Goal: Task Accomplishment & Management: Use online tool/utility

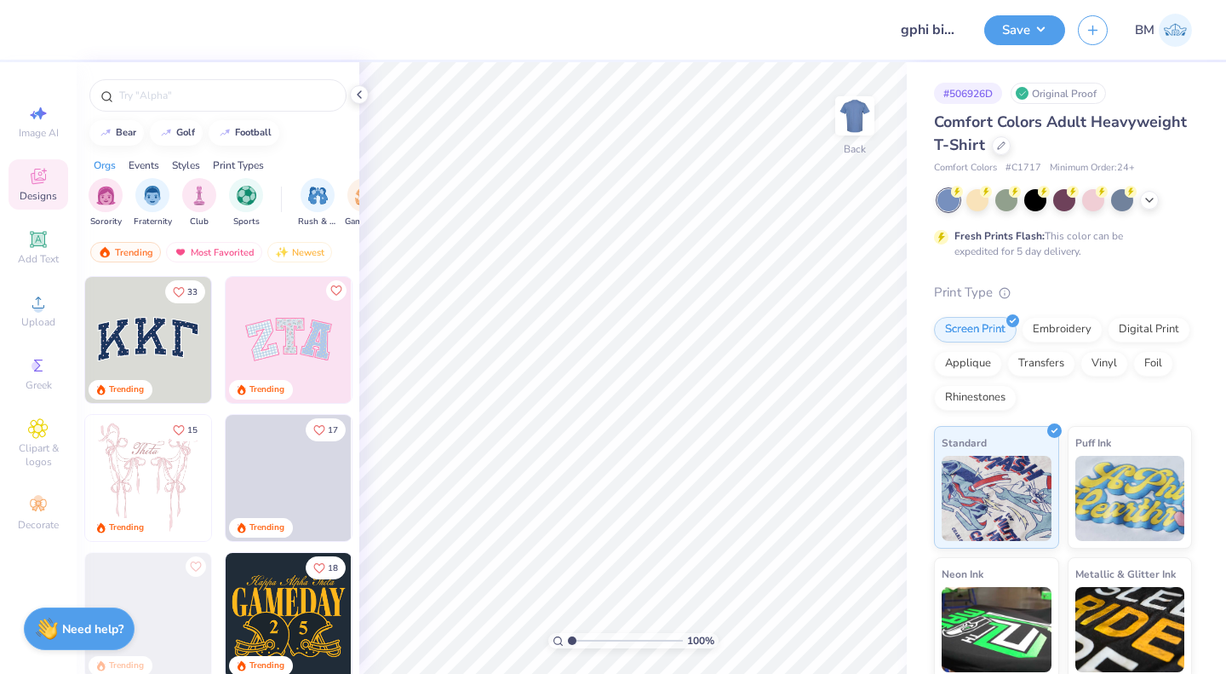
click at [1006, 145] on icon at bounding box center [1001, 145] width 9 height 9
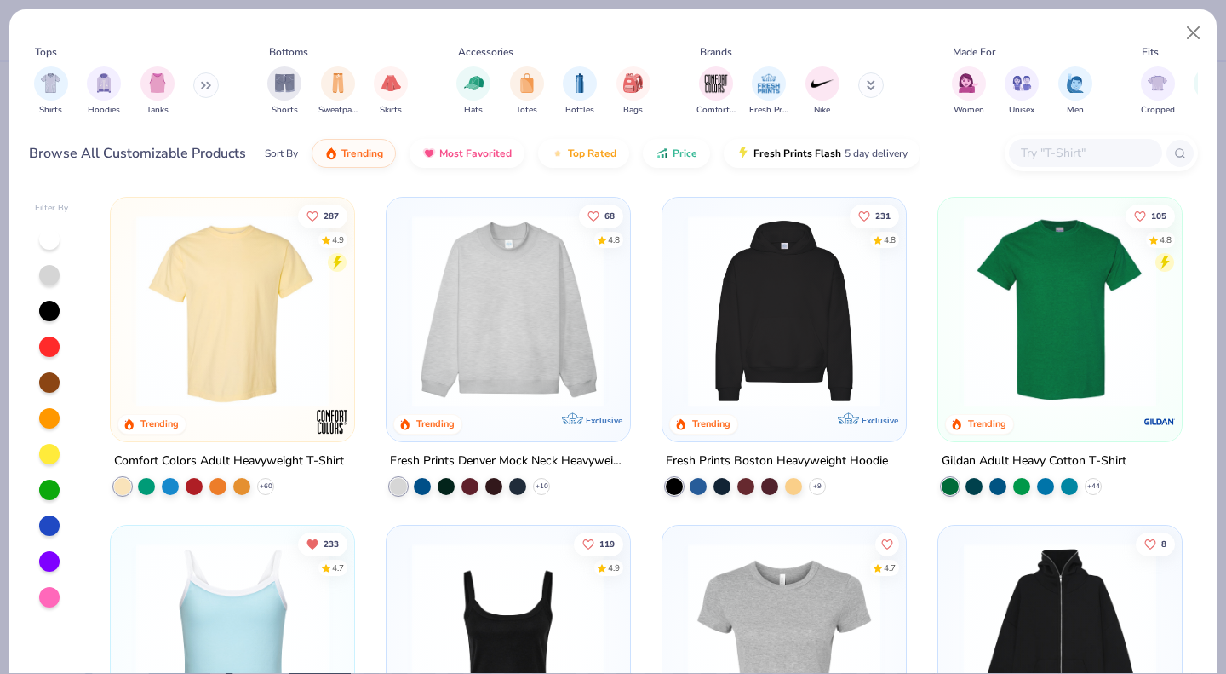
click at [513, 339] on img at bounding box center [508, 311] width 209 height 192
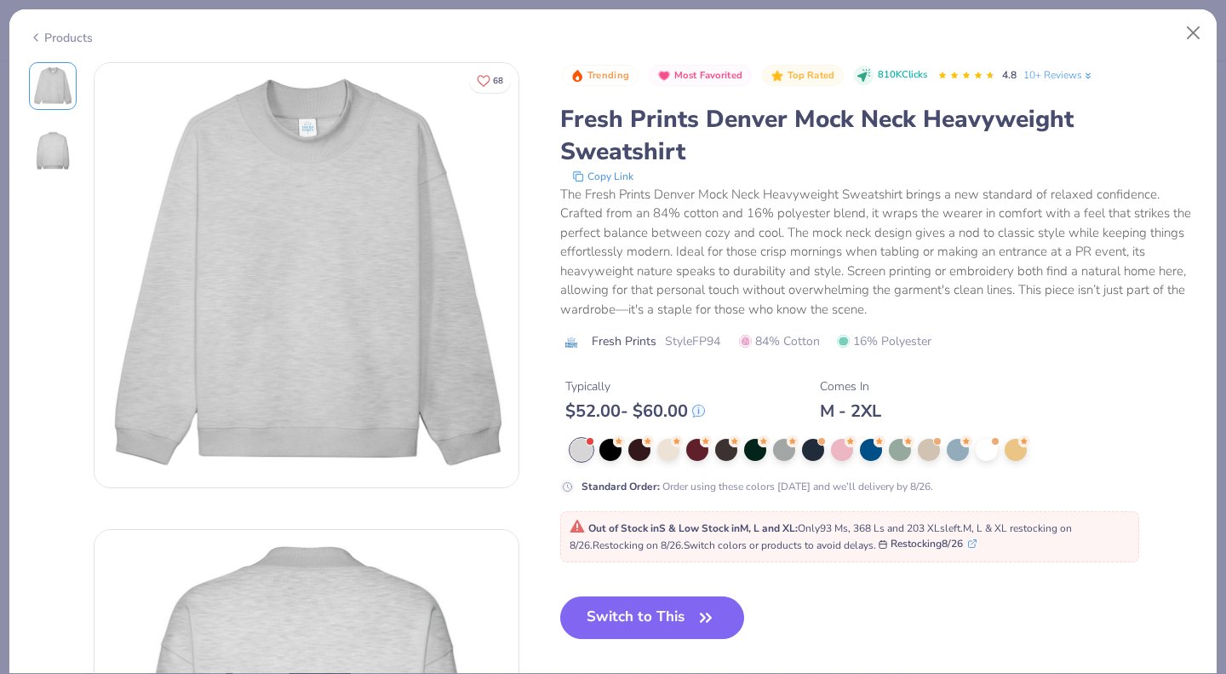
click at [841, 452] on div at bounding box center [842, 450] width 22 height 22
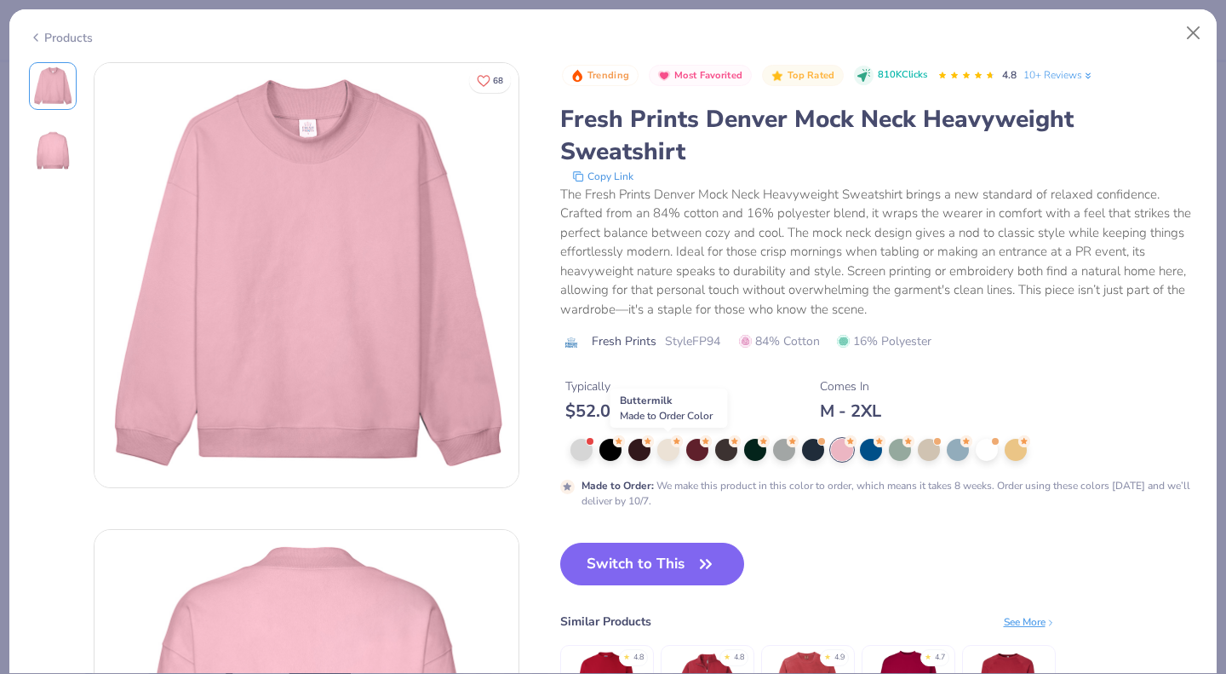
click at [664, 453] on div at bounding box center [668, 450] width 22 height 22
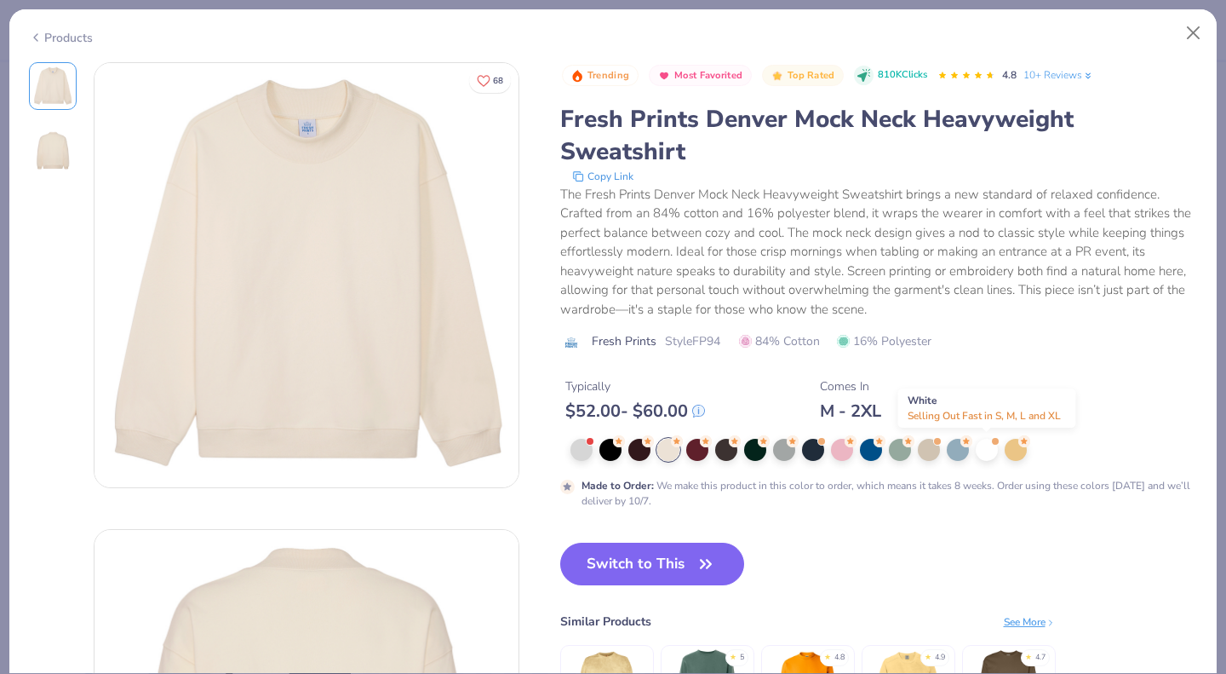
click at [991, 449] on div at bounding box center [987, 450] width 22 height 22
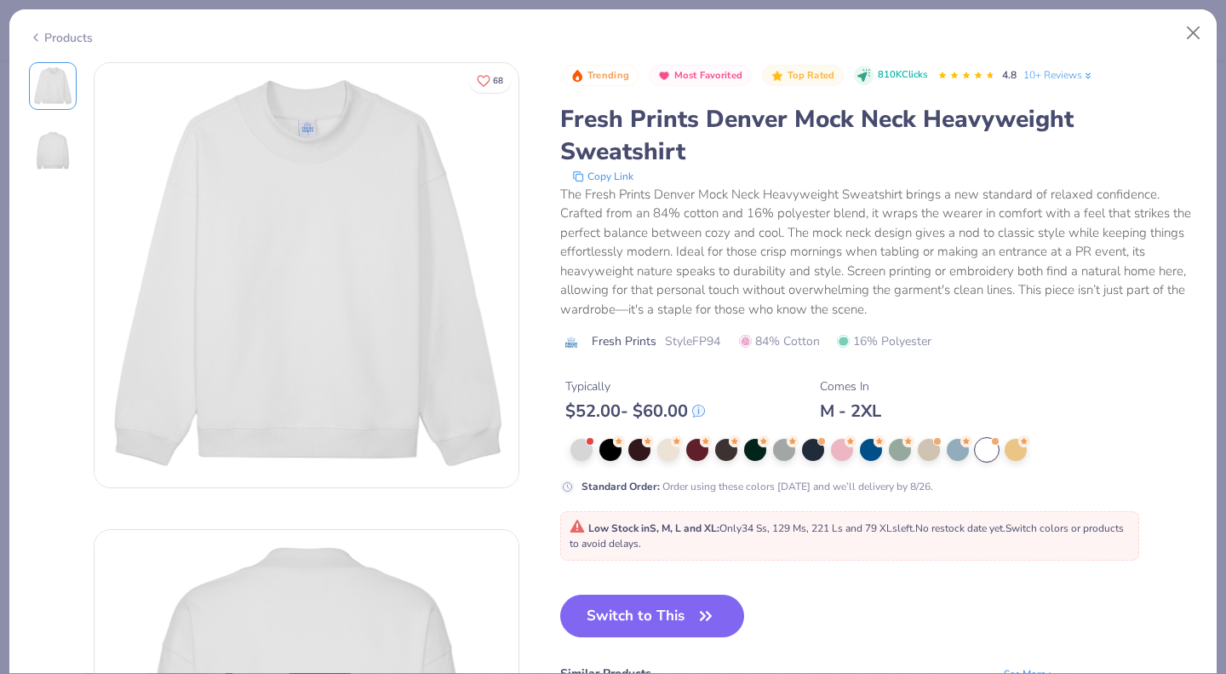
click at [844, 452] on div at bounding box center [842, 450] width 22 height 22
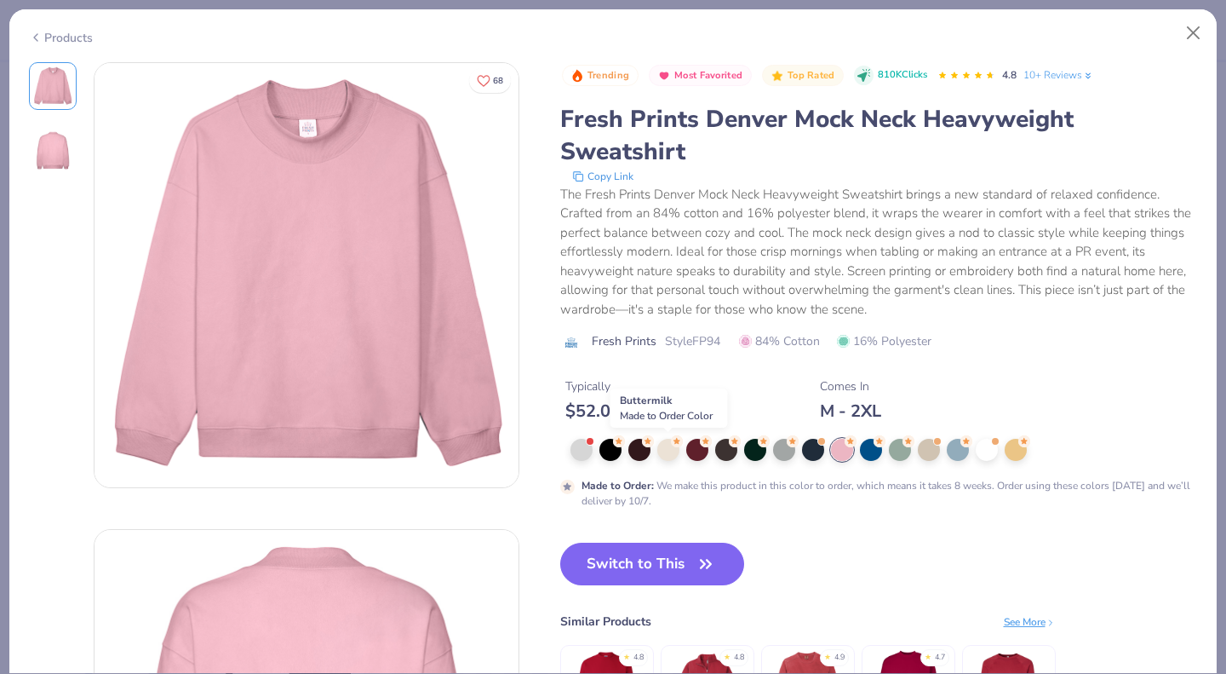
click at [666, 449] on div at bounding box center [668, 450] width 22 height 22
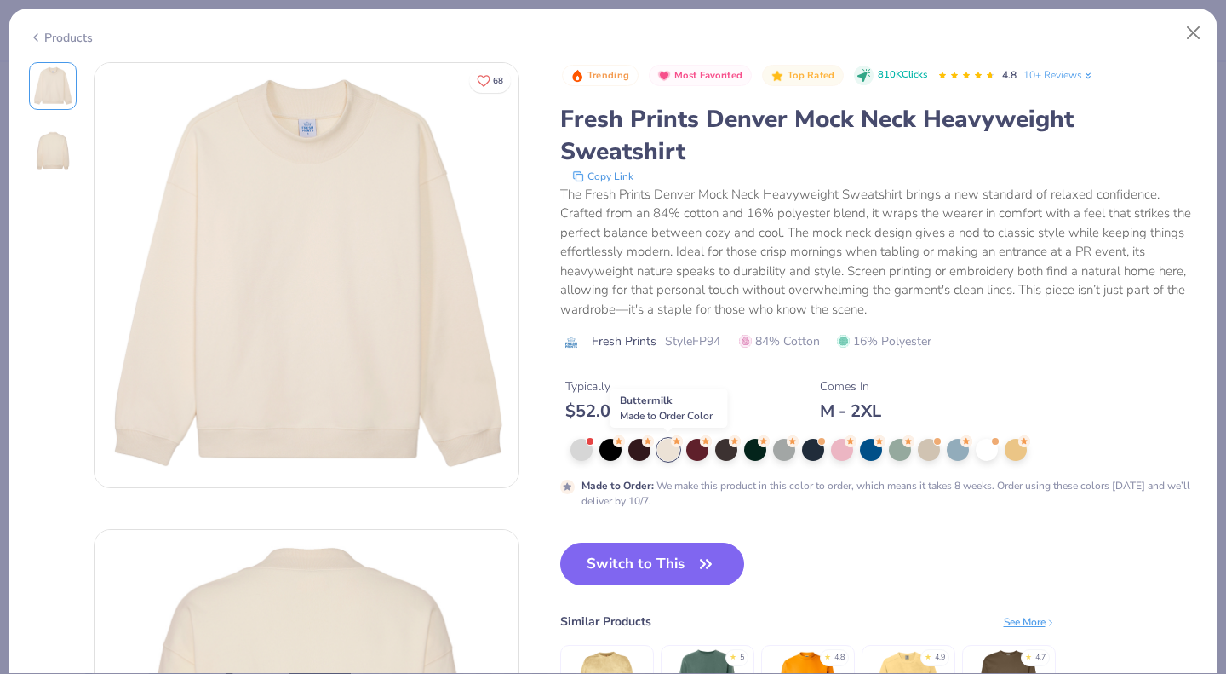
click at [635, 562] on button "Switch to This" at bounding box center [652, 563] width 185 height 43
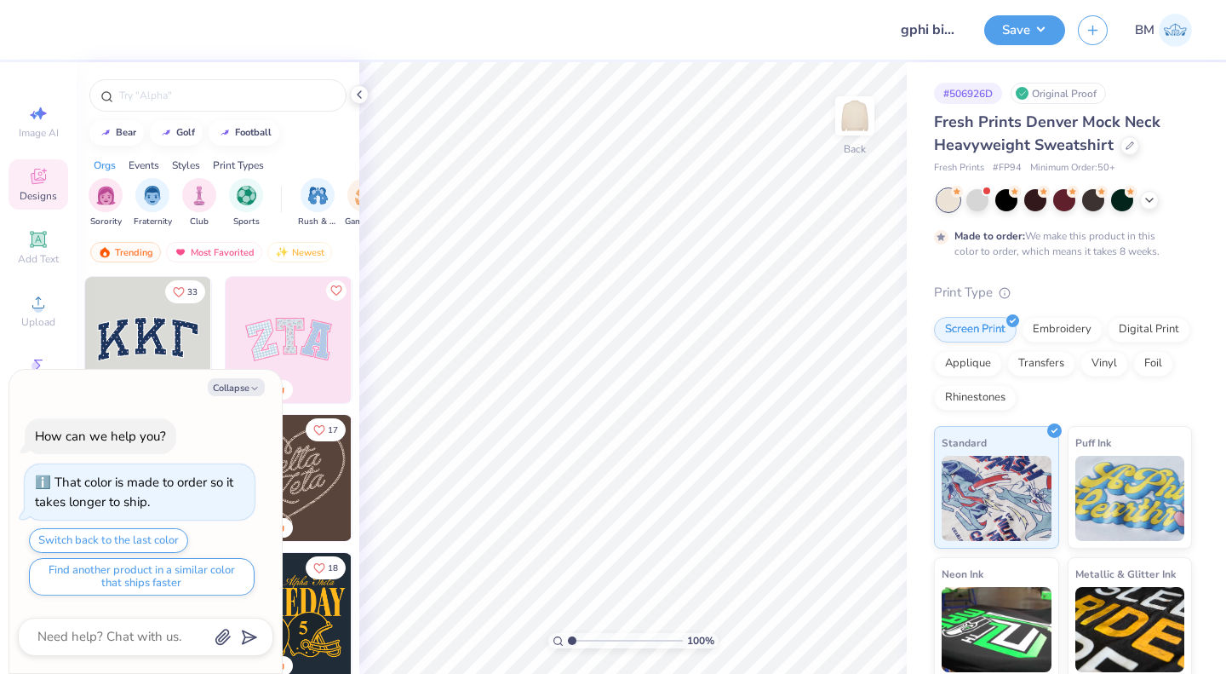
click at [245, 384] on button "Collapse" at bounding box center [236, 387] width 57 height 18
type textarea "x"
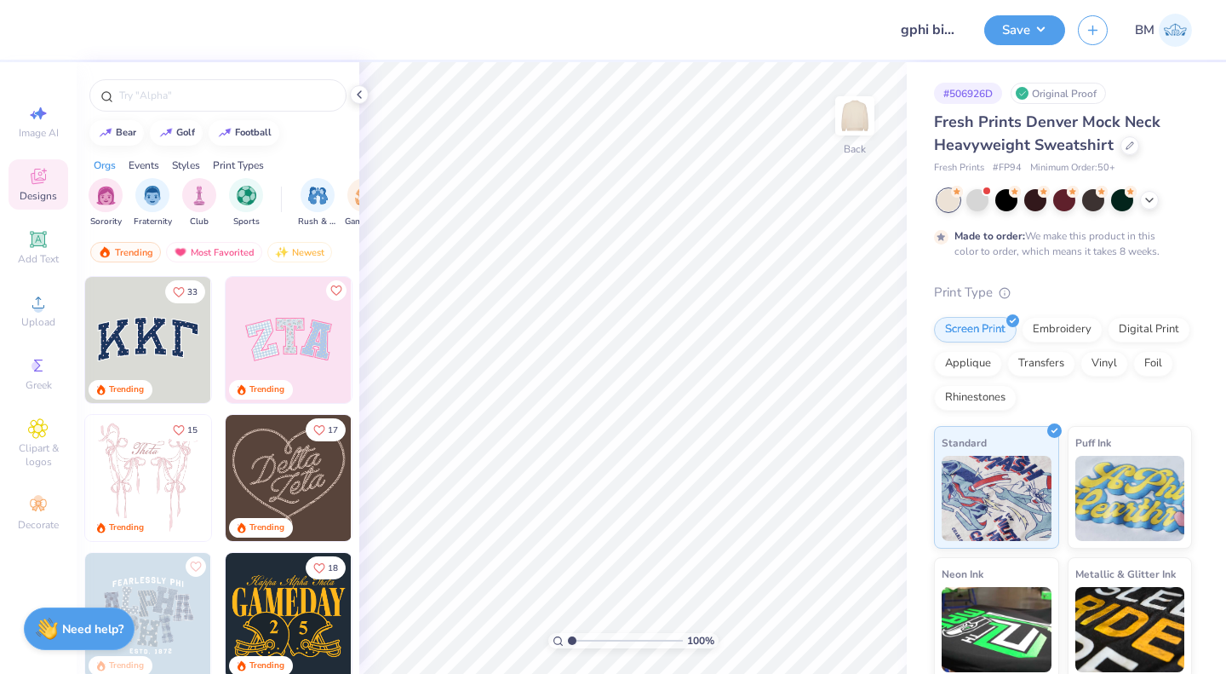
click at [32, 248] on icon at bounding box center [38, 239] width 20 height 20
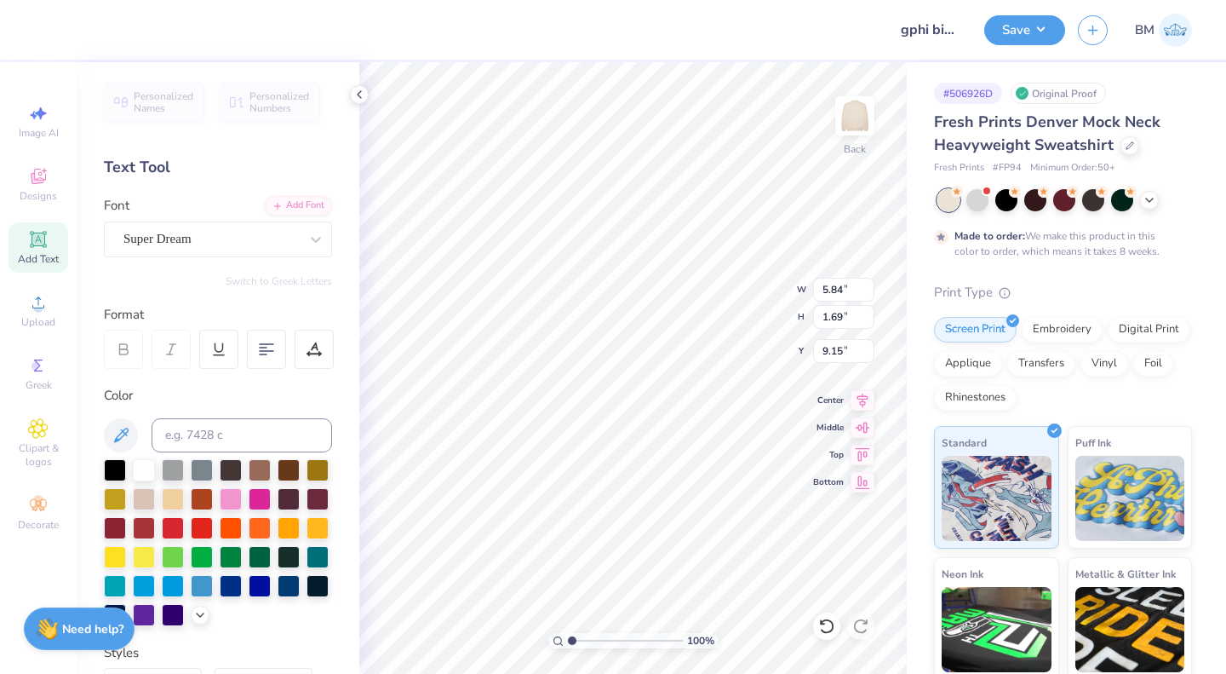
scroll to position [14, 3]
type textarea "GPhiB"
click at [165, 238] on div "Super Dream" at bounding box center [211, 239] width 179 height 26
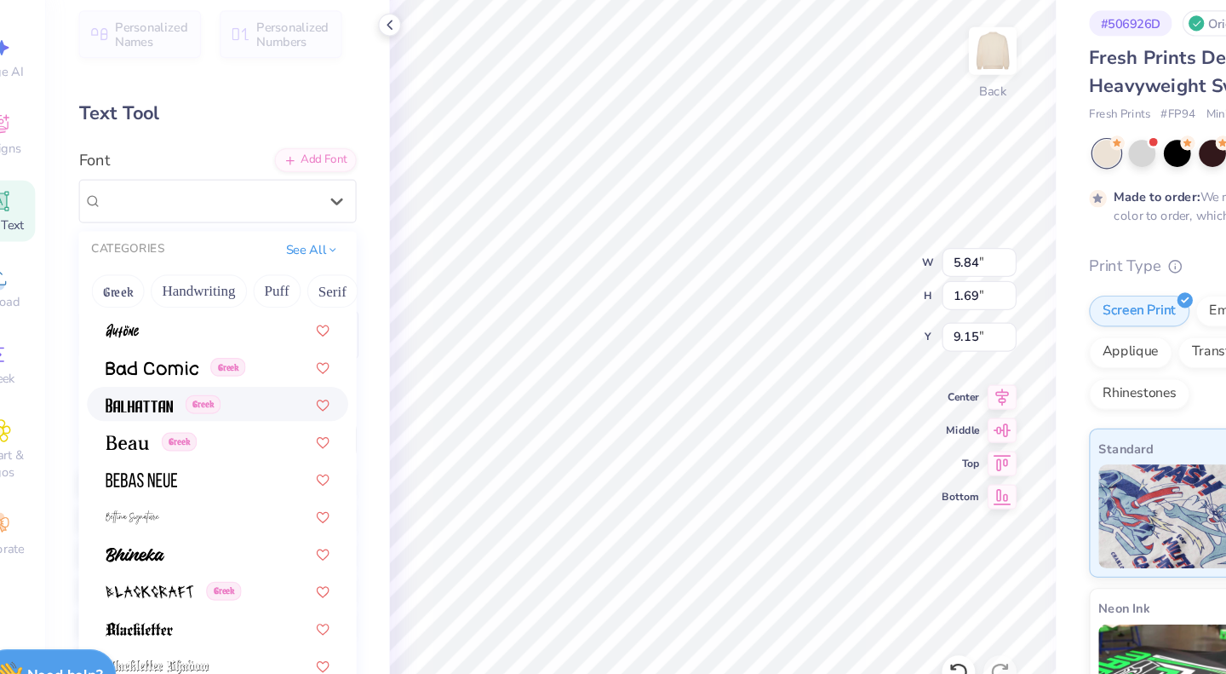
scroll to position [765, 0]
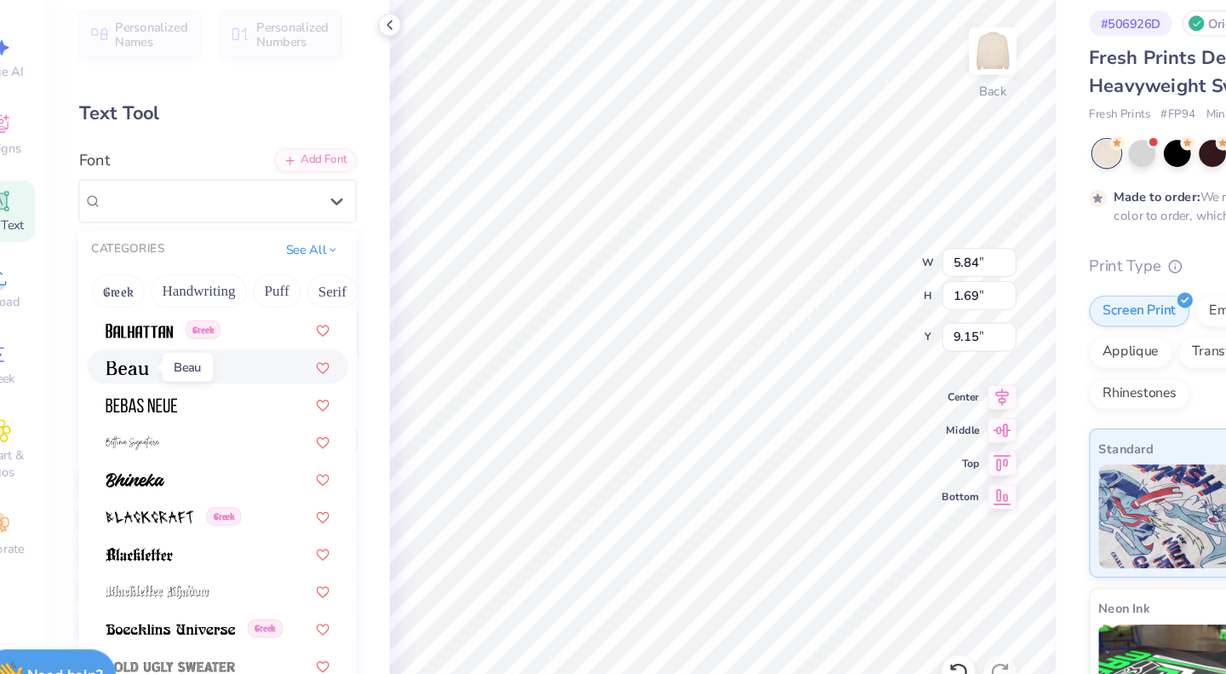
click at [144, 376] on img at bounding box center [144, 376] width 36 height 12
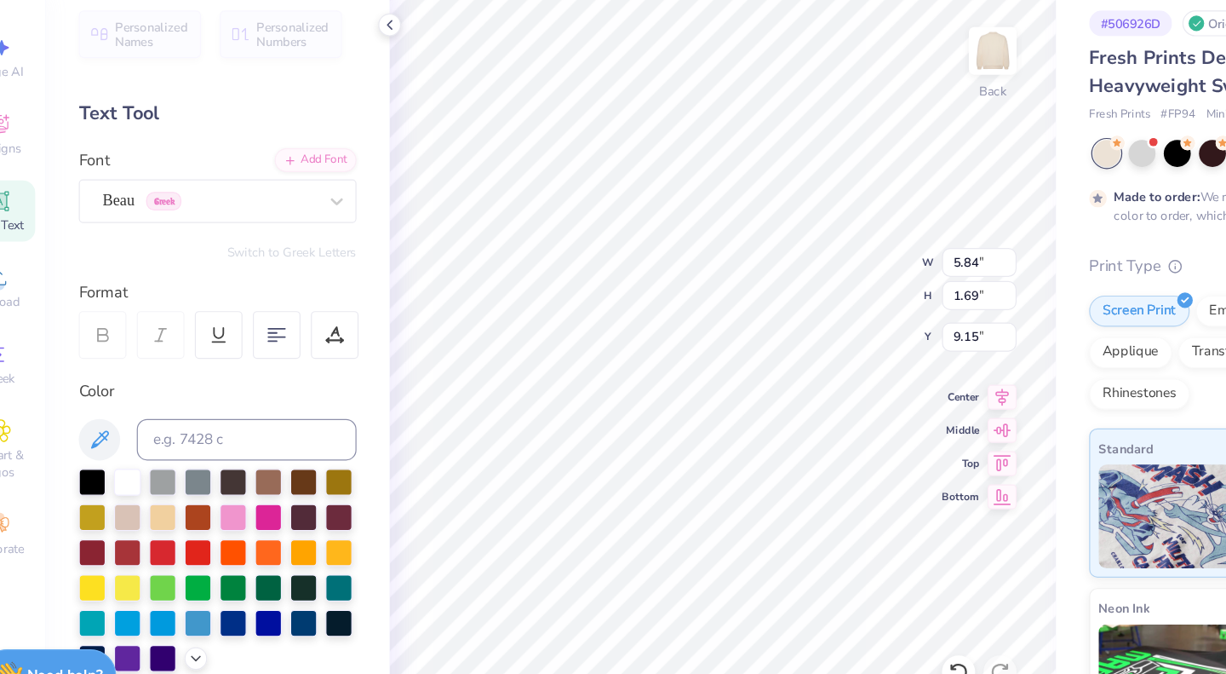
click at [169, 237] on div "Beau Greek" at bounding box center [211, 239] width 179 height 26
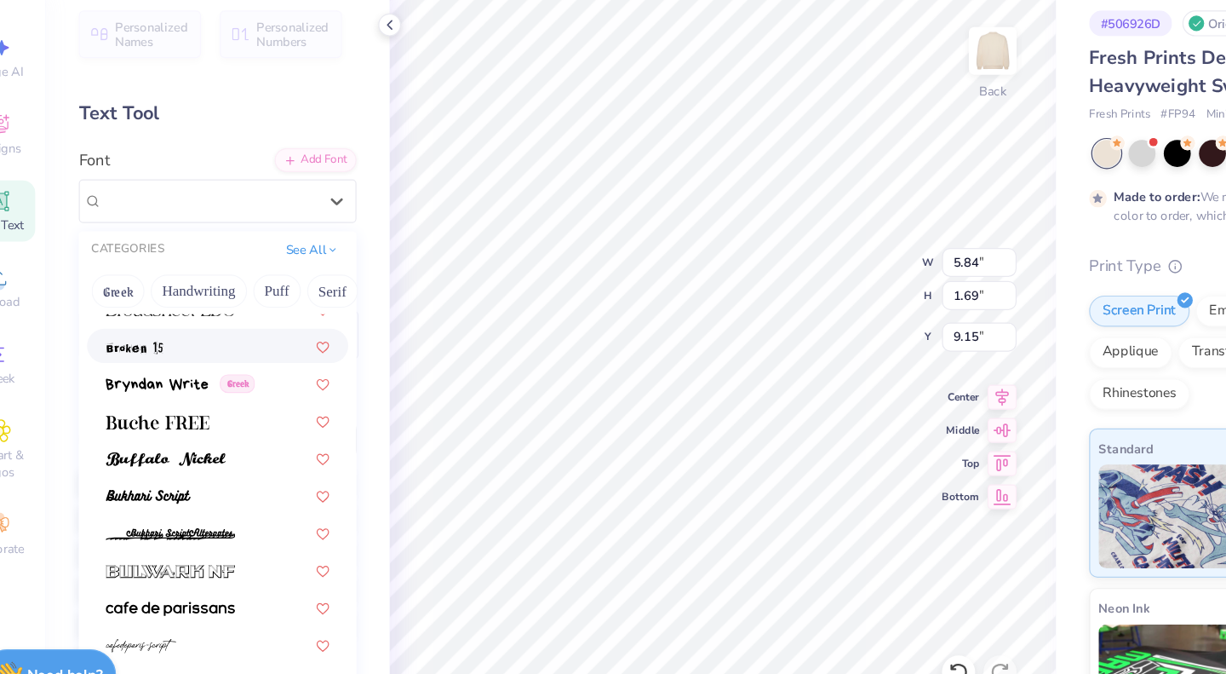
scroll to position [1487, 0]
click at [174, 454] on img at bounding box center [175, 451] width 99 height 12
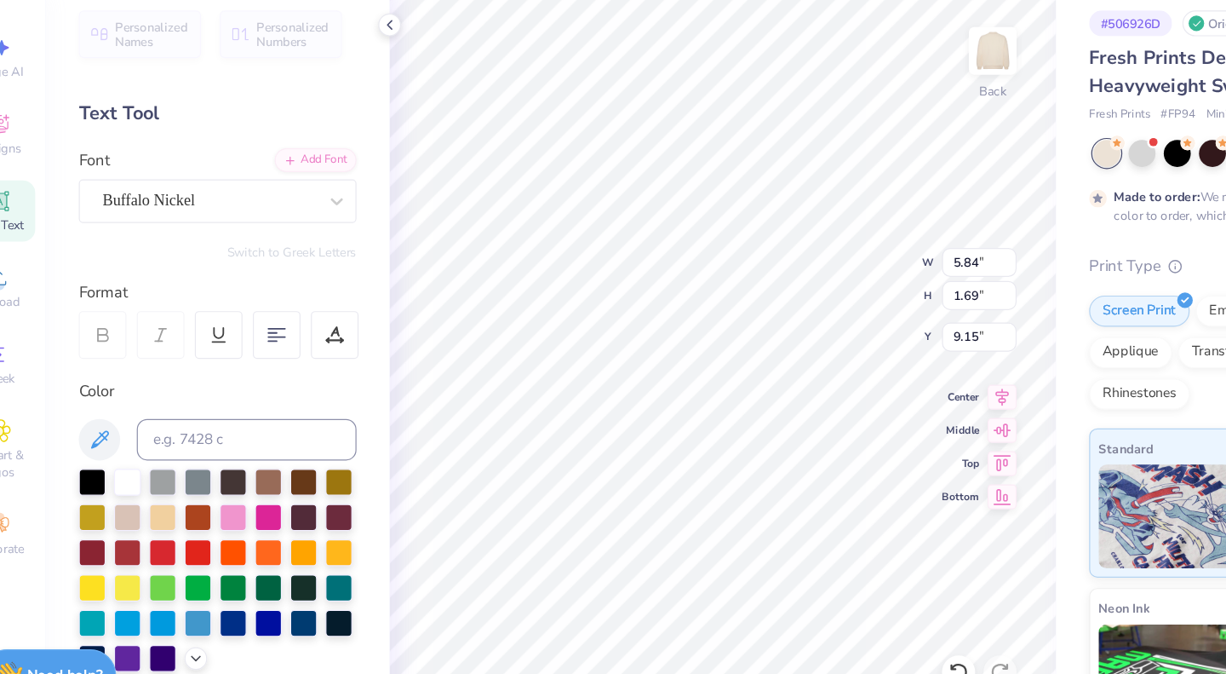
click at [201, 231] on div "Buffalo Nickel" at bounding box center [211, 239] width 179 height 26
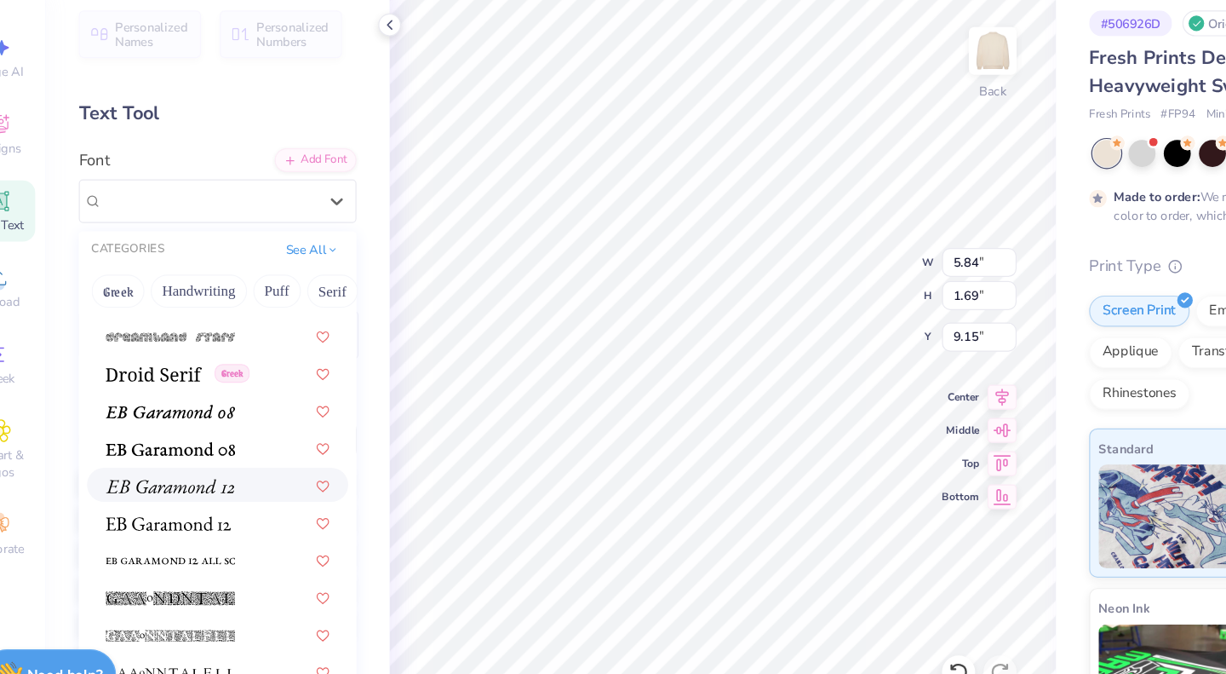
scroll to position [3027, 0]
click at [175, 381] on img at bounding box center [165, 382] width 79 height 12
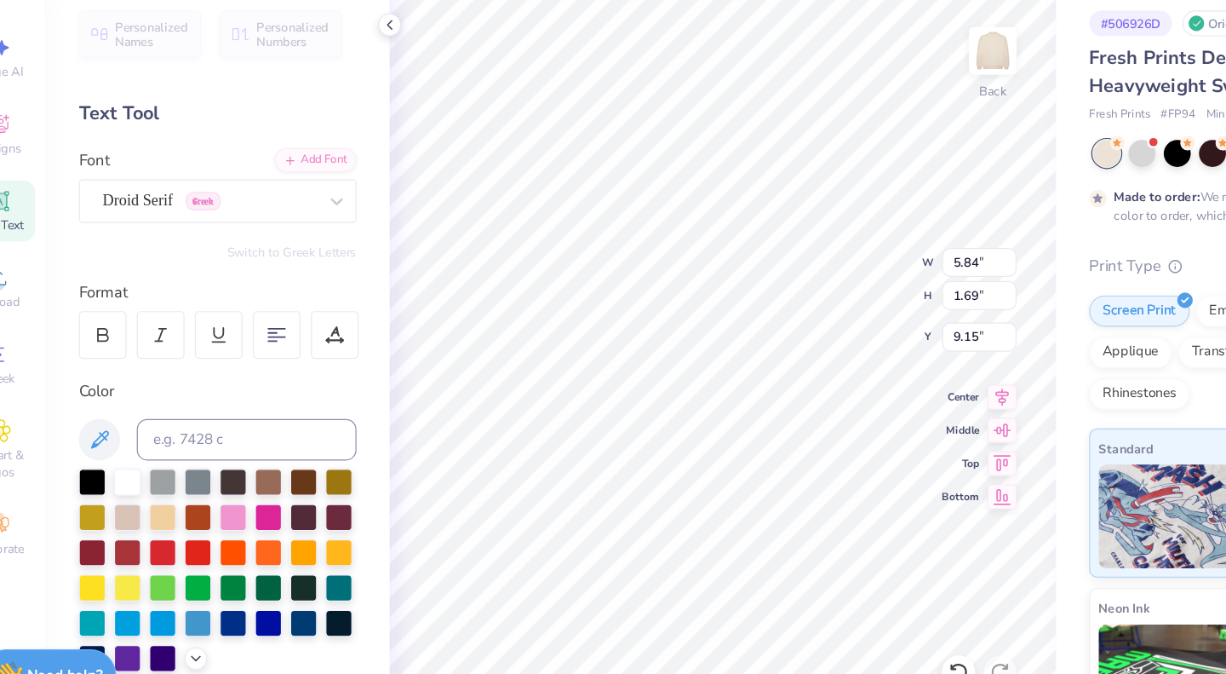
click at [192, 238] on div "Droid Serif Greek" at bounding box center [211, 239] width 179 height 26
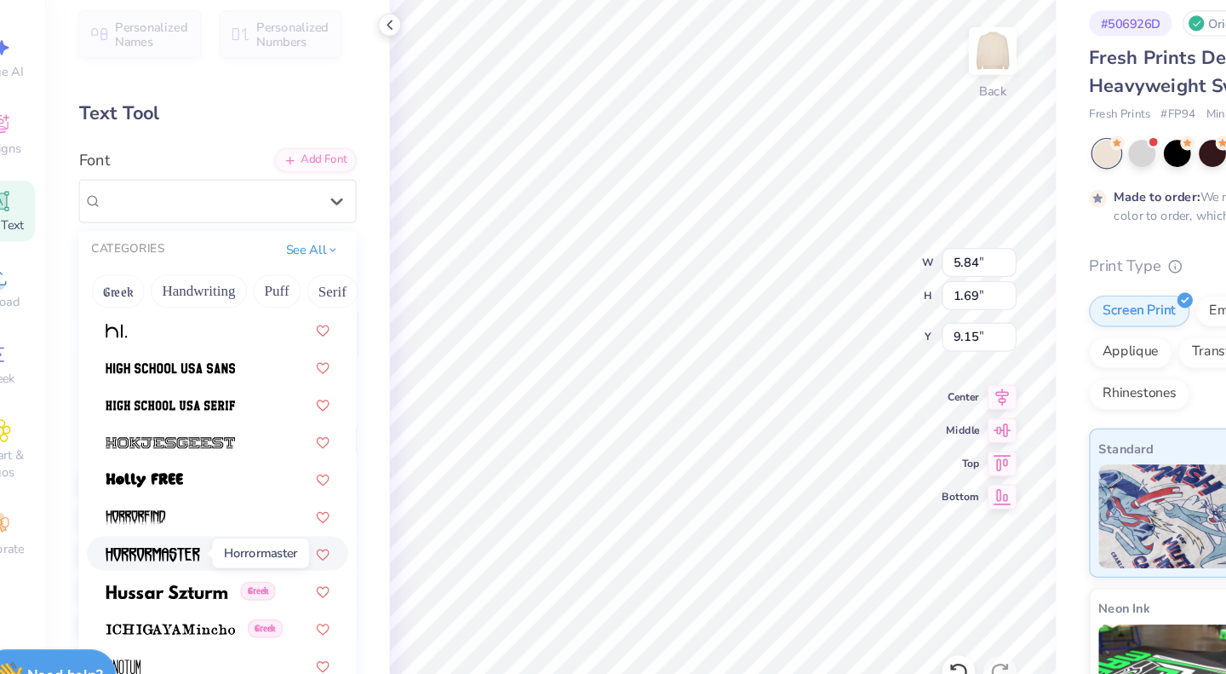
scroll to position [4369, 0]
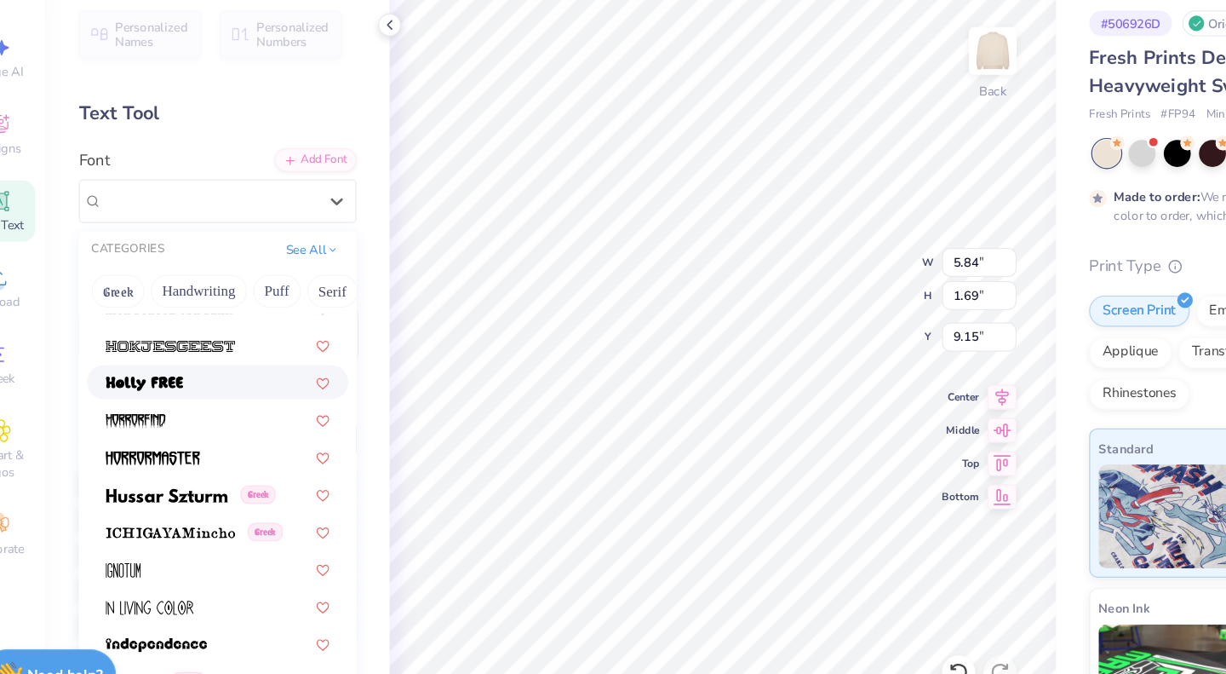
click at [195, 386] on div at bounding box center [218, 388] width 184 height 18
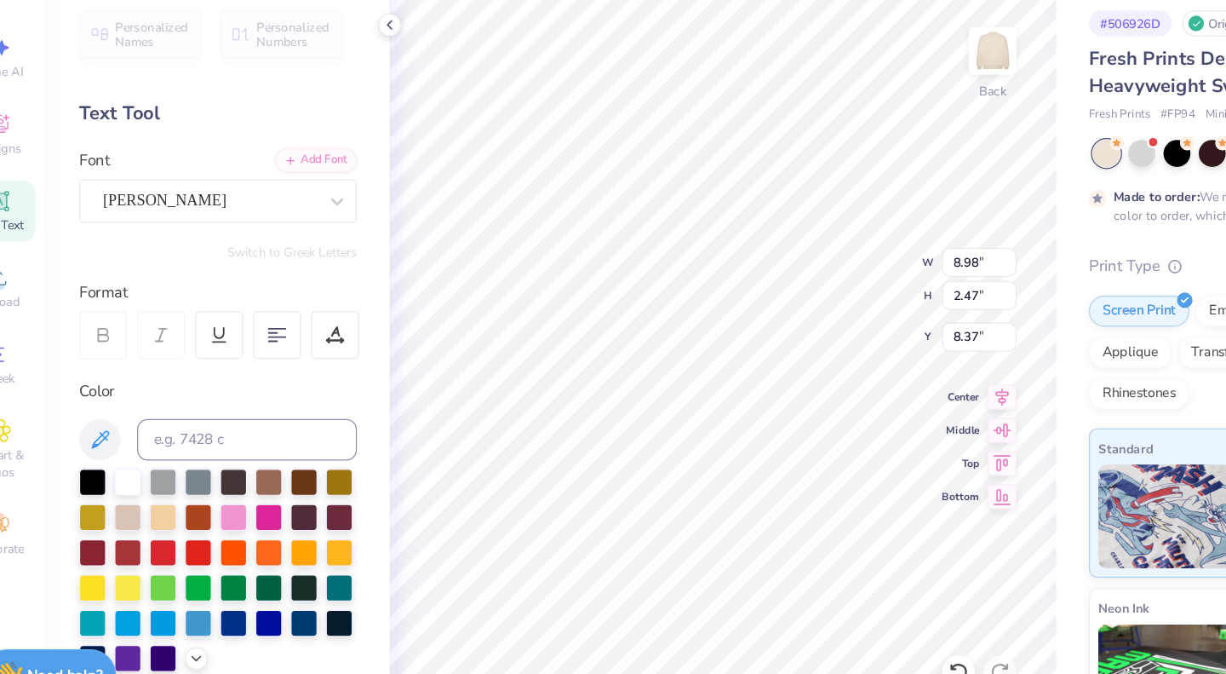
type input "8.98"
type input "2.47"
type input "3.00"
click at [242, 496] on div at bounding box center [231, 499] width 22 height 22
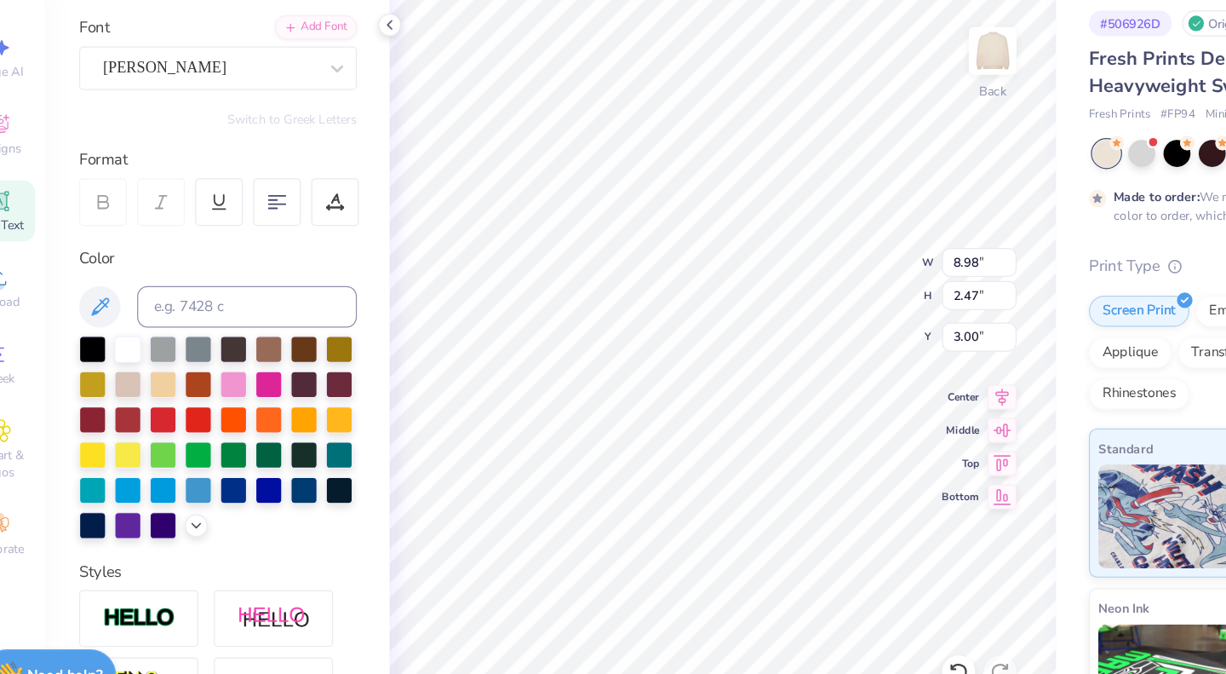
scroll to position [140, 0]
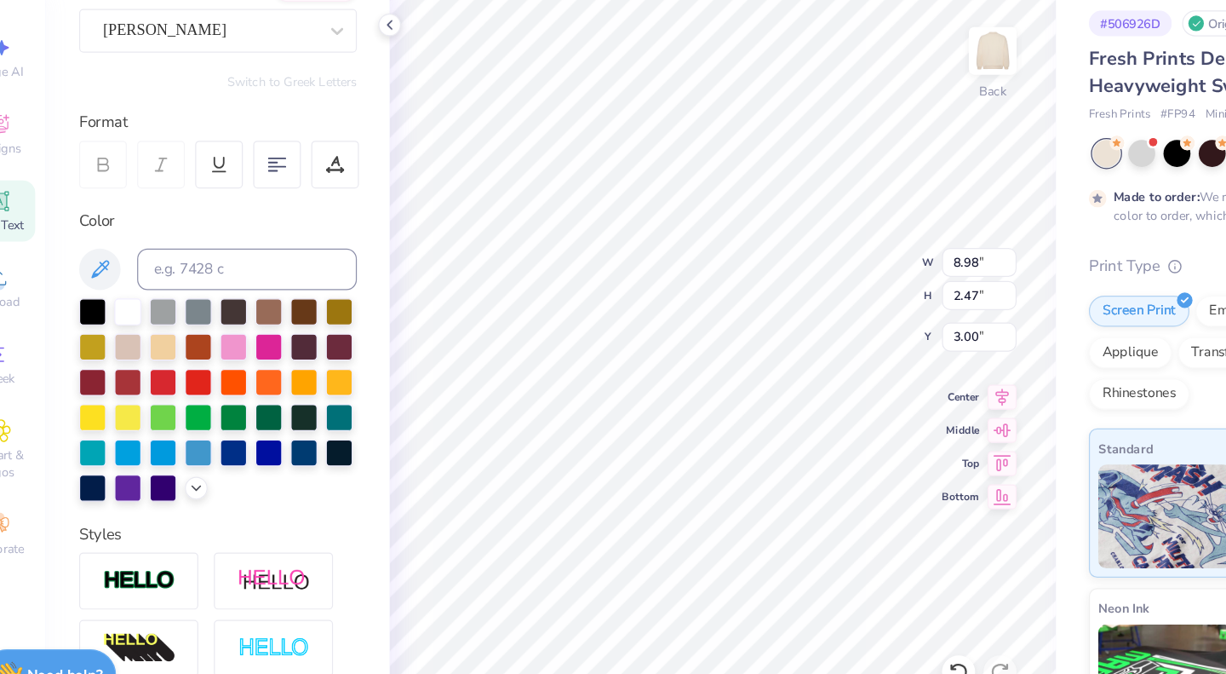
click at [193, 482] on icon at bounding box center [200, 475] width 14 height 14
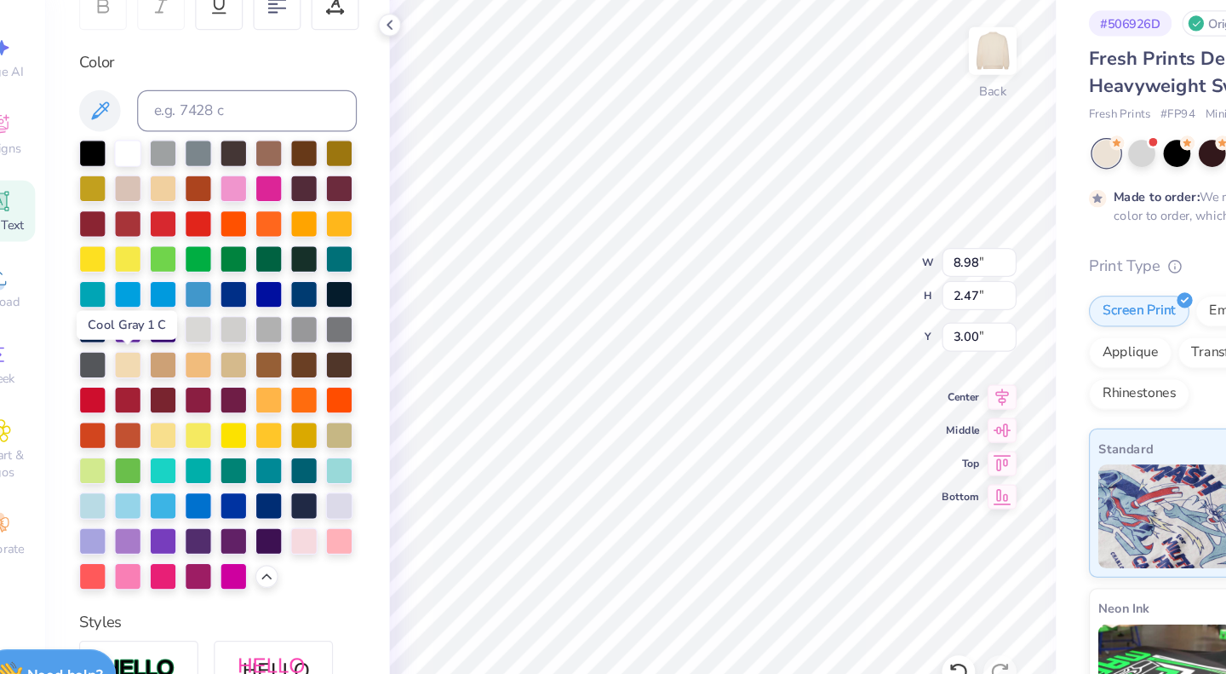
scroll to position [271, 0]
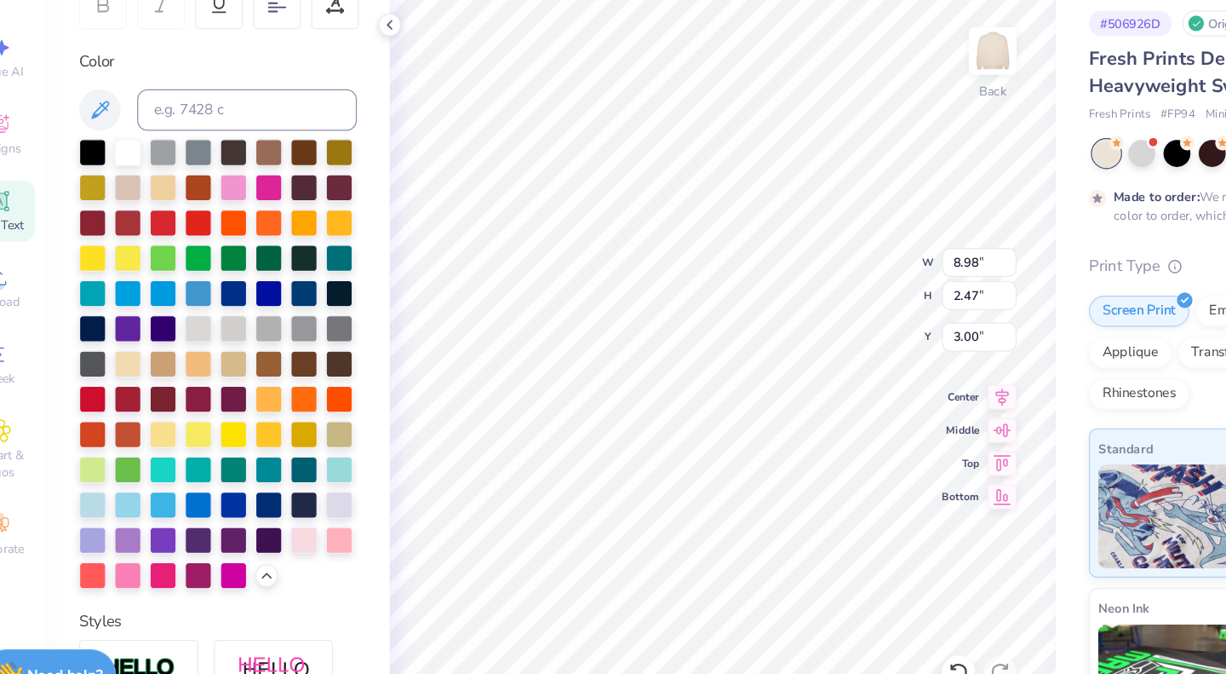
click at [278, 529] on div at bounding box center [289, 518] width 22 height 22
click at [307, 529] on div at bounding box center [318, 518] width 22 height 22
click at [155, 558] on div at bounding box center [144, 547] width 22 height 22
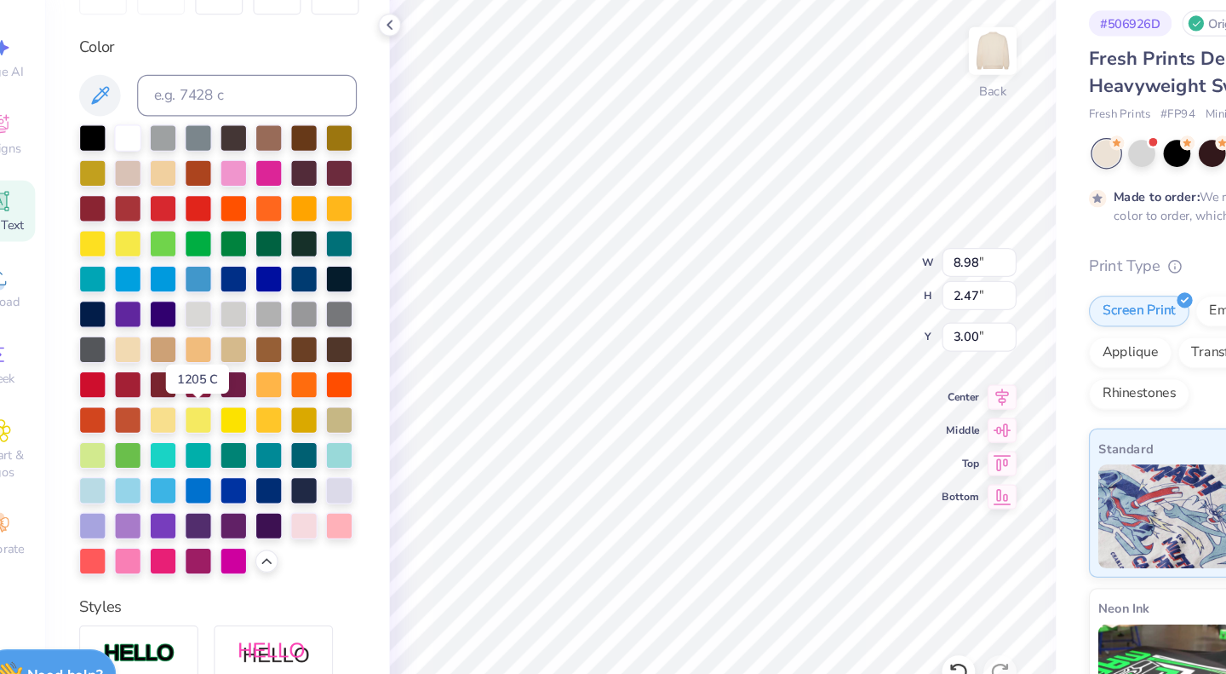
scroll to position [282, 0]
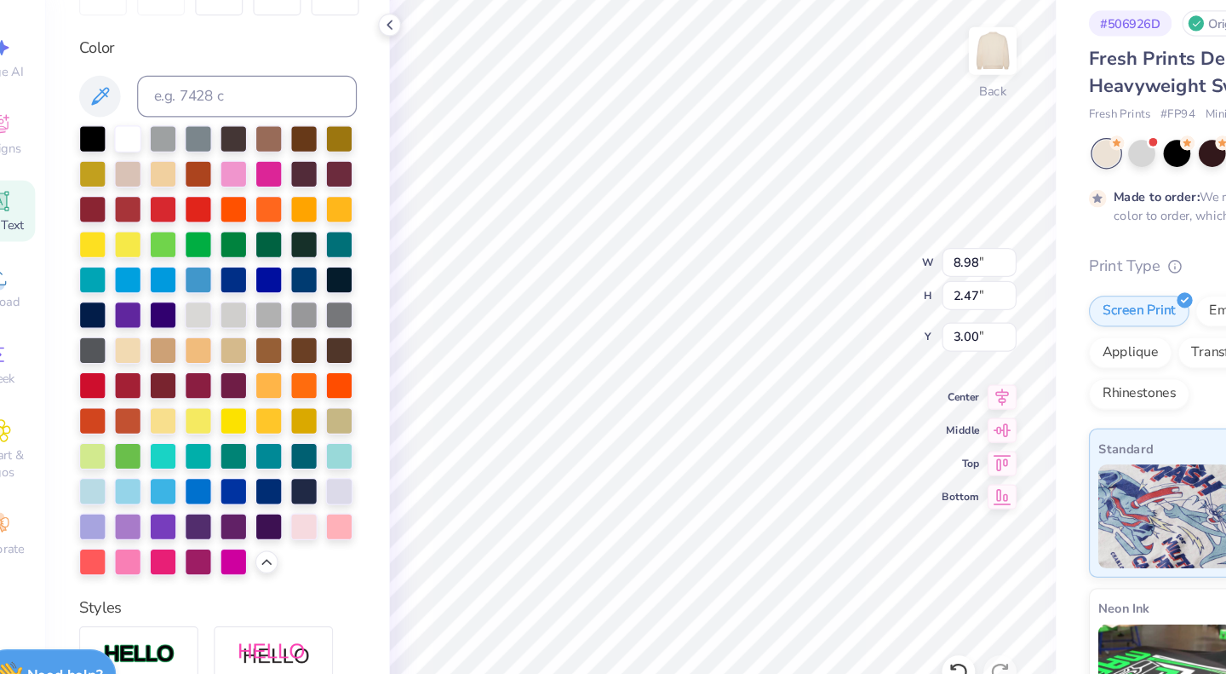
click at [242, 209] on div at bounding box center [231, 217] width 22 height 22
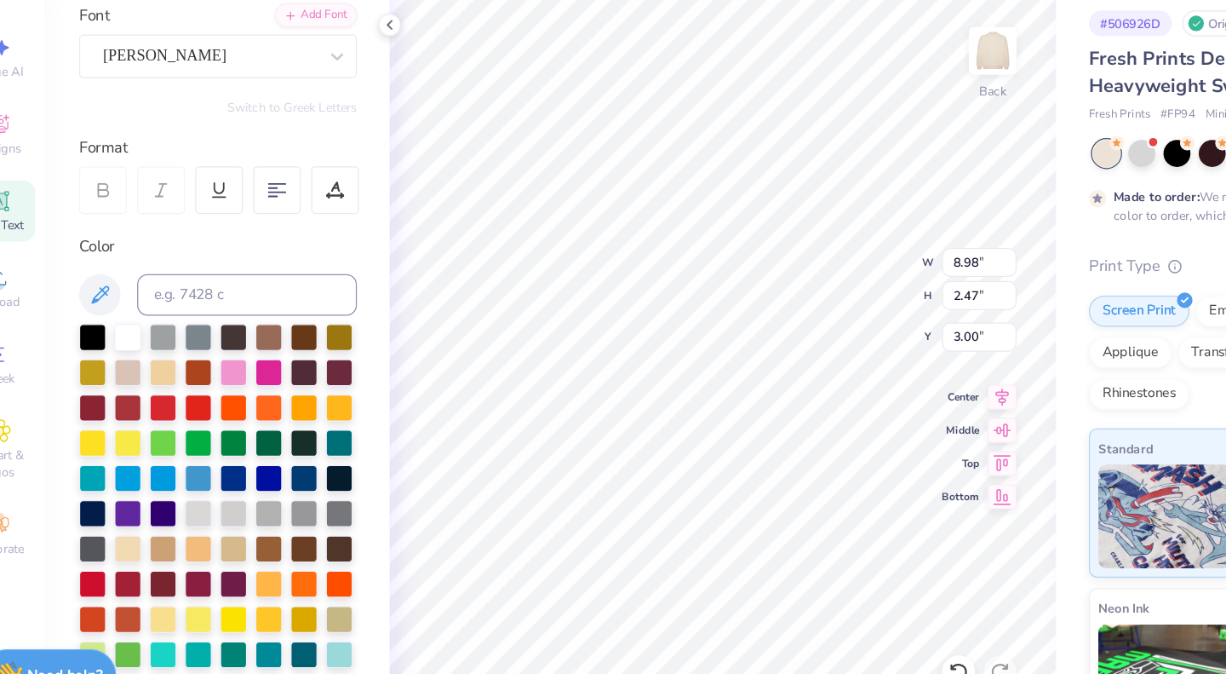
scroll to position [112, 0]
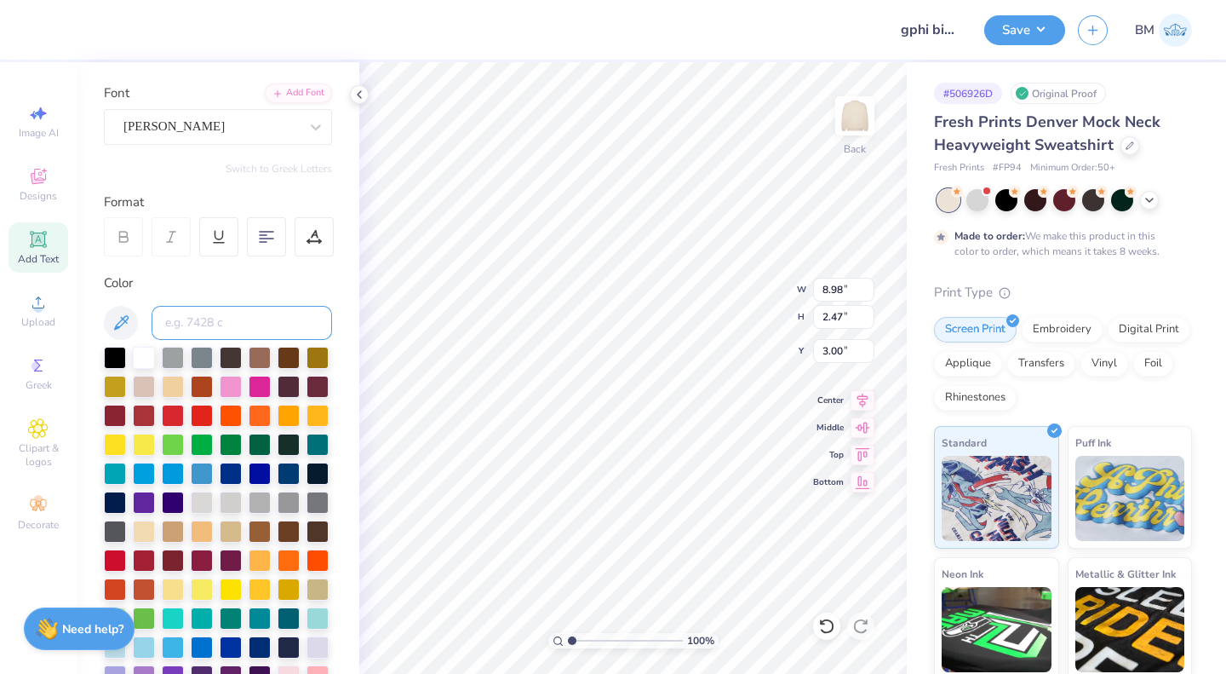
click at [215, 322] on input at bounding box center [242, 323] width 181 height 34
click at [187, 323] on input at bounding box center [242, 323] width 181 height 34
type input "233"
type input "222"
type input "232"
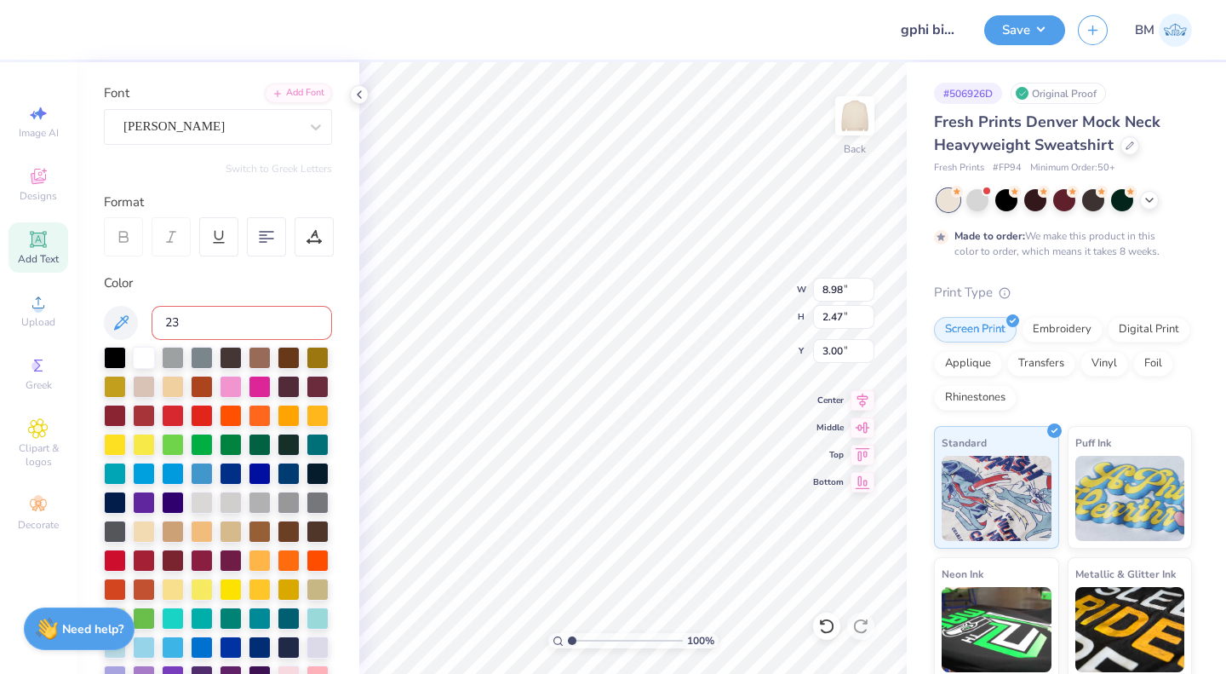
type input "231"
type input "229"
type input "238"
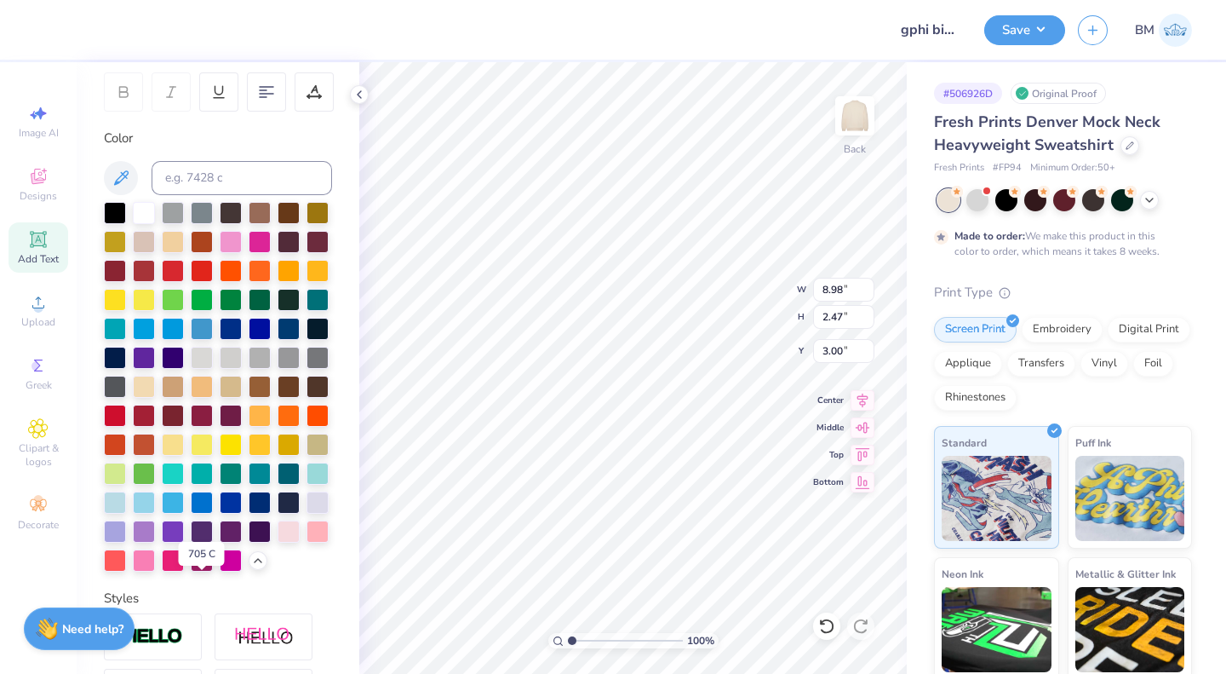
click at [278, 542] on div at bounding box center [289, 531] width 22 height 22
click at [224, 186] on input at bounding box center [242, 178] width 181 height 34
type input "710"
type input "705"
type input "706"
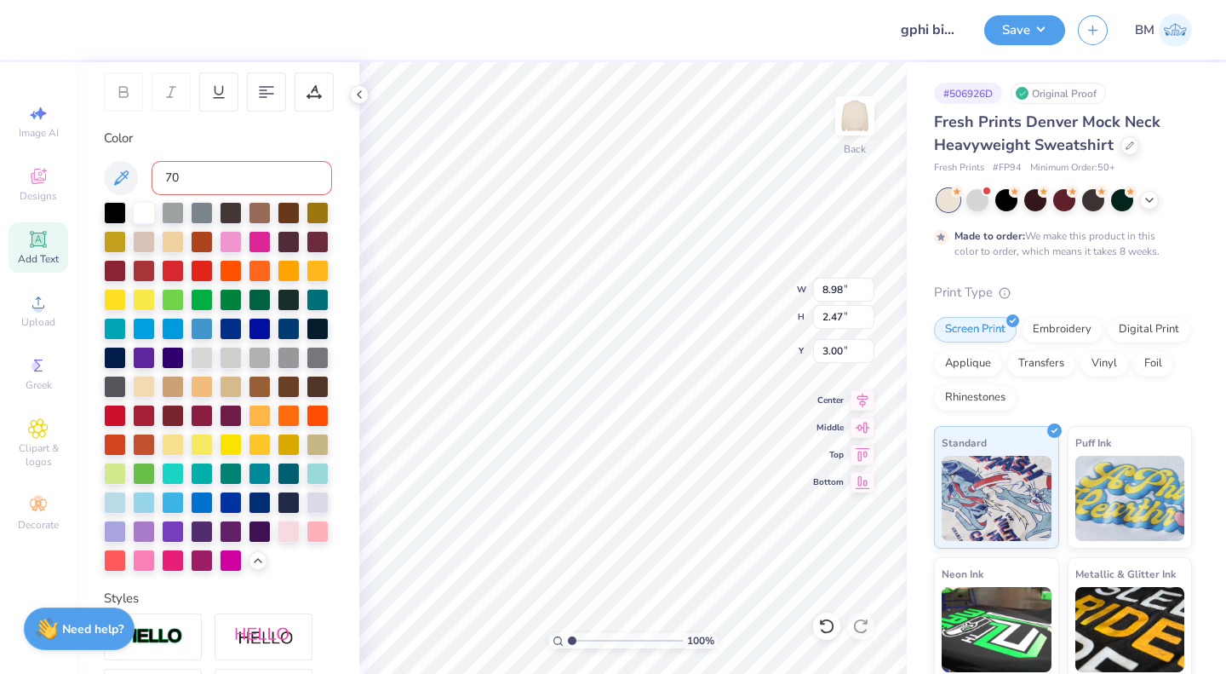
type input "707"
type input "7"
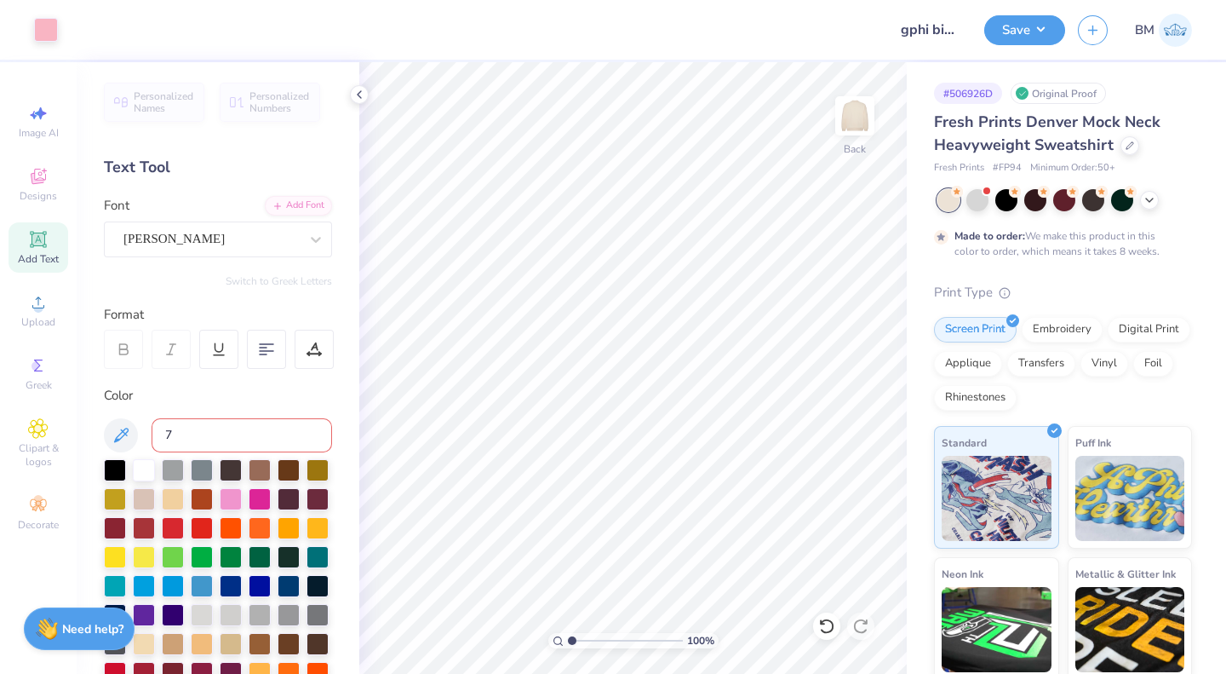
click at [231, 238] on div "Holly FREE" at bounding box center [211, 239] width 179 height 26
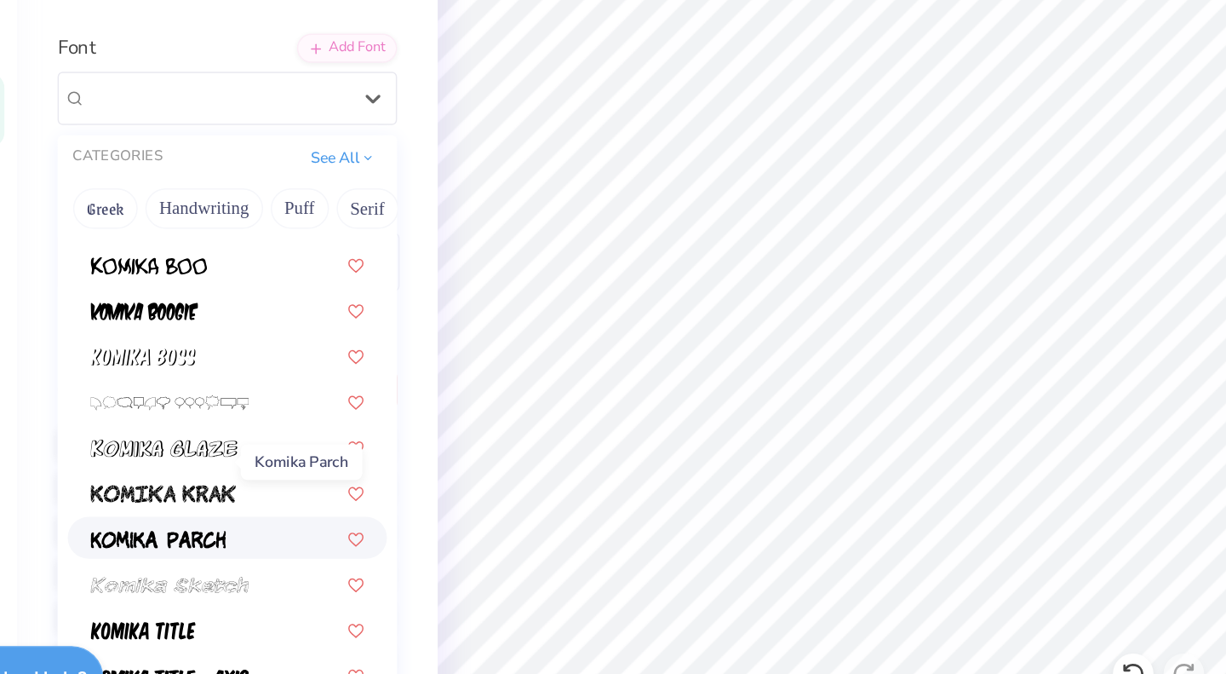
scroll to position [5056, 0]
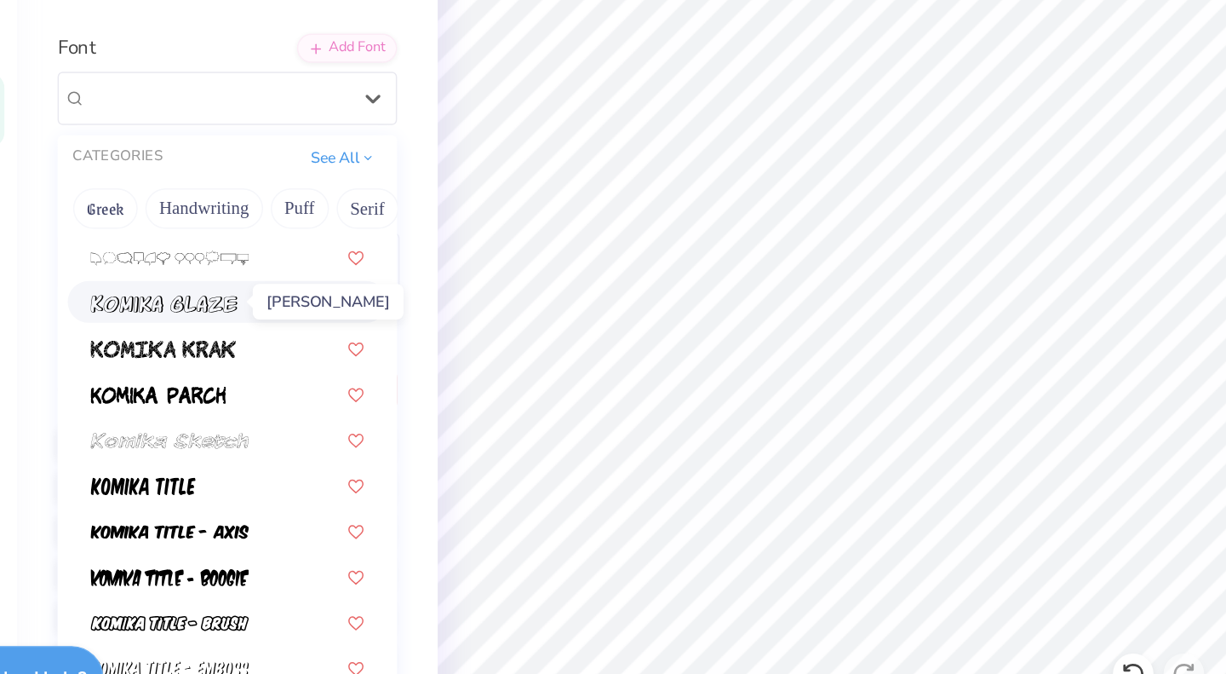
click at [215, 376] on img at bounding box center [175, 377] width 99 height 12
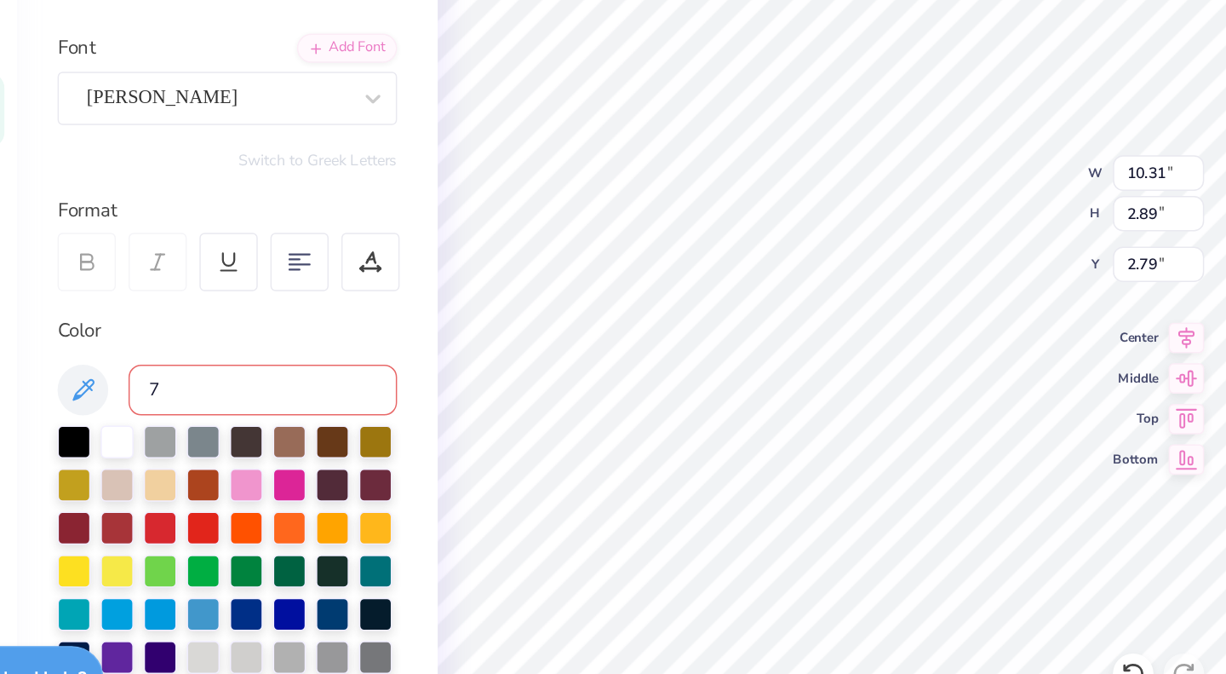
click at [209, 240] on div "Komika Glaze" at bounding box center [211, 239] width 179 height 26
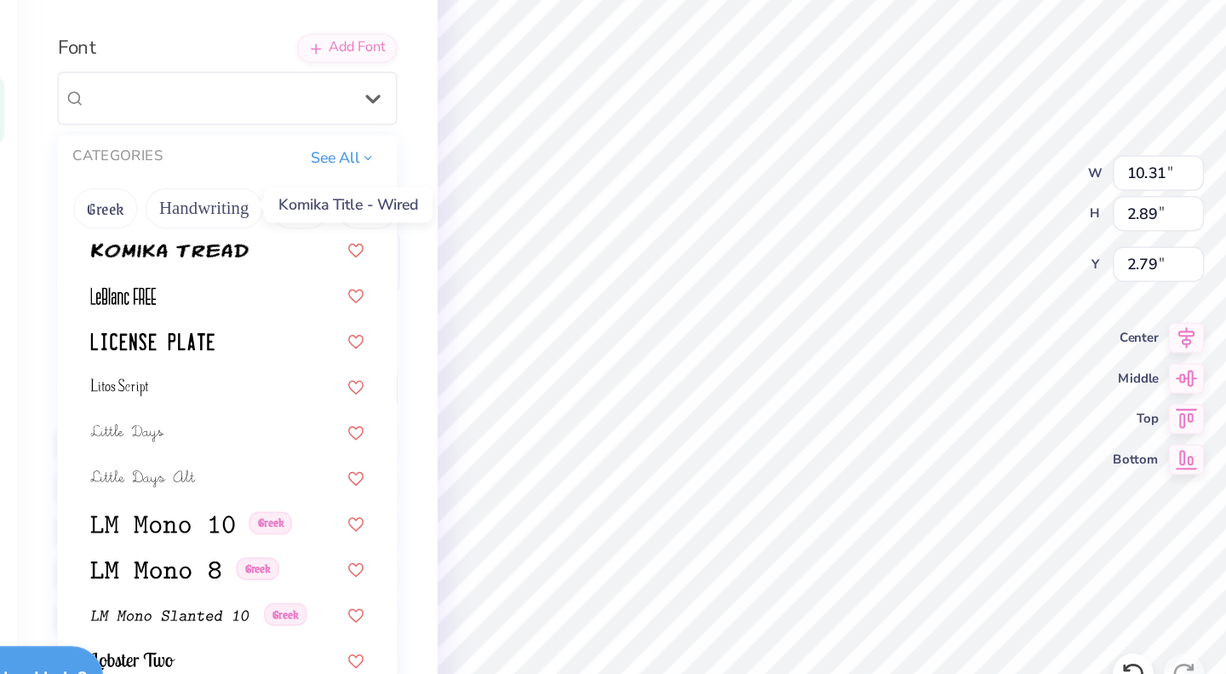
scroll to position [5612, 0]
click at [217, 347] on img at bounding box center [179, 342] width 106 height 12
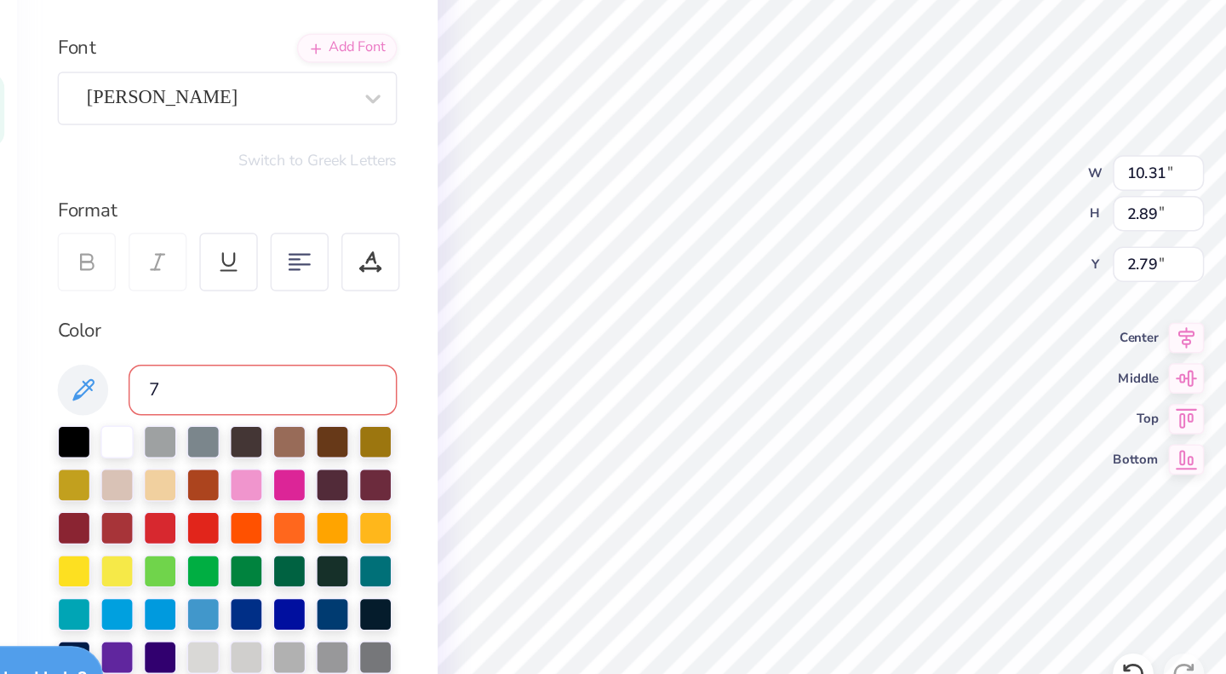
type input "12.87"
type input "2.88"
type input "2.80"
click at [224, 236] on div "Komika Tread" at bounding box center [211, 239] width 179 height 26
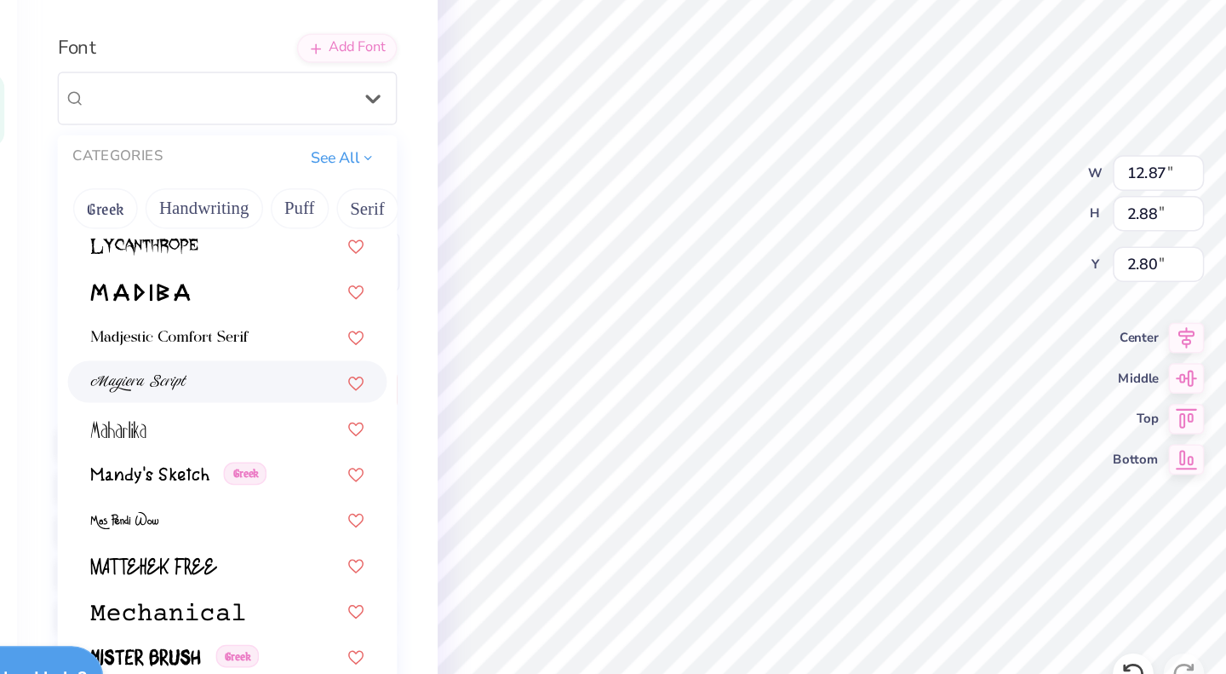
scroll to position [6033, 0]
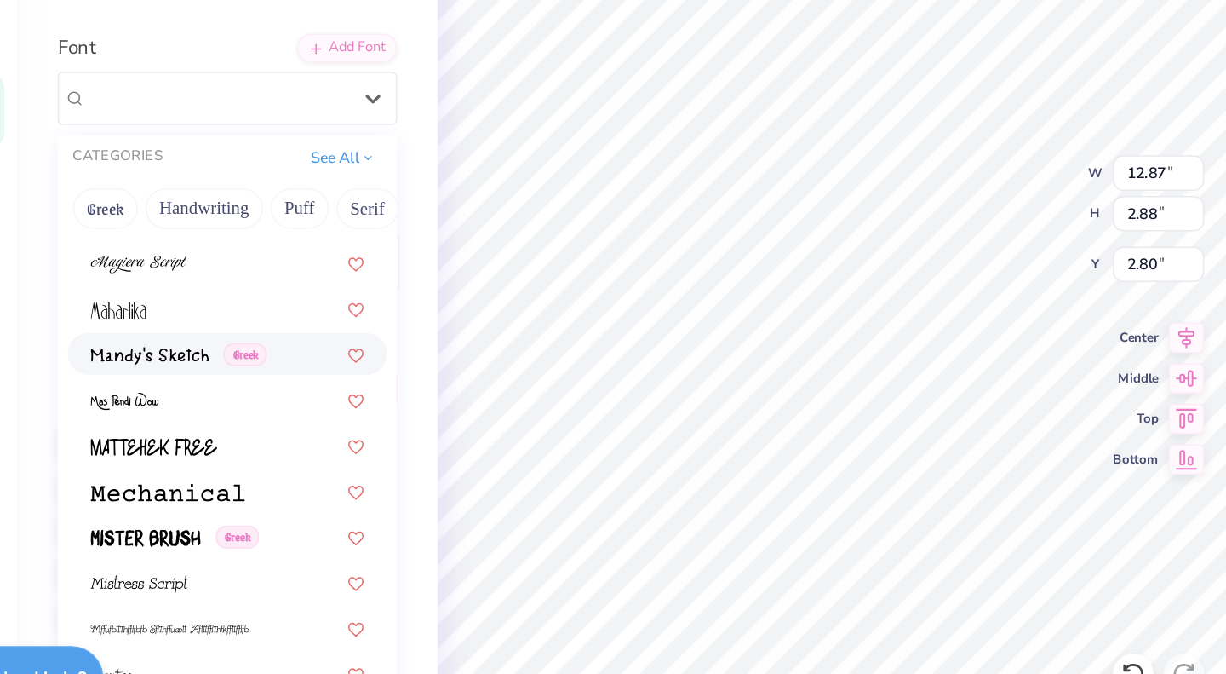
click at [167, 408] on img at bounding box center [166, 412] width 80 height 12
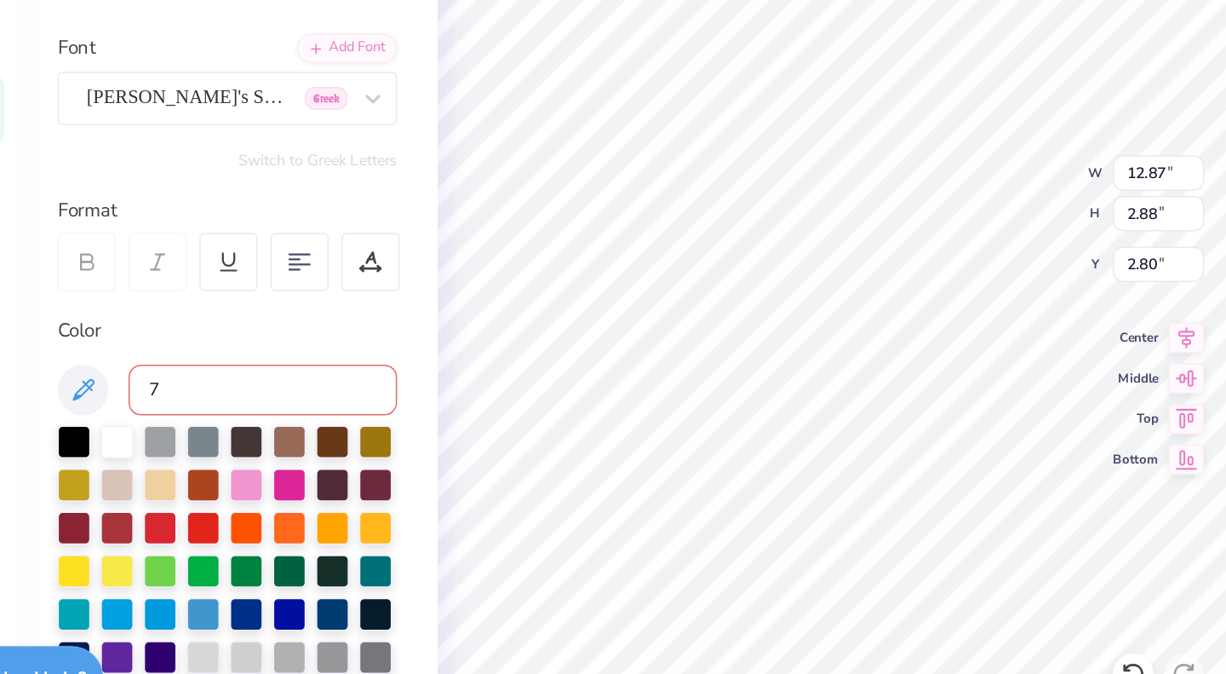
type input "10.62"
type input "2.56"
type input "2.96"
click at [174, 233] on div "Mandy's Sketch Greek" at bounding box center [211, 239] width 179 height 26
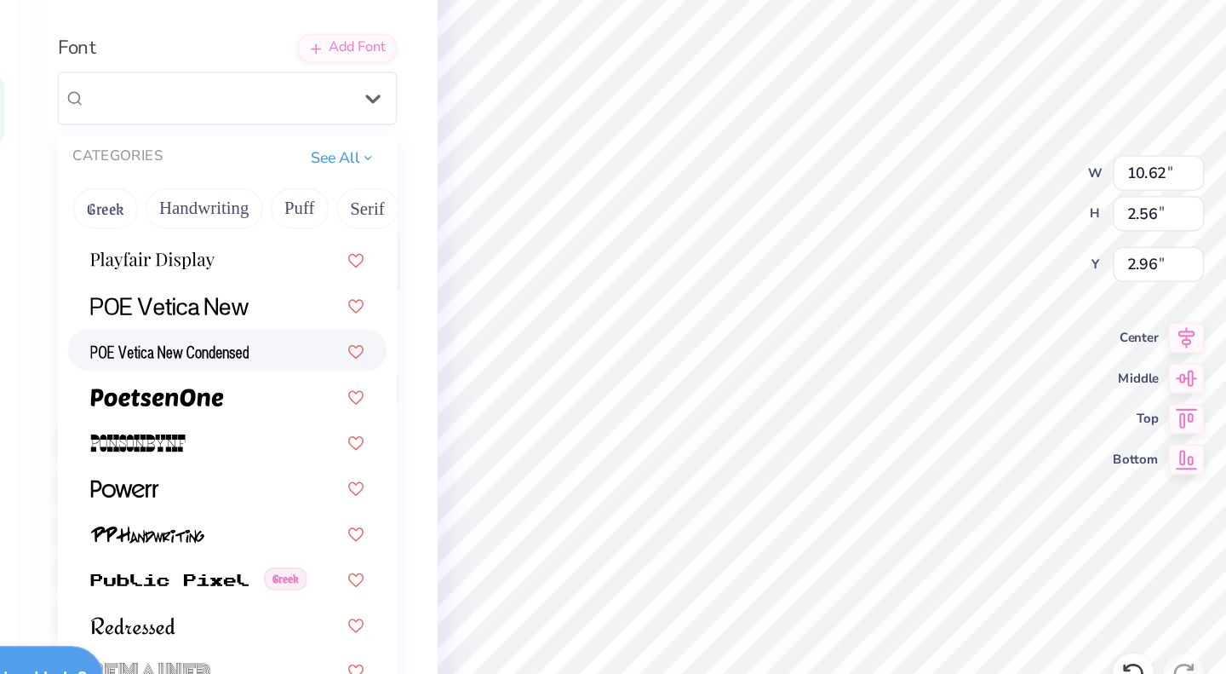
scroll to position [7278, 0]
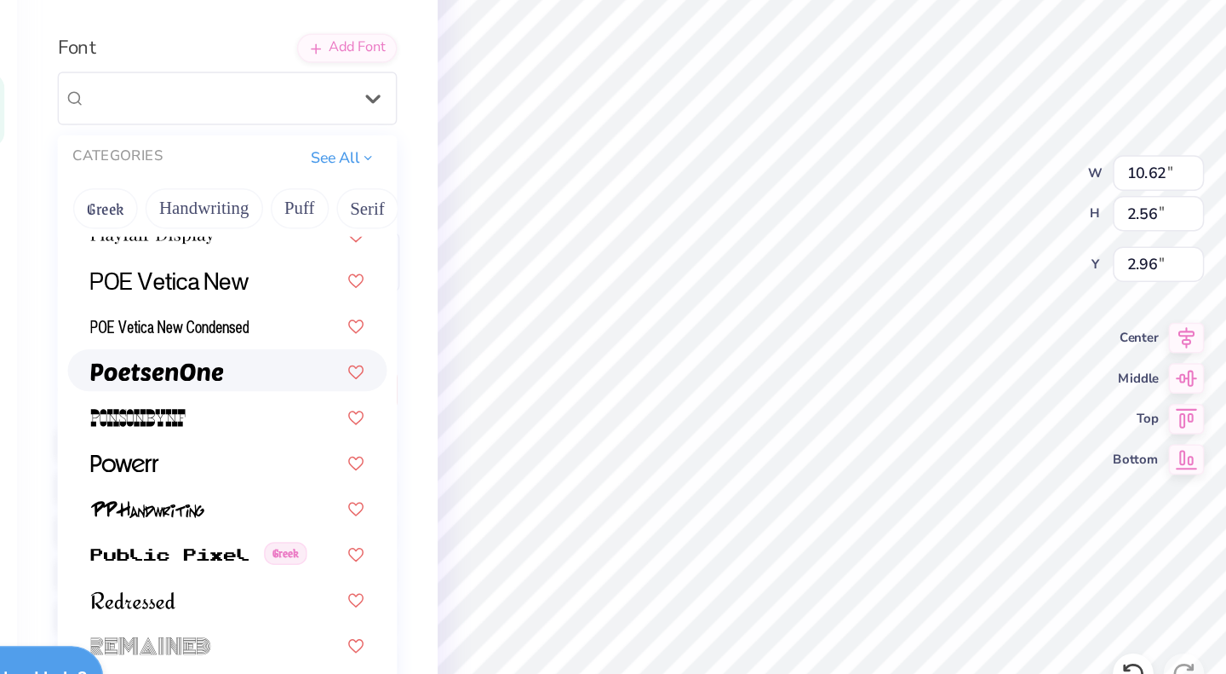
click at [159, 427] on img at bounding box center [170, 423] width 89 height 12
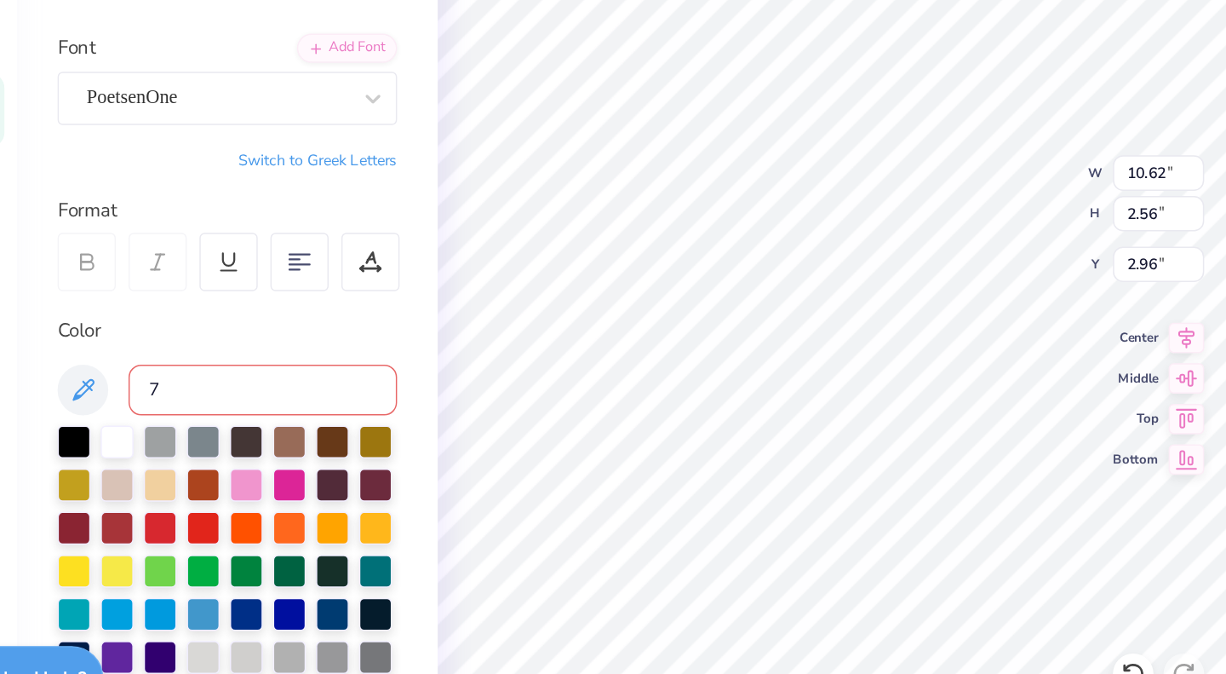
type input "9.40"
type input "2.72"
type input "2.88"
click at [191, 240] on div "PoetsenOne" at bounding box center [211, 239] width 179 height 26
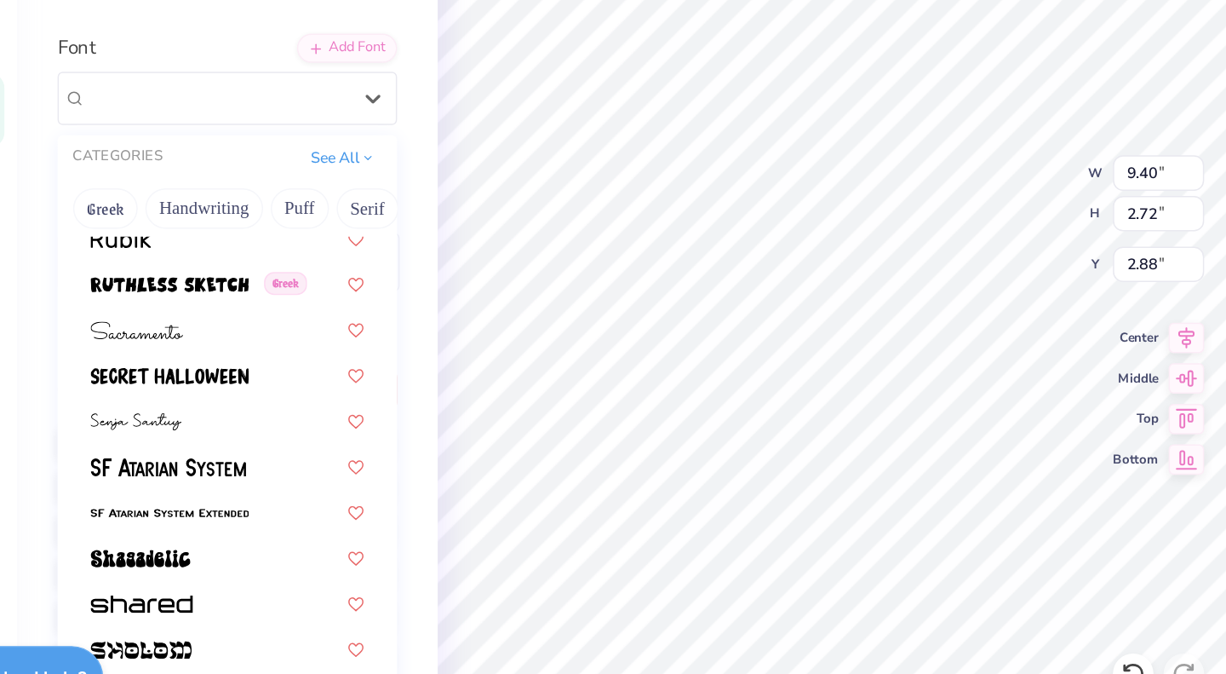
scroll to position [7858, 0]
click at [168, 364] on img at bounding box center [179, 365] width 106 height 12
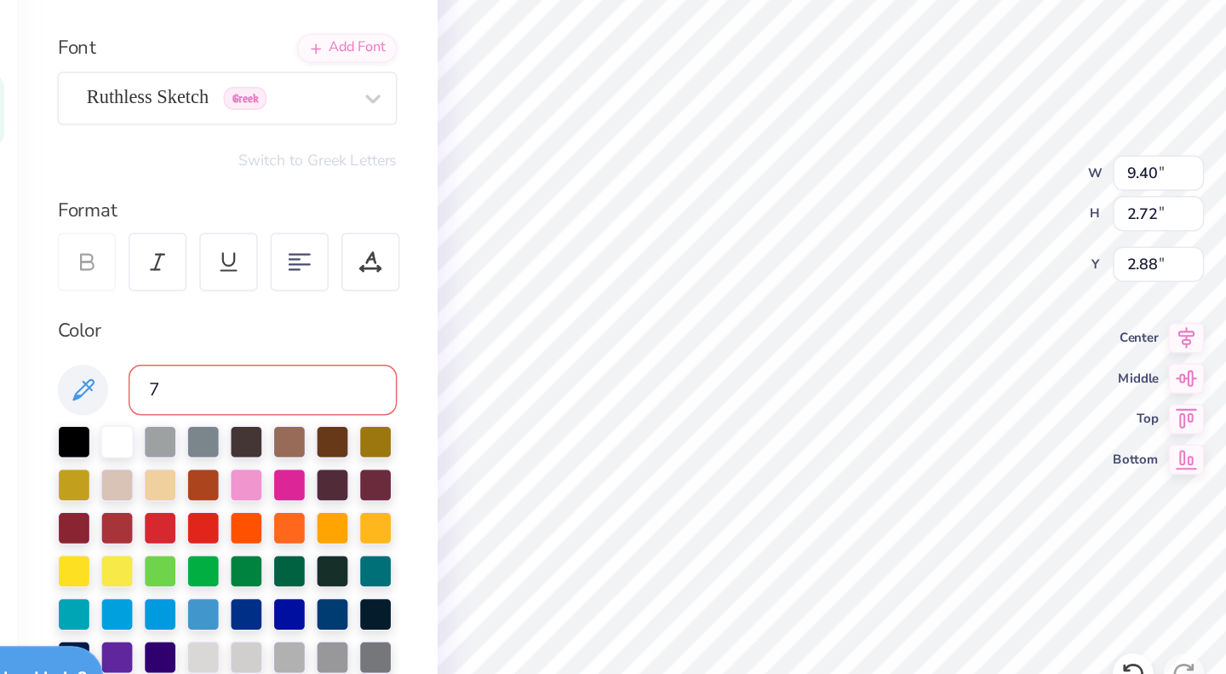
type input "8.52"
type input "2.46"
type input "3.01"
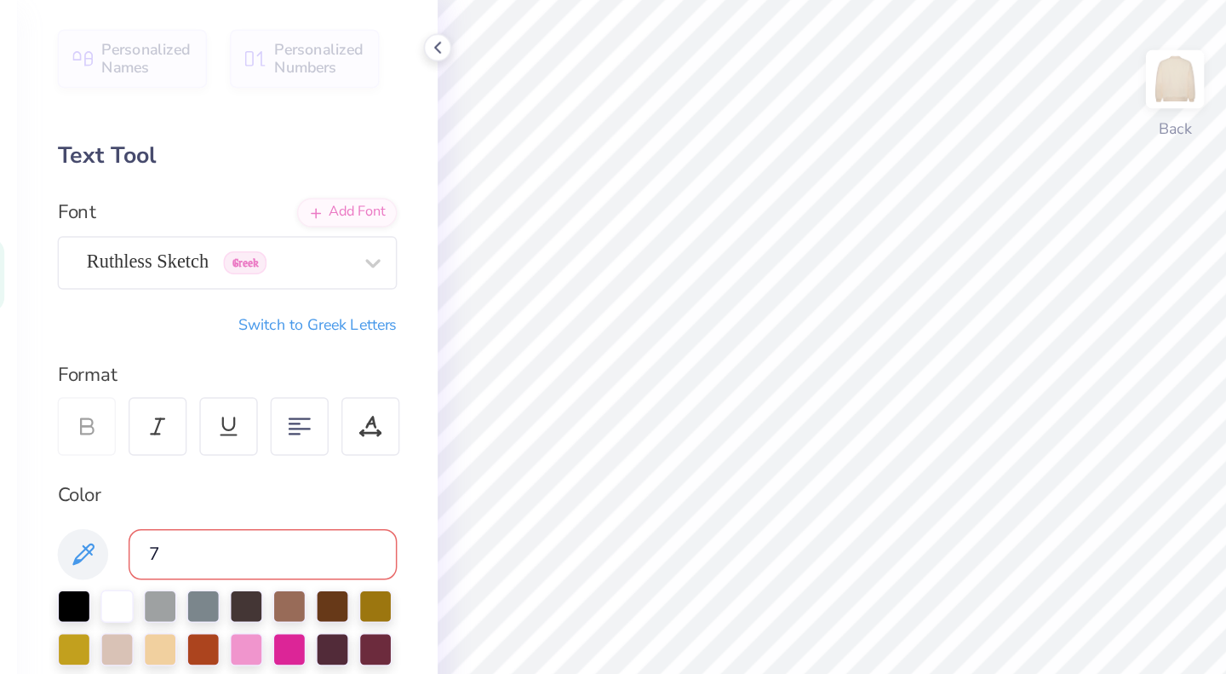
type input "1"
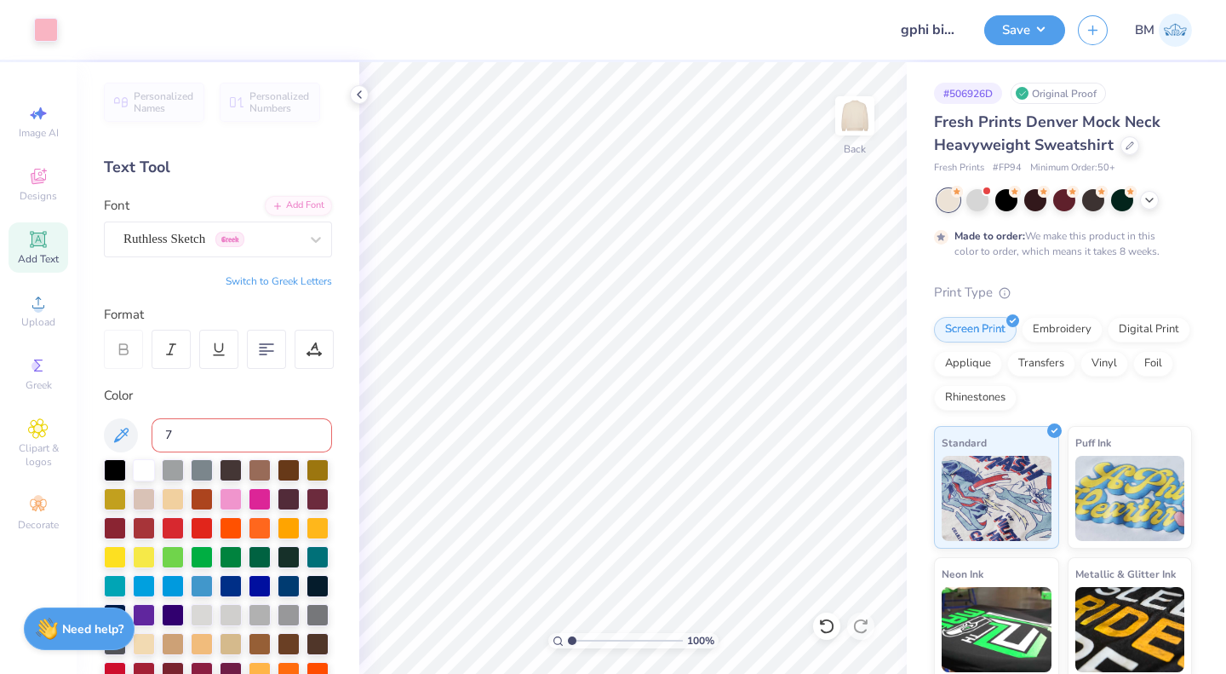
click at [184, 238] on div "Ruthless Sketch Greek" at bounding box center [211, 239] width 179 height 26
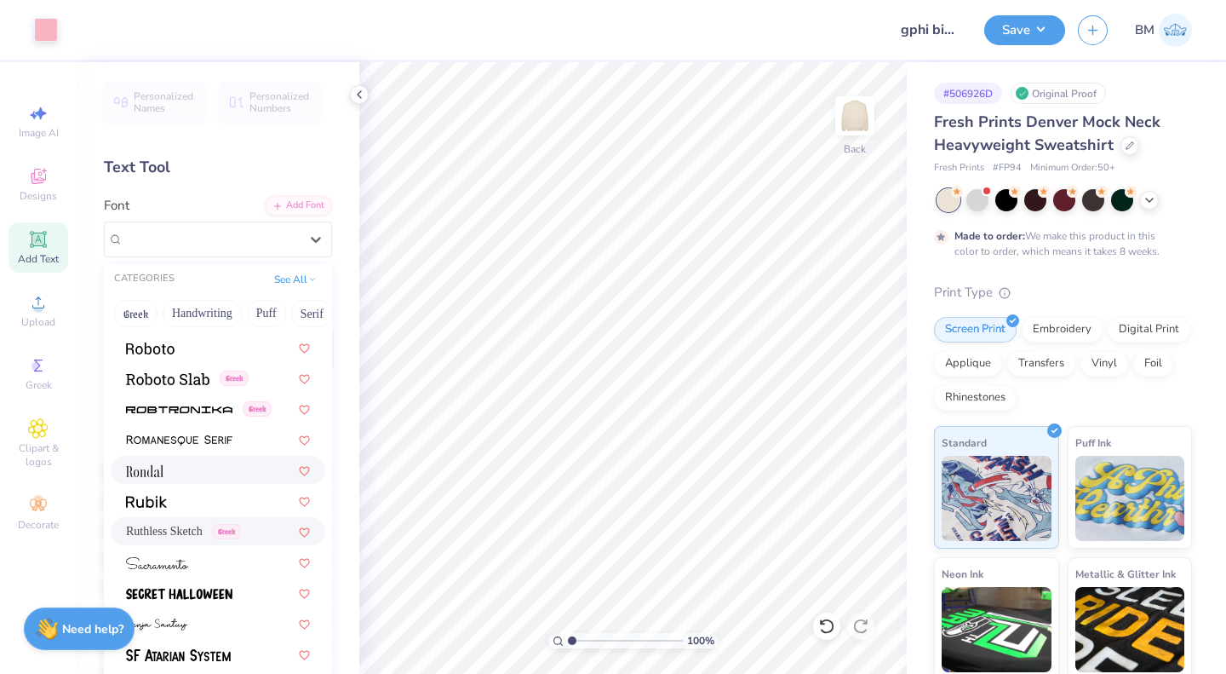
scroll to position [7899, 0]
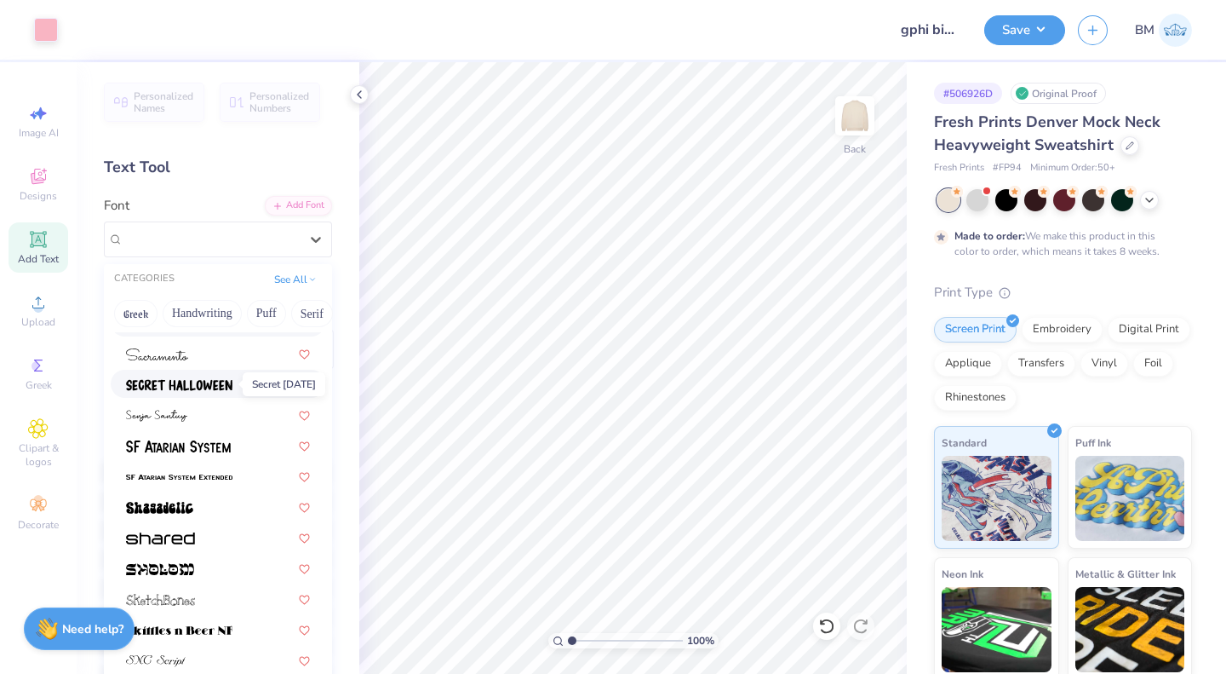
click at [176, 384] on img at bounding box center [179, 385] width 106 height 12
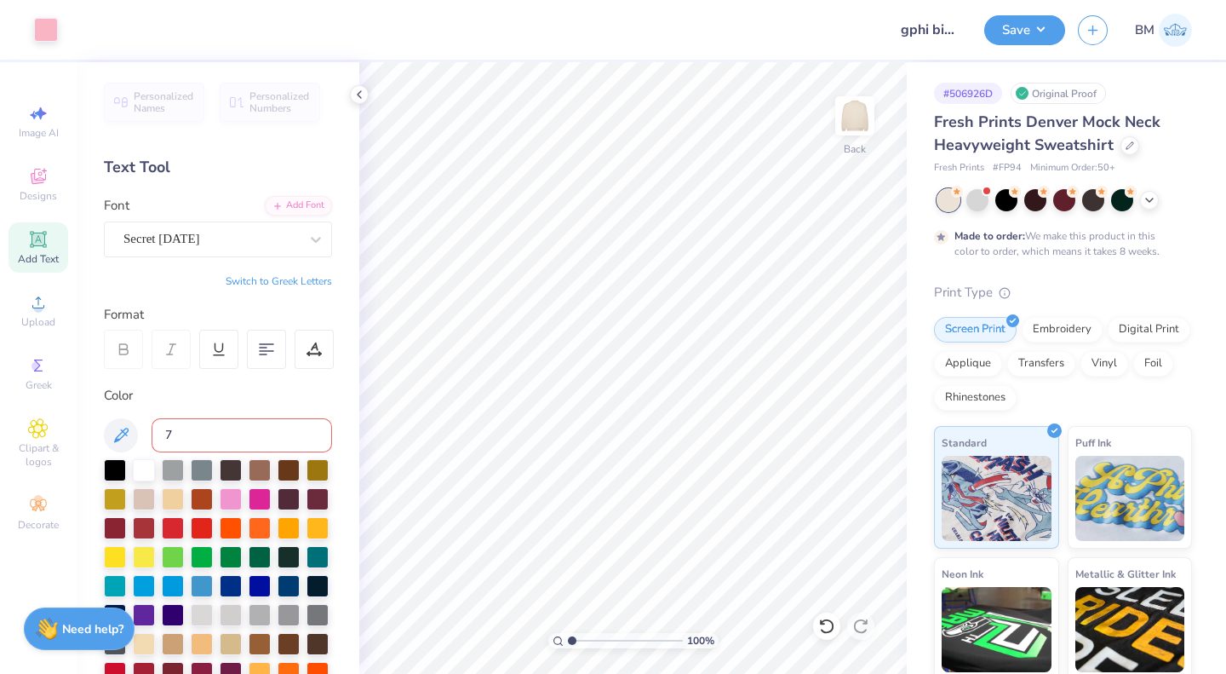
click at [194, 231] on div "Secret Halloween" at bounding box center [211, 239] width 179 height 26
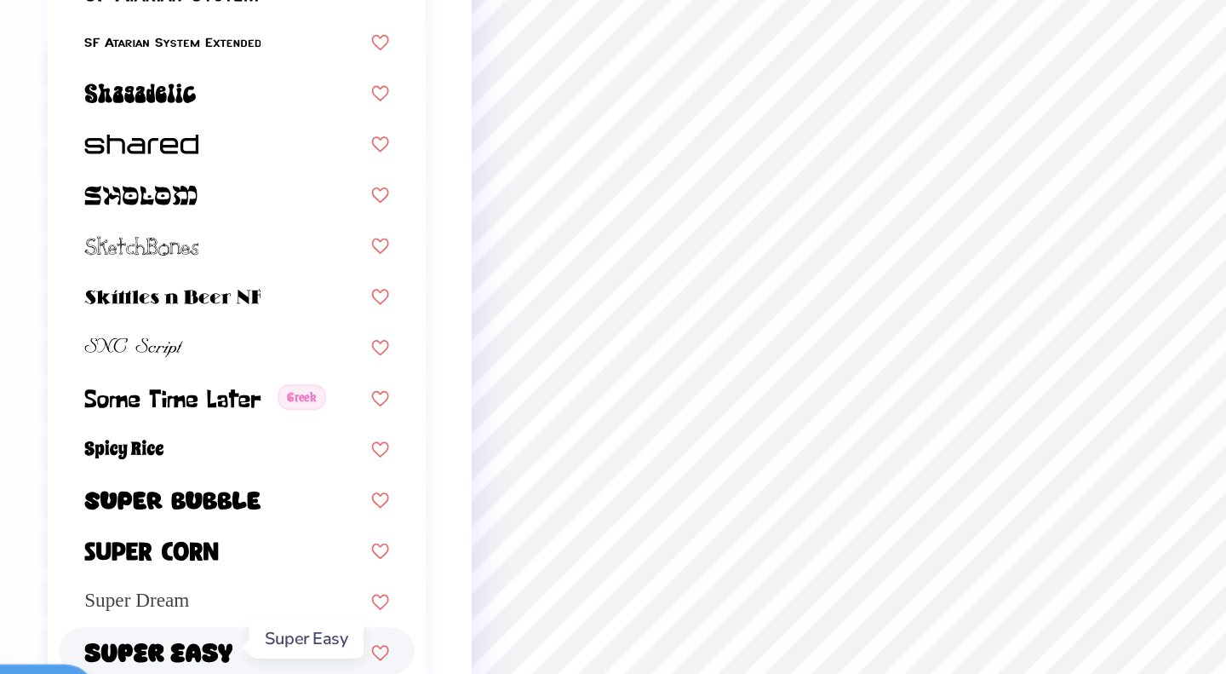
scroll to position [7912, 0]
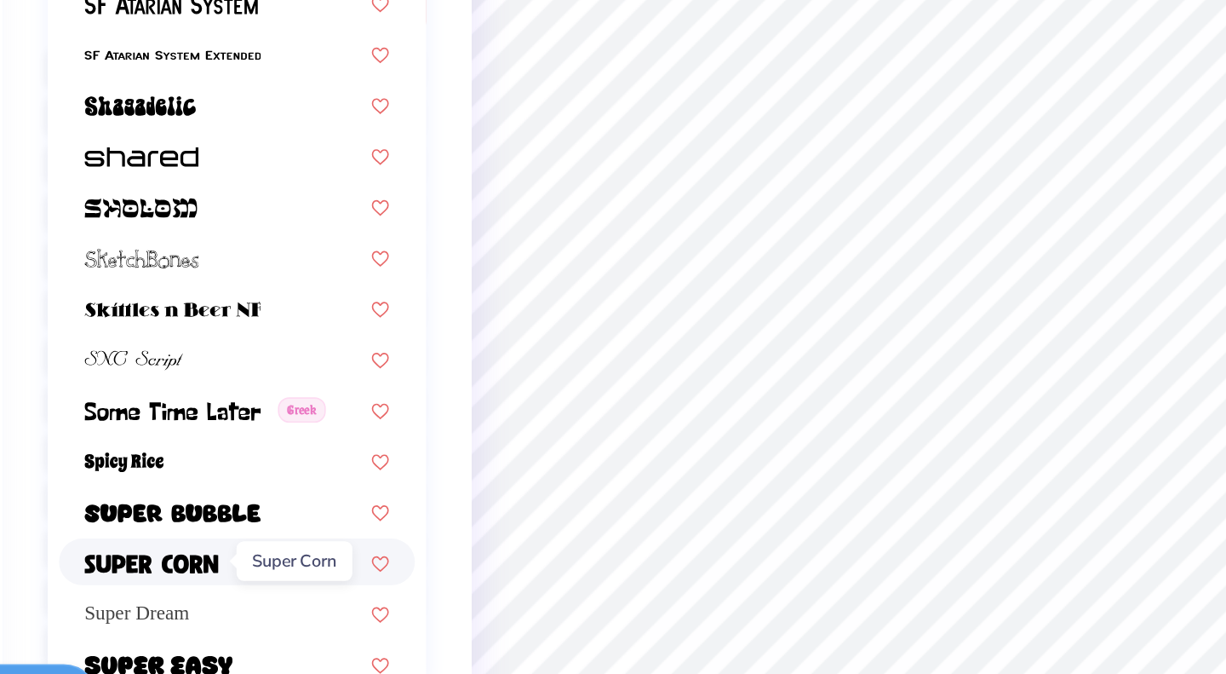
click at [153, 550] on img at bounding box center [166, 547] width 81 height 12
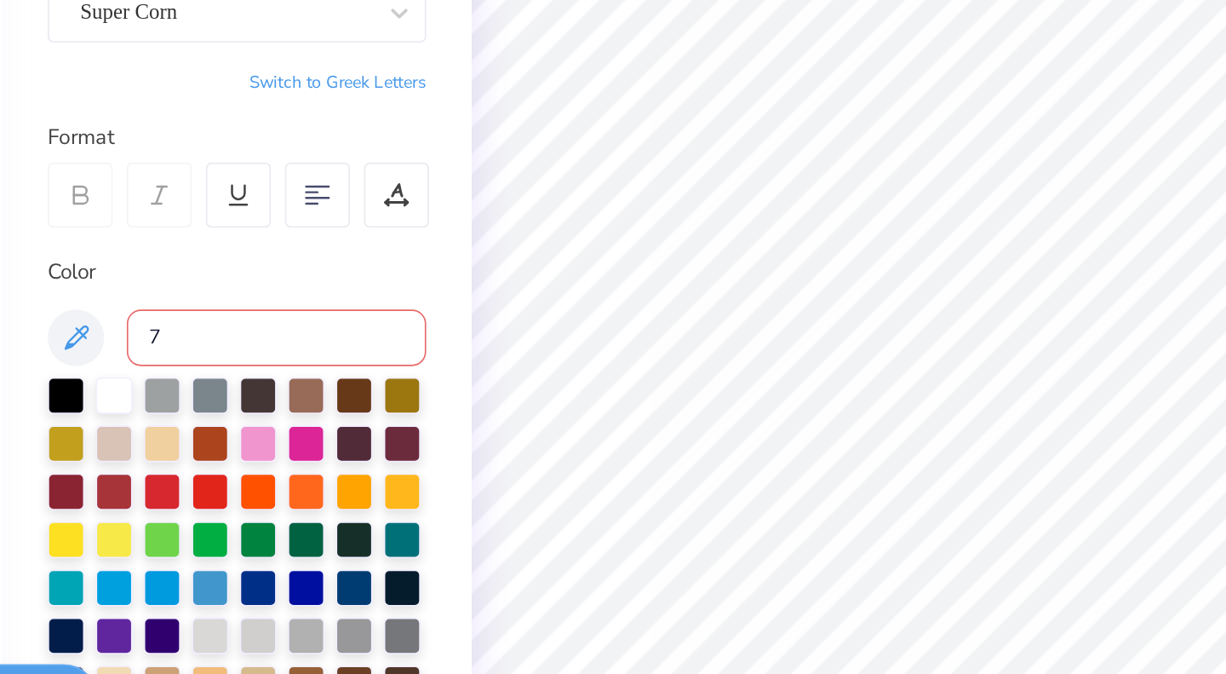
scroll to position [0, 0]
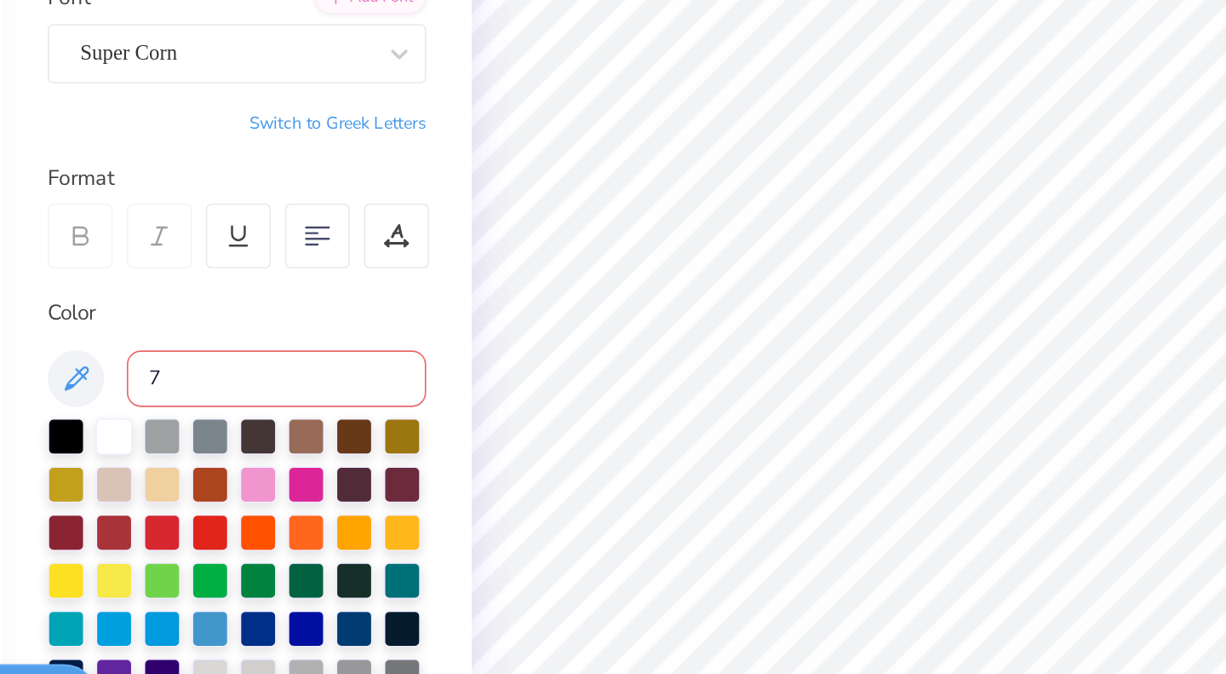
click at [235, 234] on div "Super Corn" at bounding box center [211, 239] width 179 height 26
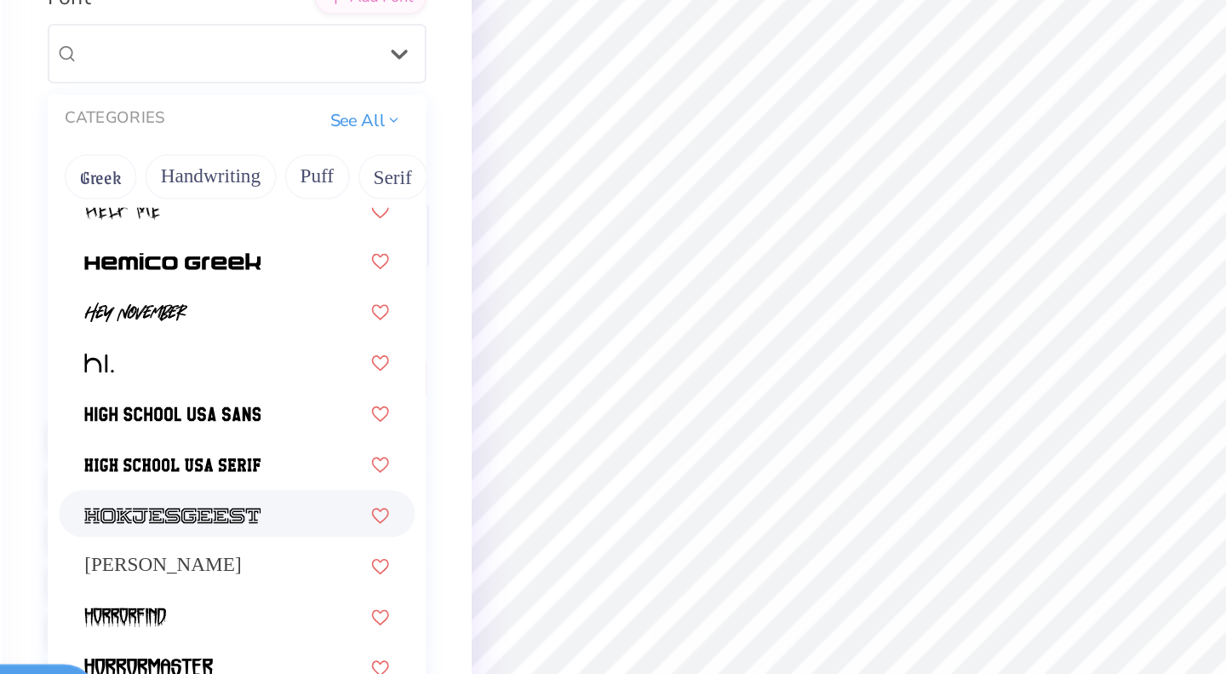
scroll to position [4242, 0]
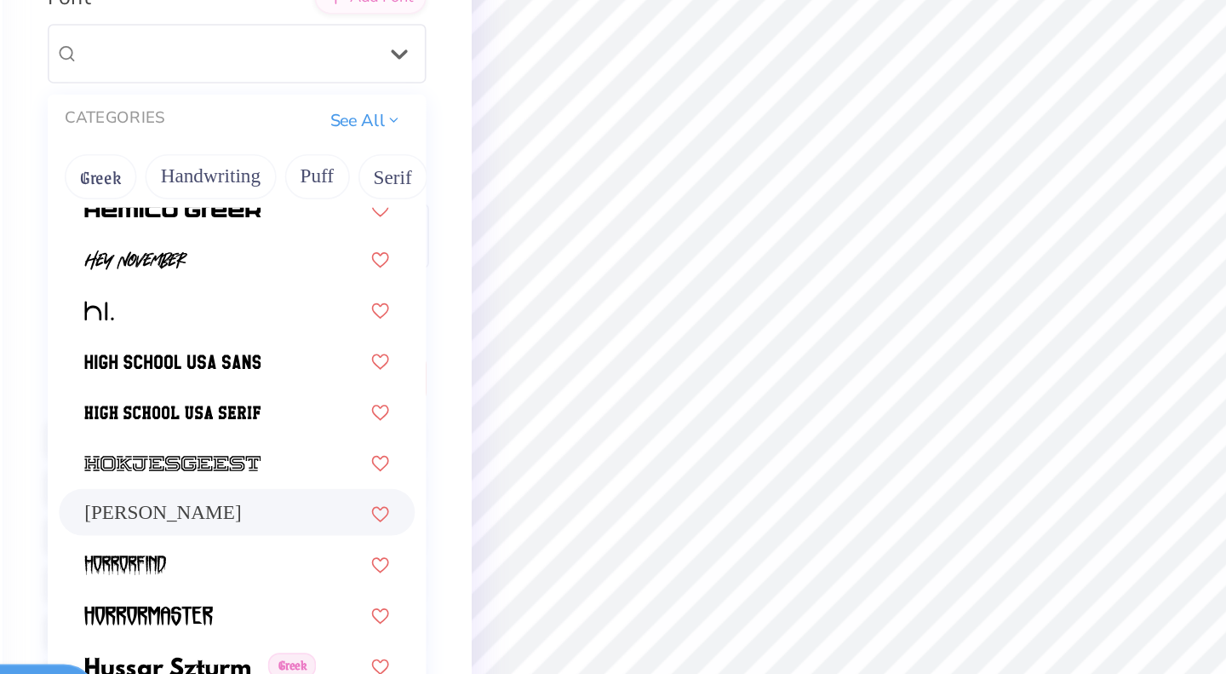
click at [161, 508] on span "Holly FREE" at bounding box center [173, 516] width 95 height 18
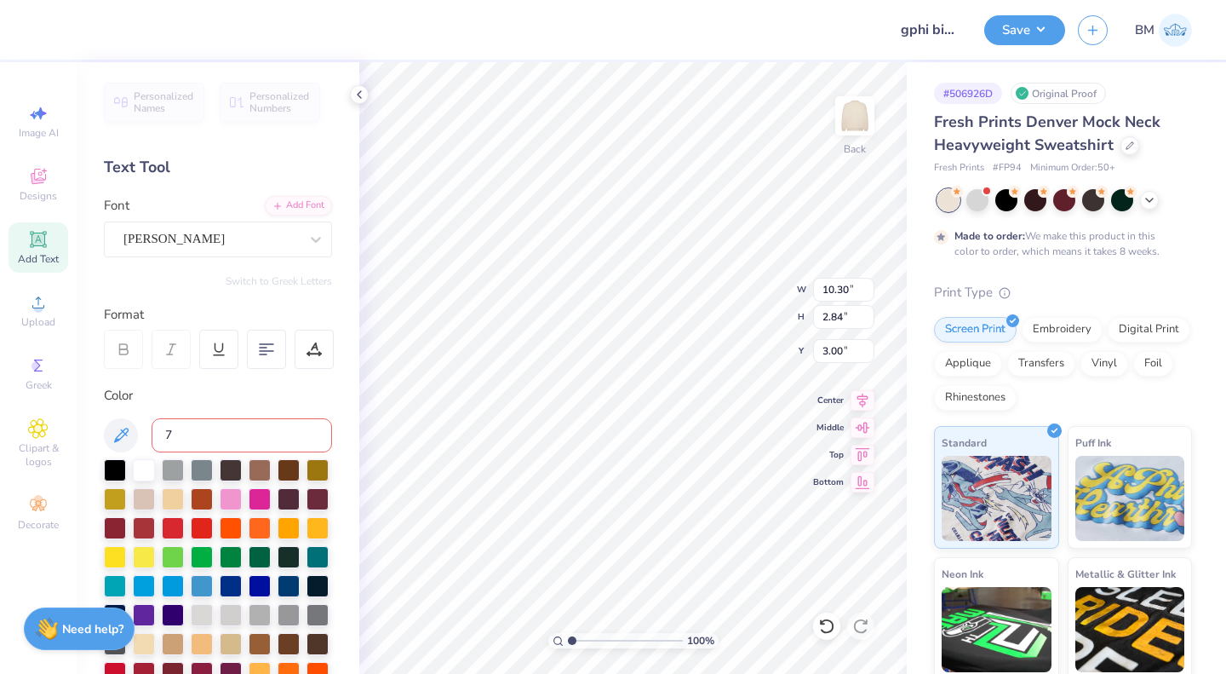
type input "10.30"
type input "2.84"
click at [1030, 26] on button "Save" at bounding box center [1024, 30] width 81 height 30
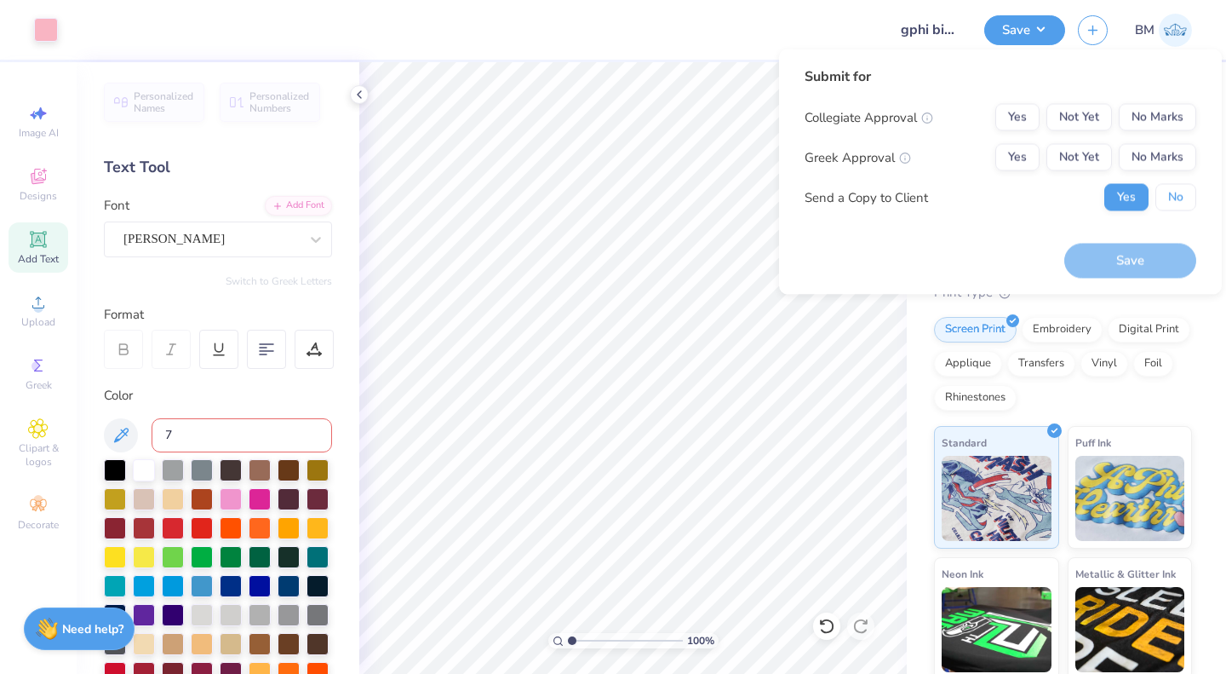
click at [1179, 186] on button "No" at bounding box center [1176, 197] width 41 height 27
click at [1075, 150] on button "Not Yet" at bounding box center [1080, 157] width 66 height 27
click at [1163, 106] on button "No Marks" at bounding box center [1157, 117] width 77 height 27
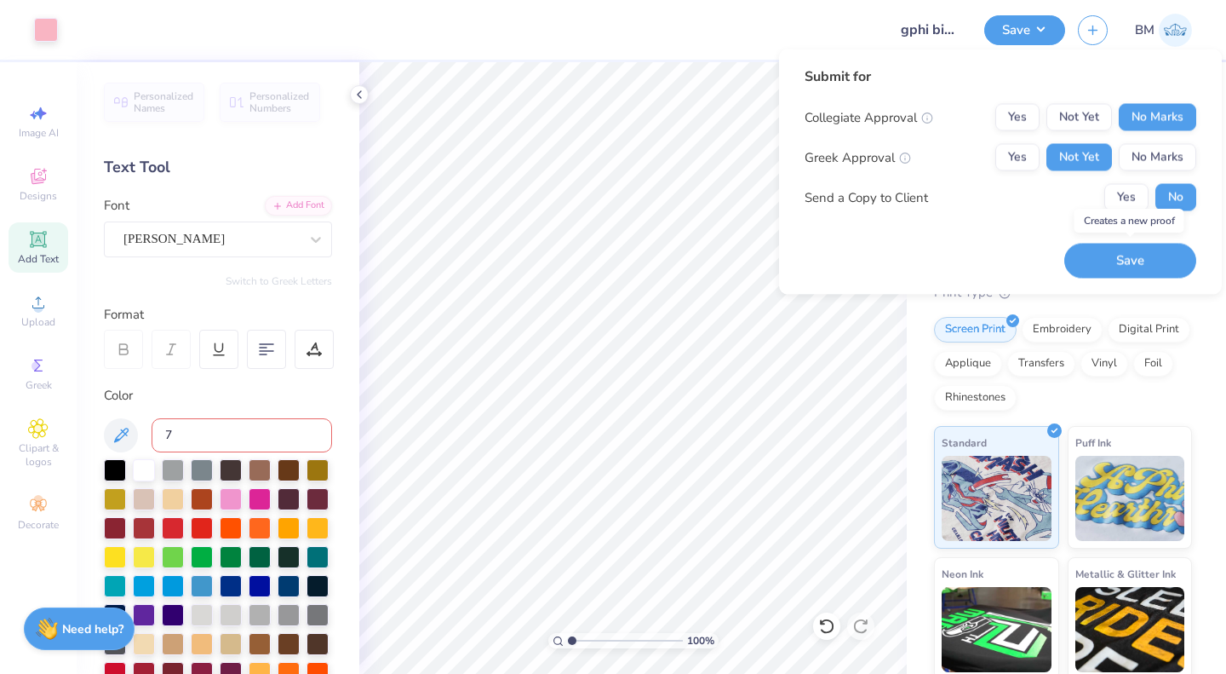
click at [1147, 259] on button "Save" at bounding box center [1130, 260] width 132 height 35
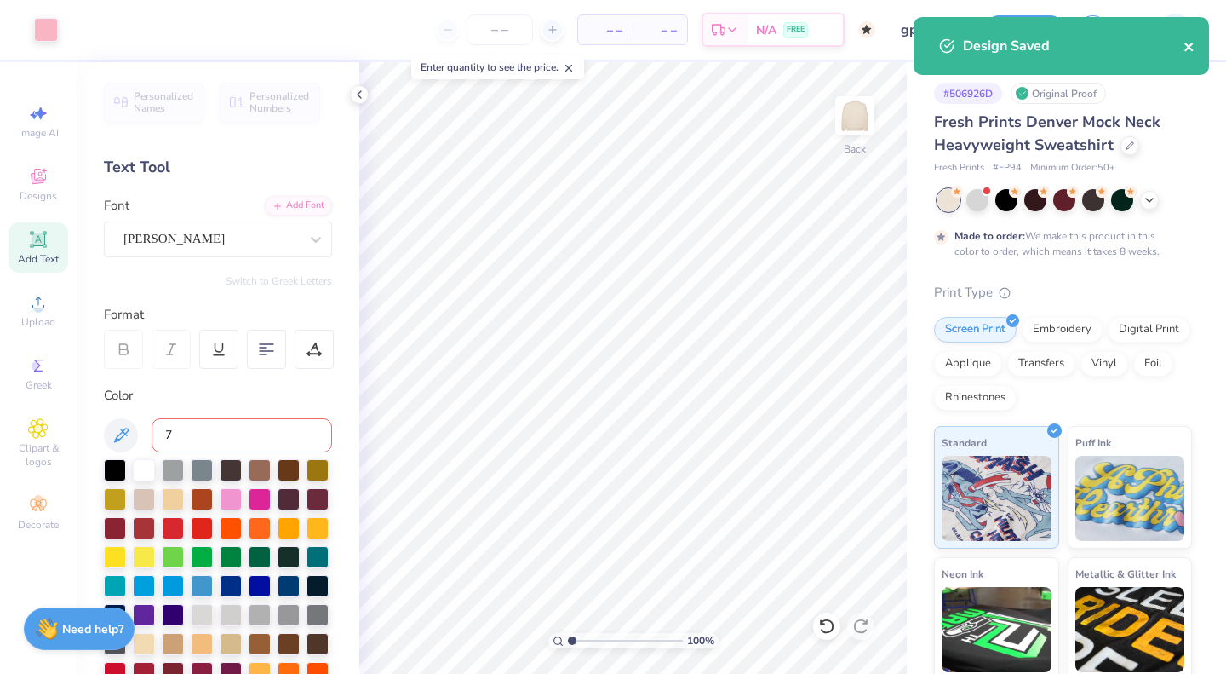
click at [1195, 43] on icon "close" at bounding box center [1190, 47] width 12 height 14
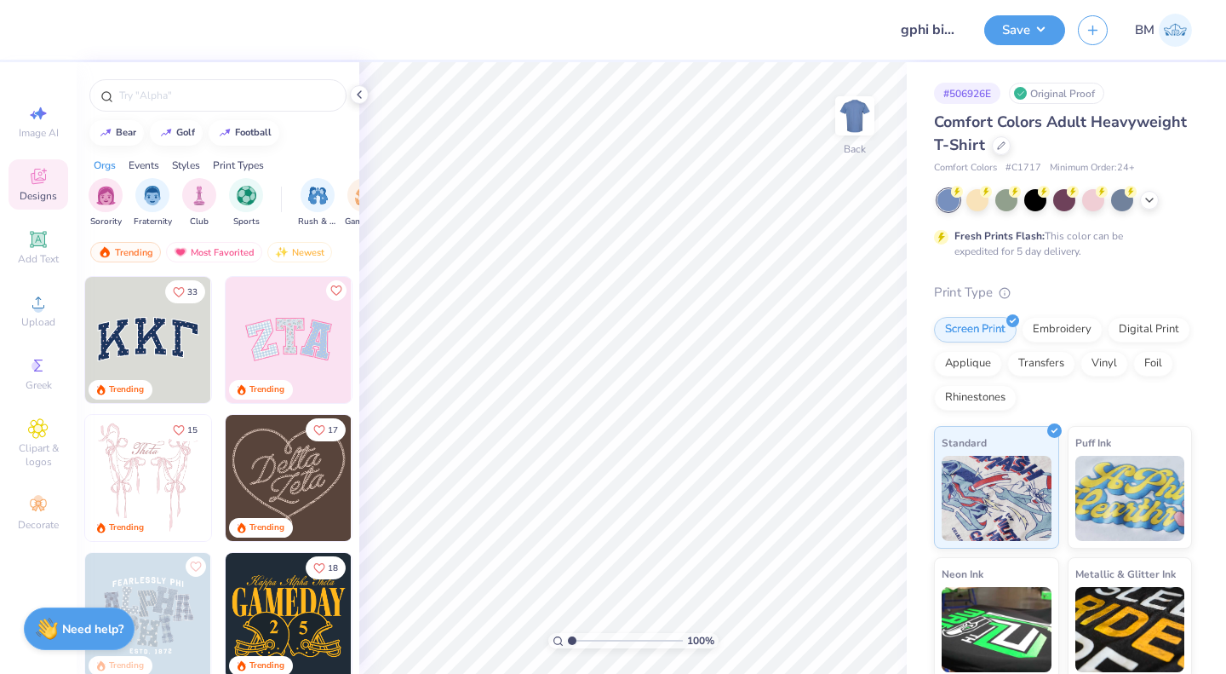
click at [1006, 144] on icon at bounding box center [1001, 145] width 9 height 9
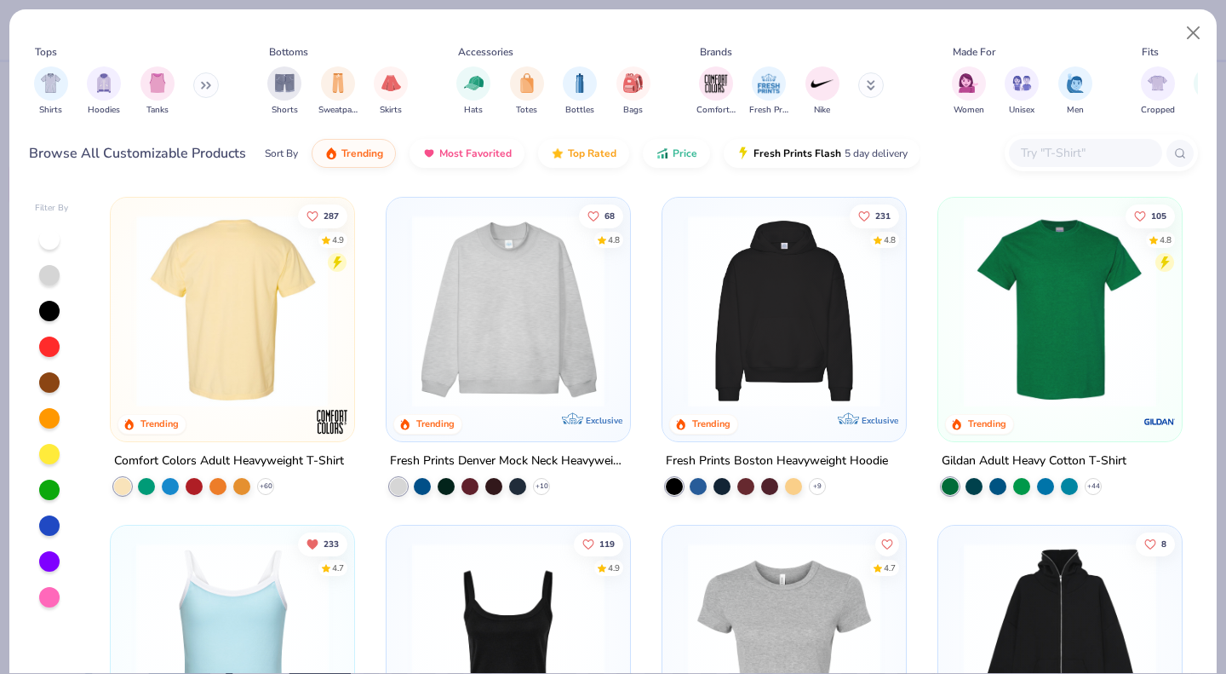
click at [212, 346] on img at bounding box center [232, 311] width 209 height 192
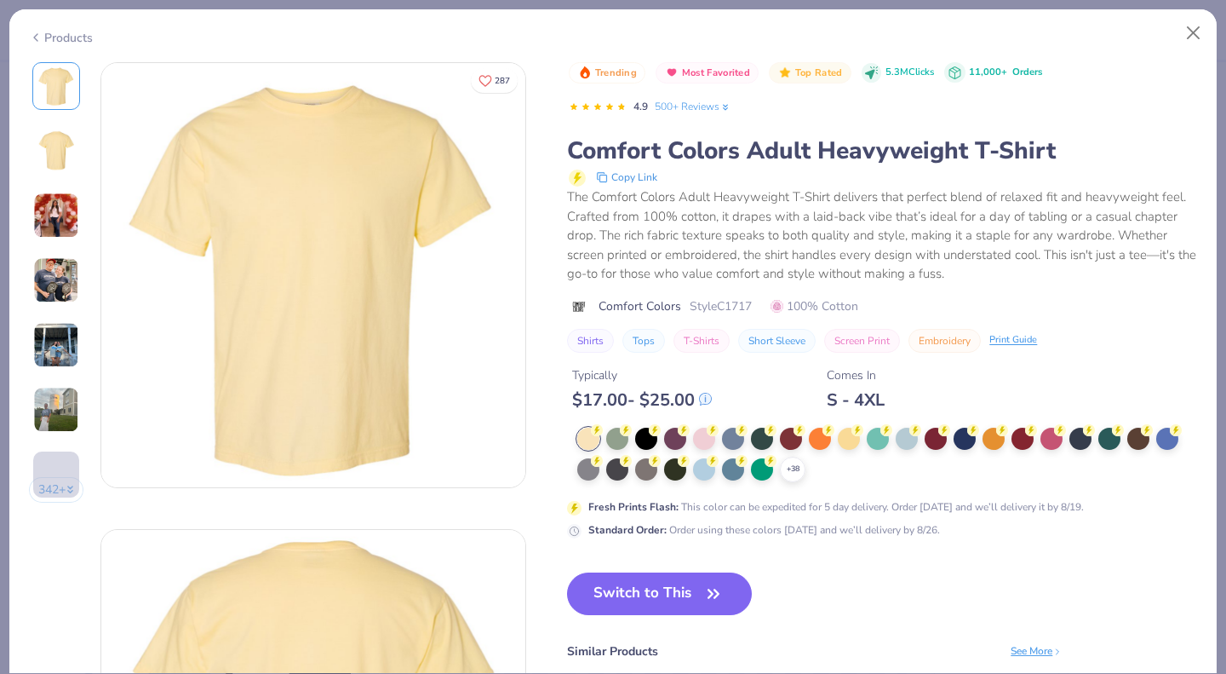
click at [603, 430] on circle at bounding box center [597, 430] width 12 height 12
click at [789, 497] on div "+ 38 Fresh Prints Flash : This color can be expedited for 5 day delivery. Order…" at bounding box center [882, 482] width 630 height 111
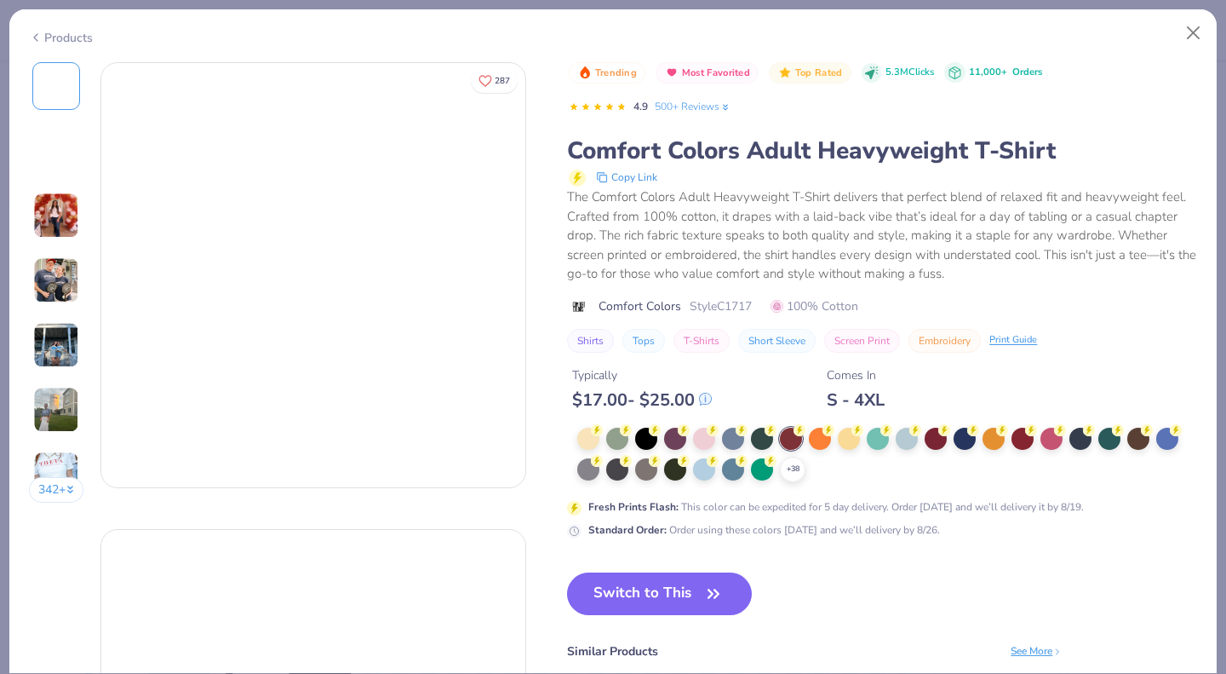
click at [0, 0] on icon at bounding box center [0, 0] width 0 height 0
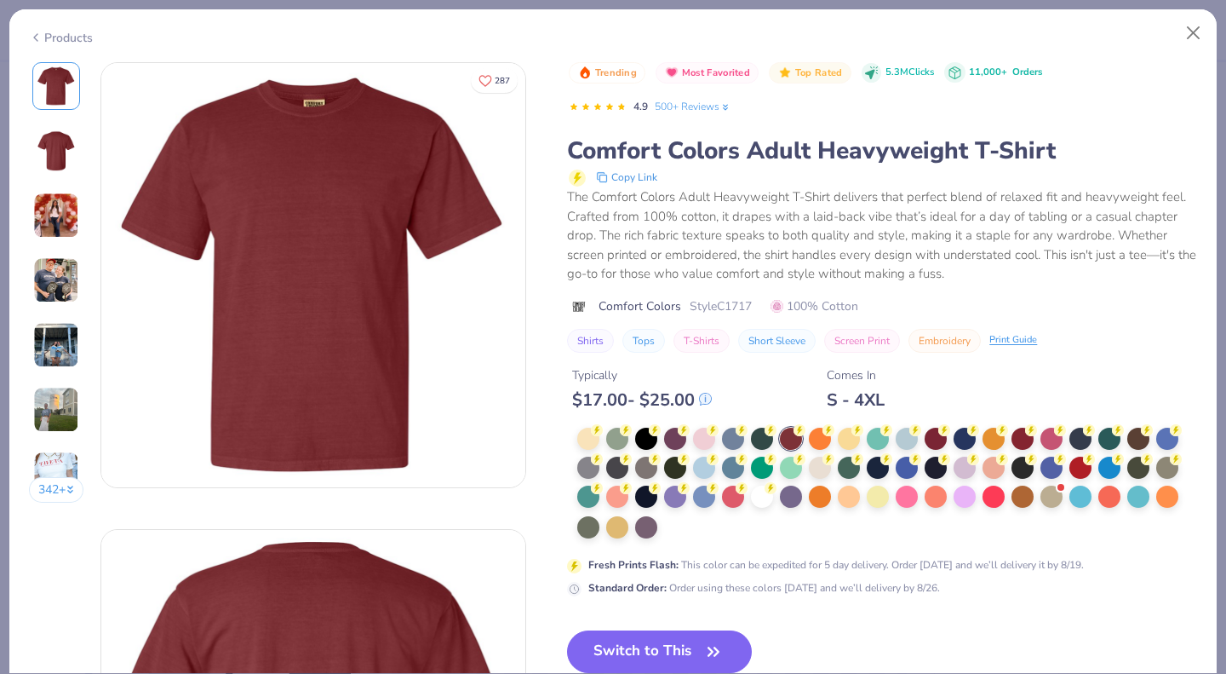
click at [760, 501] on div at bounding box center [762, 496] width 22 height 22
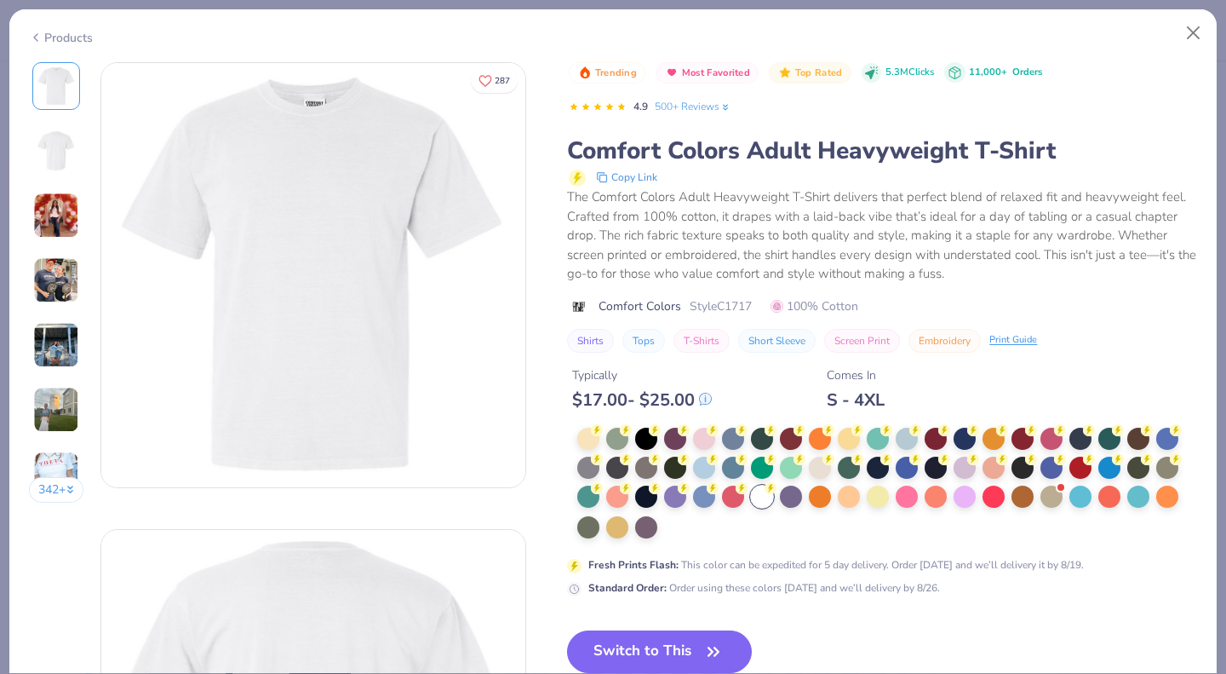
click at [658, 643] on button "Switch to This" at bounding box center [659, 651] width 185 height 43
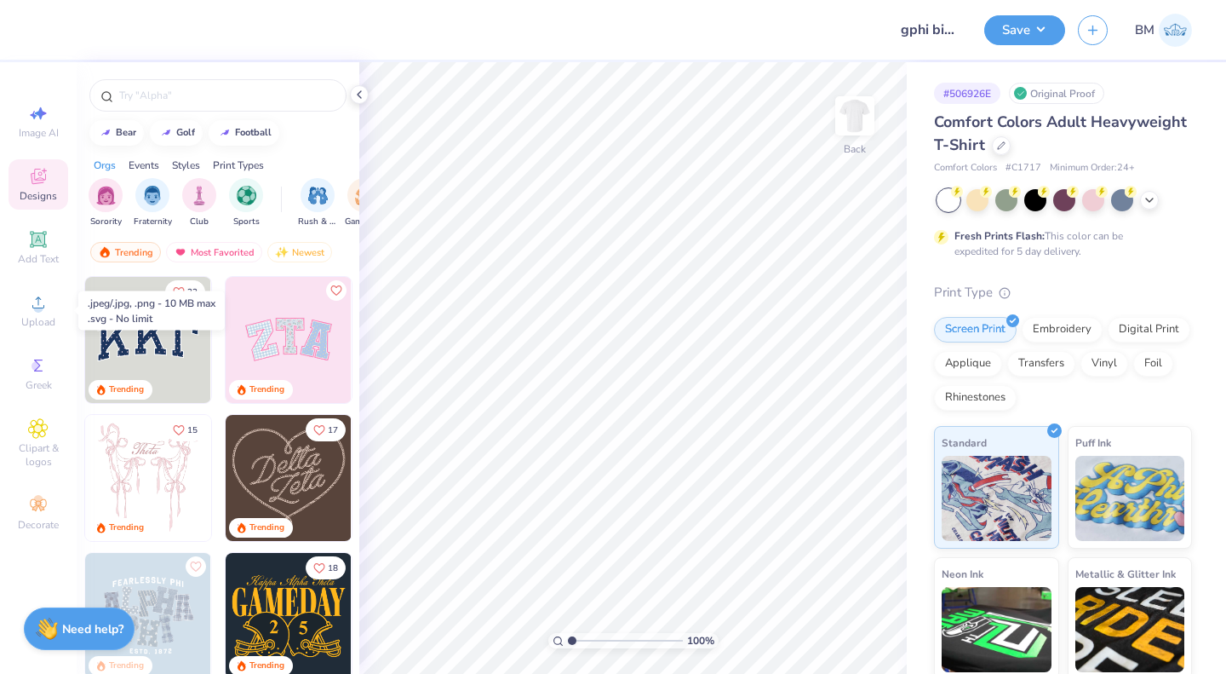
click at [28, 310] on icon at bounding box center [38, 302] width 20 height 20
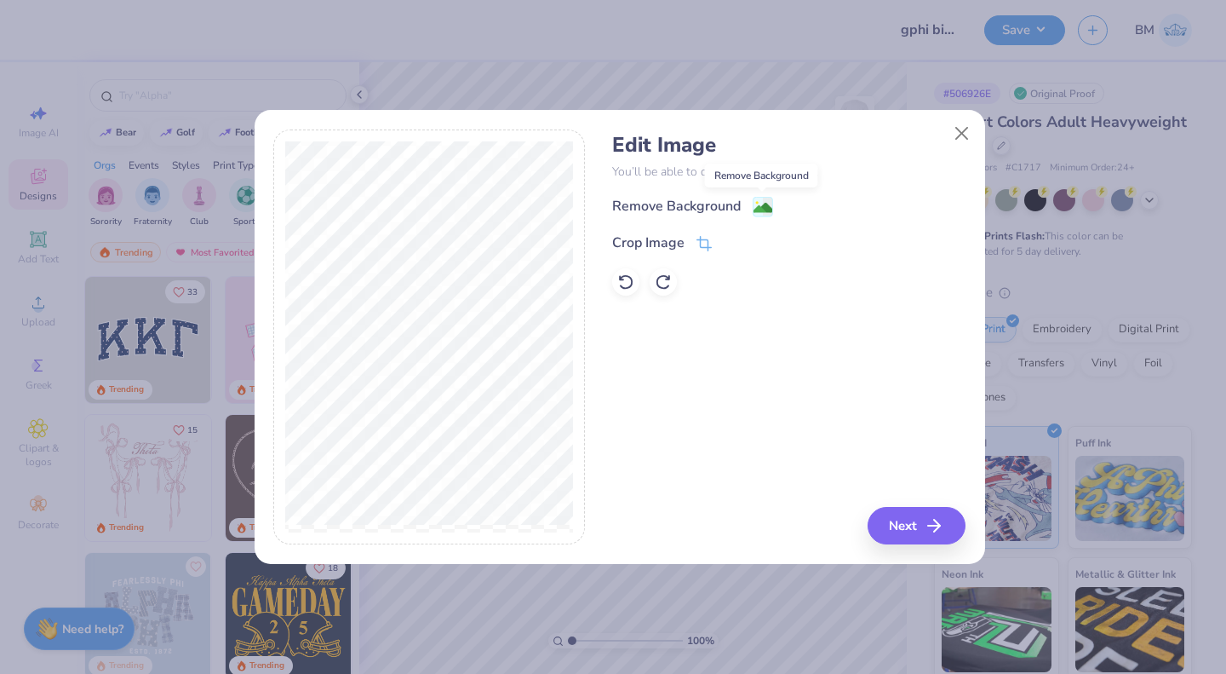
click at [763, 209] on image at bounding box center [763, 207] width 19 height 19
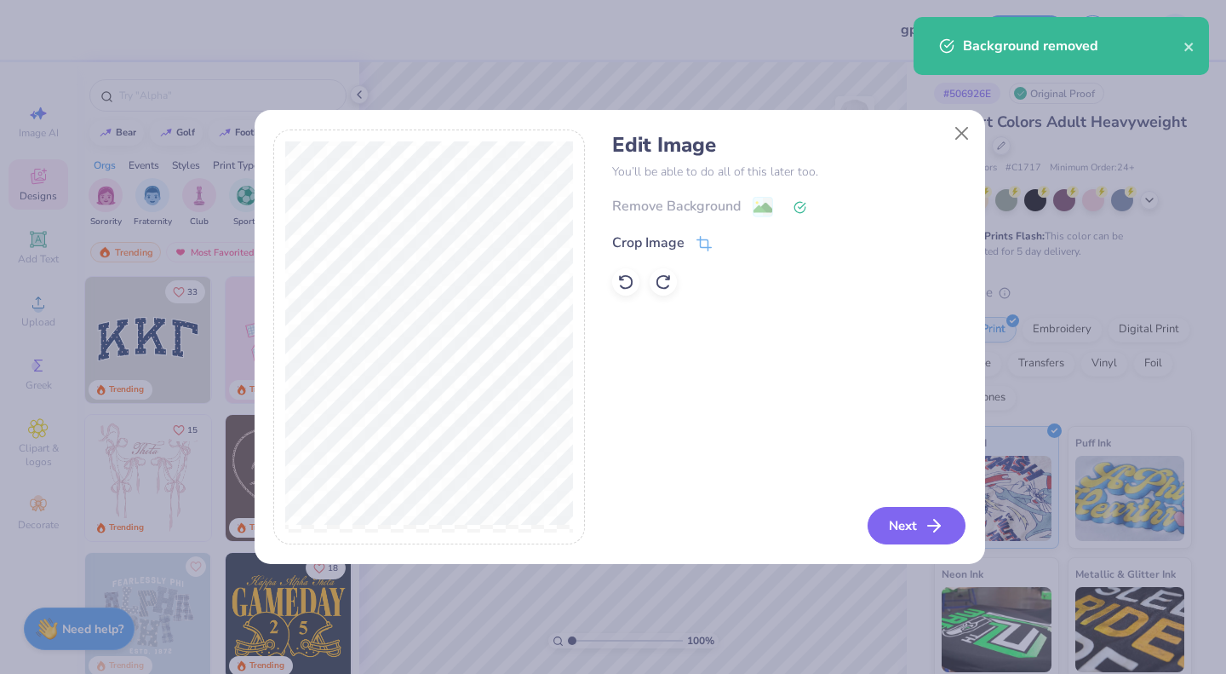
click at [908, 526] on button "Next" at bounding box center [917, 525] width 98 height 37
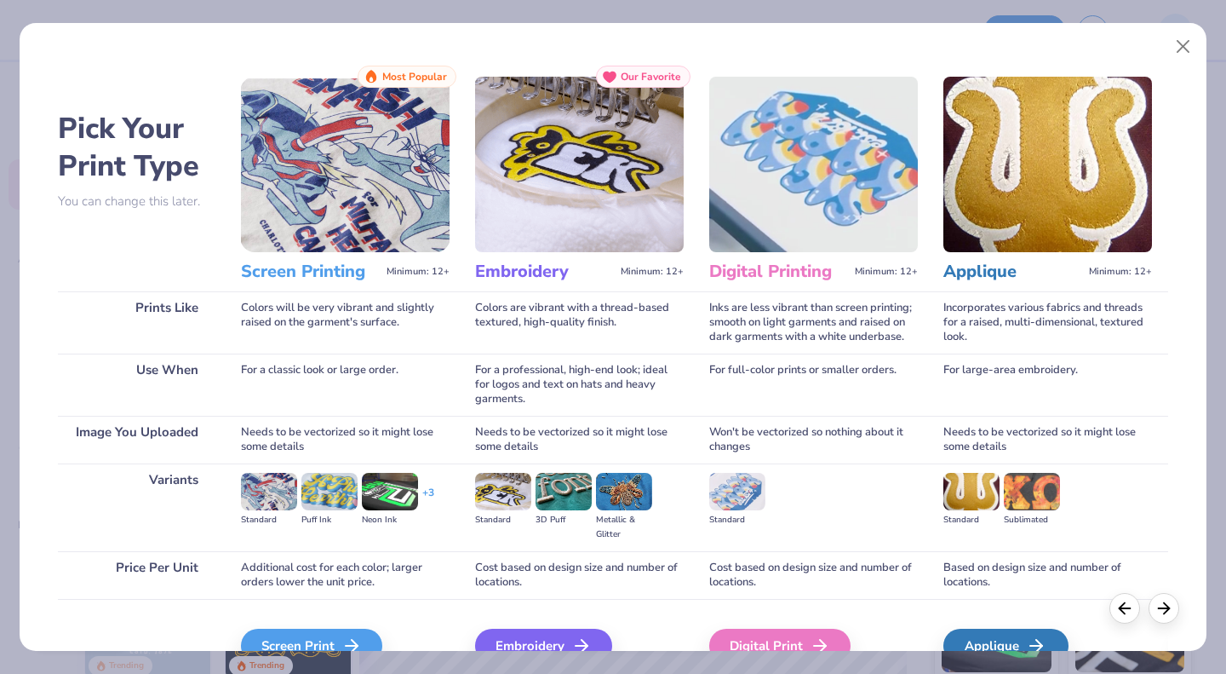
click at [313, 641] on div "Screen Print" at bounding box center [311, 645] width 141 height 34
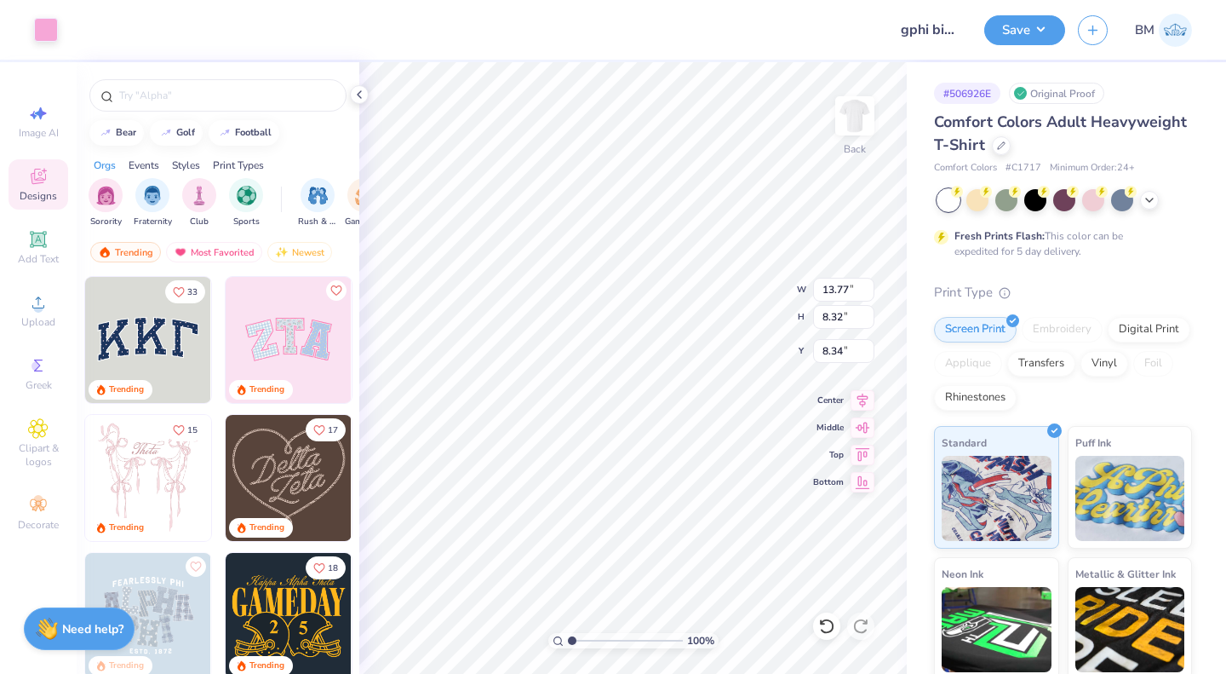
type input "3.47"
type input "11.22"
type input "6.77"
type input "3.00"
click at [39, 329] on div "Upload" at bounding box center [39, 310] width 60 height 50
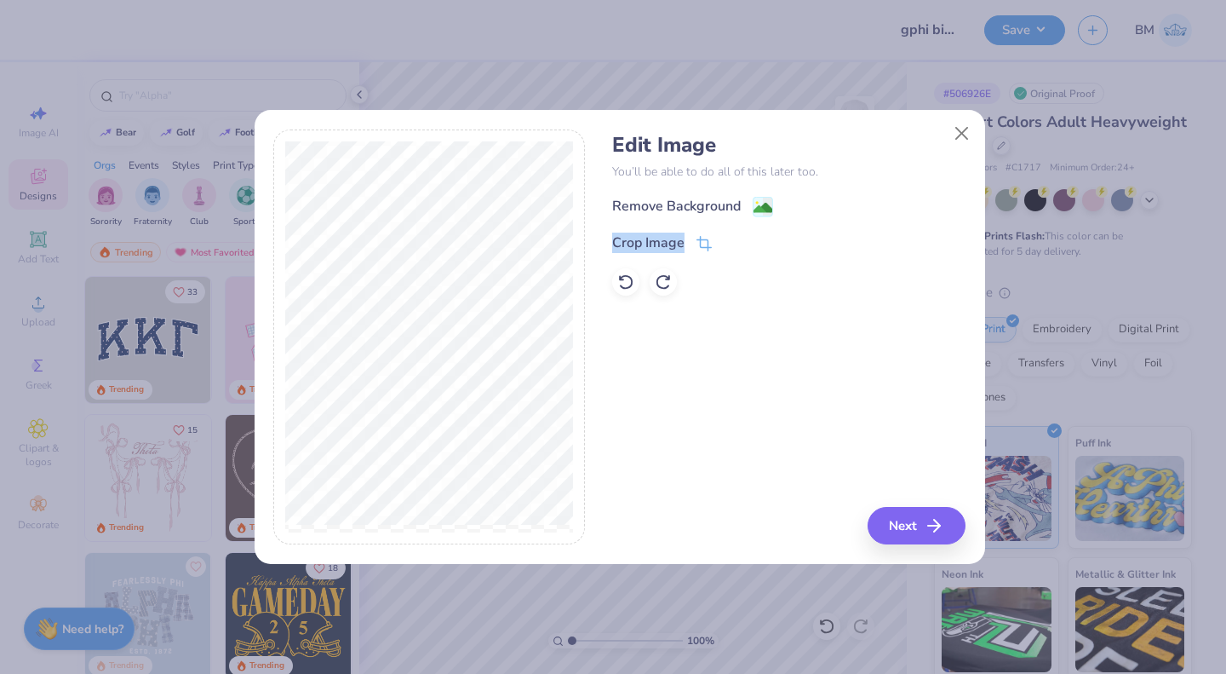
drag, startPoint x: 638, startPoint y: 340, endPoint x: 749, endPoint y: 197, distance: 180.9
click at [749, 197] on div "Edit Image You’ll be able to do all of this later too. Remove Background Crop I…" at bounding box center [788, 337] width 353 height 416
click at [765, 209] on image at bounding box center [763, 207] width 19 height 19
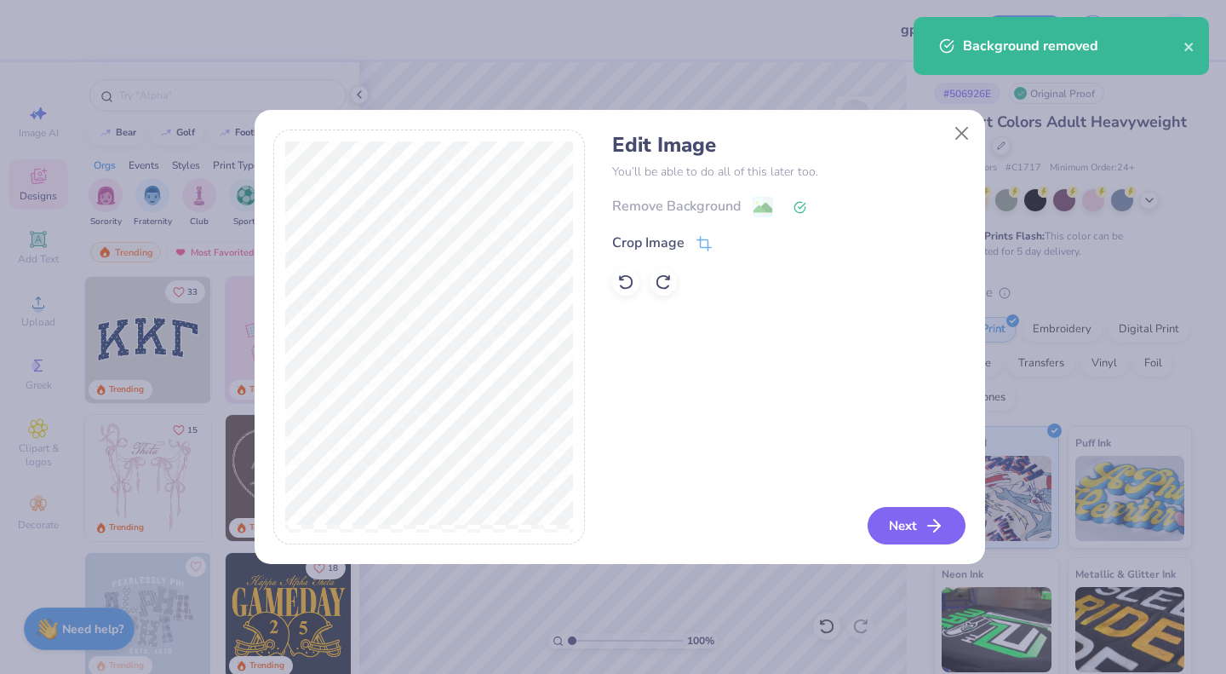
click at [911, 526] on button "Next" at bounding box center [917, 525] width 98 height 37
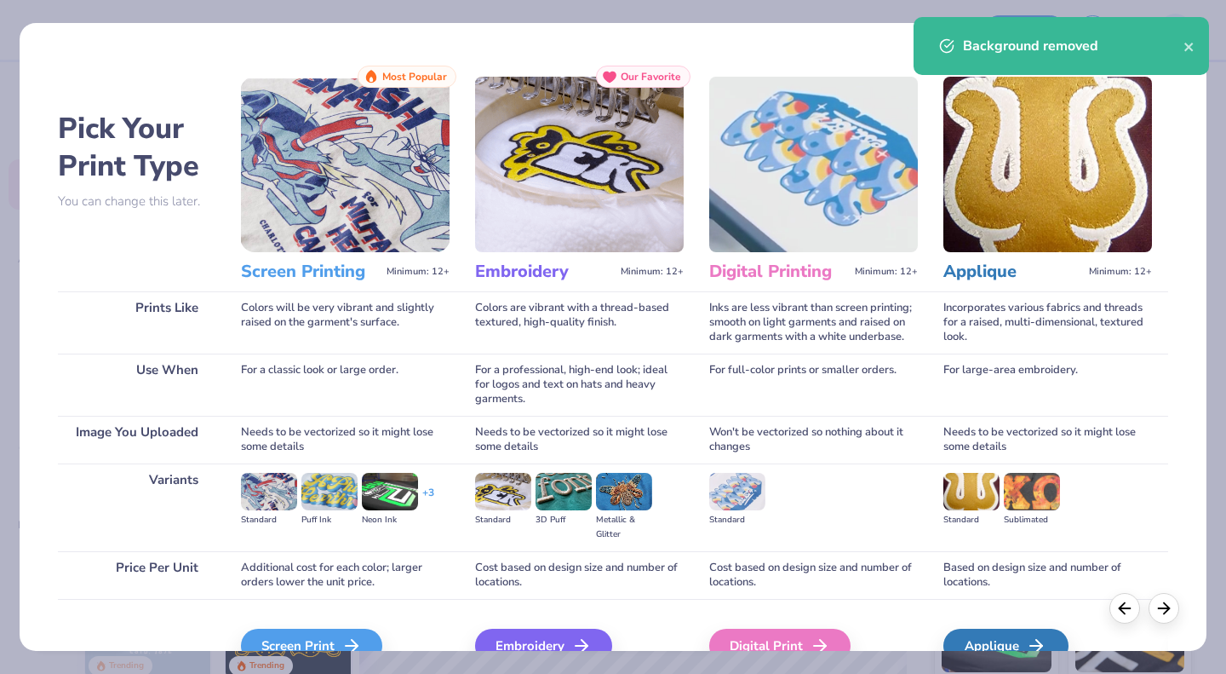
click at [314, 640] on div "Screen Print" at bounding box center [311, 645] width 141 height 34
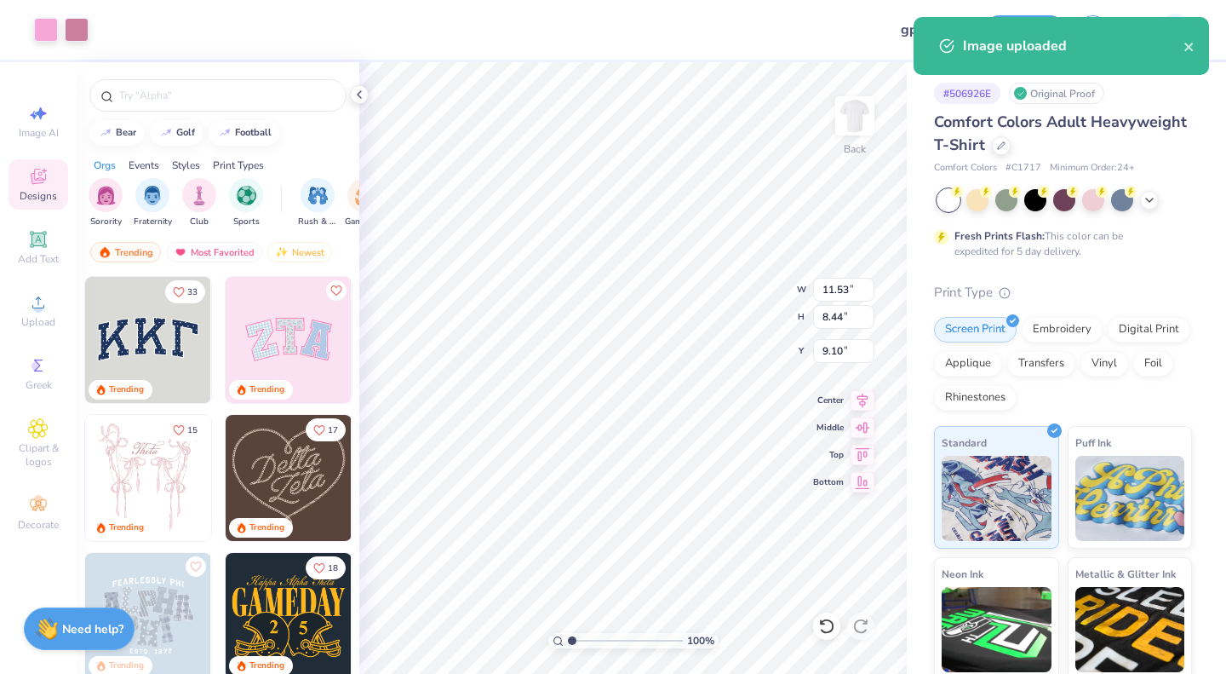
type input "11.53"
type input "8.44"
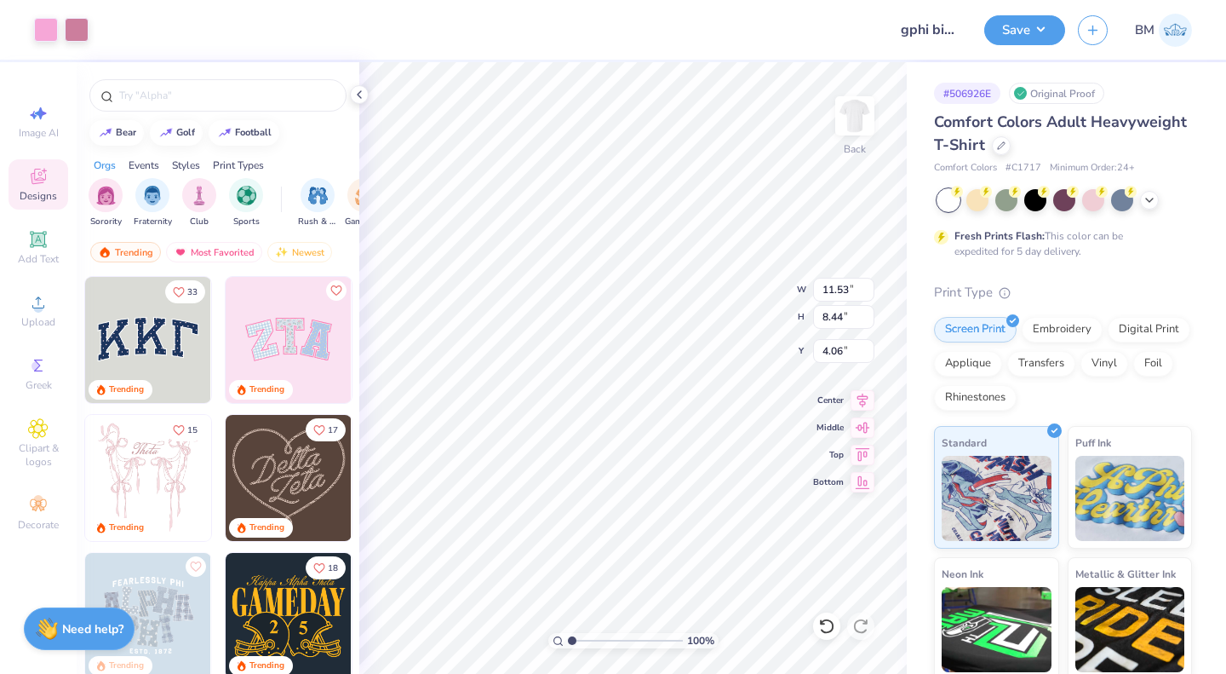
type input "3.00"
click at [1034, 28] on button "Save" at bounding box center [1024, 30] width 81 height 30
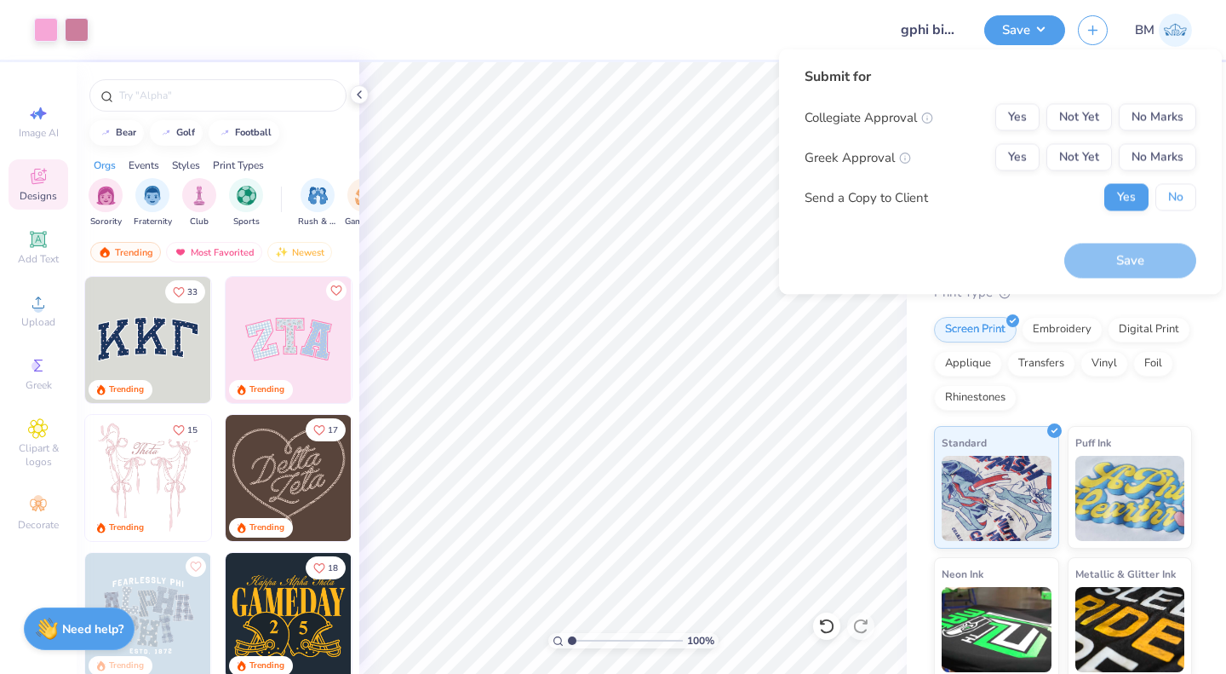
click at [1170, 204] on button "No" at bounding box center [1176, 197] width 41 height 27
click at [1086, 145] on button "Not Yet" at bounding box center [1080, 157] width 66 height 27
click at [1077, 114] on button "Not Yet" at bounding box center [1080, 117] width 66 height 27
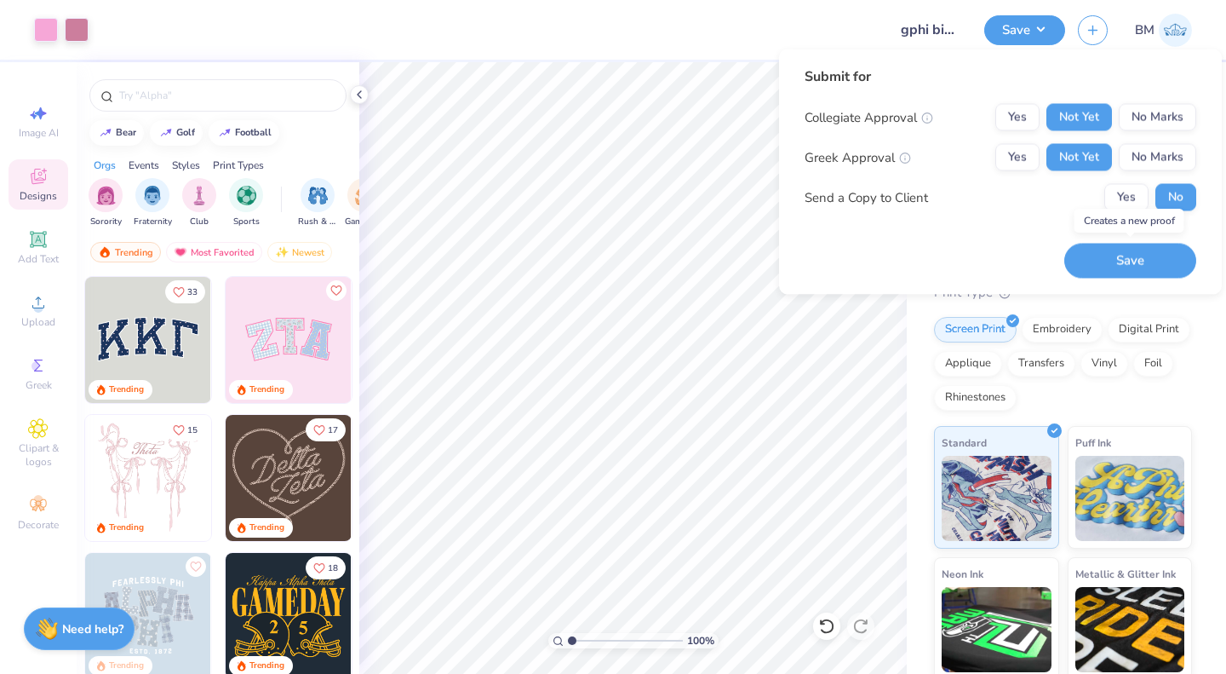
click at [1112, 262] on button "Save" at bounding box center [1130, 260] width 132 height 35
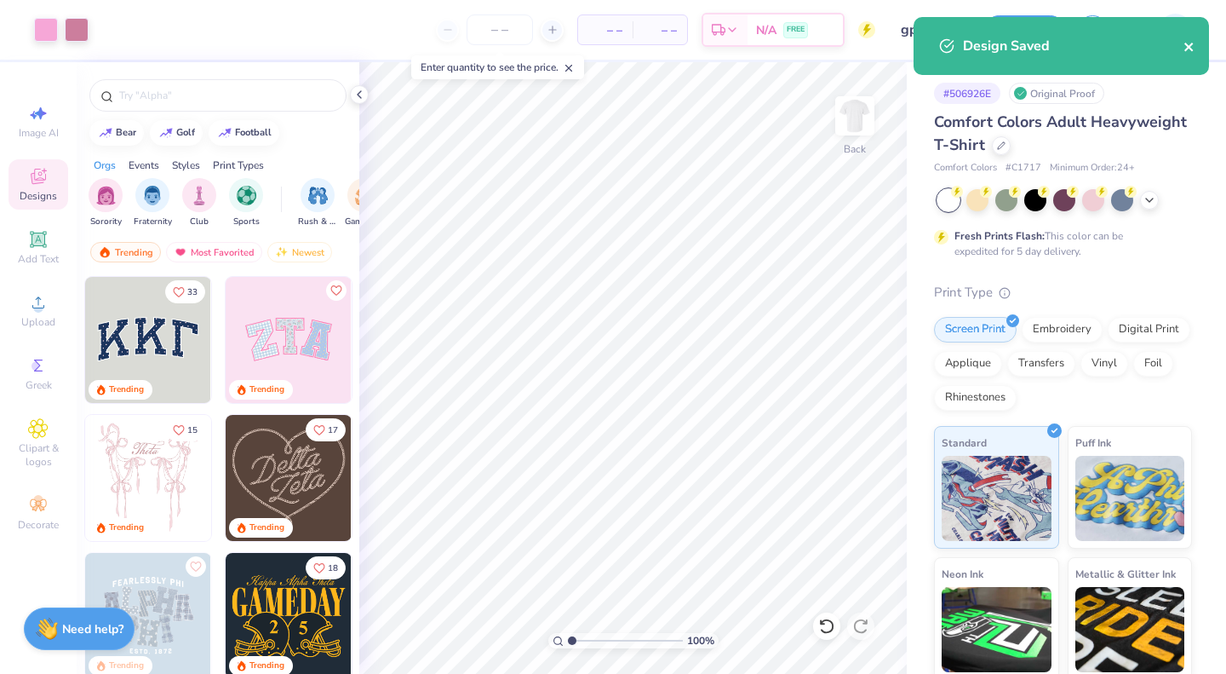
click at [1190, 50] on icon "close" at bounding box center [1190, 47] width 12 height 14
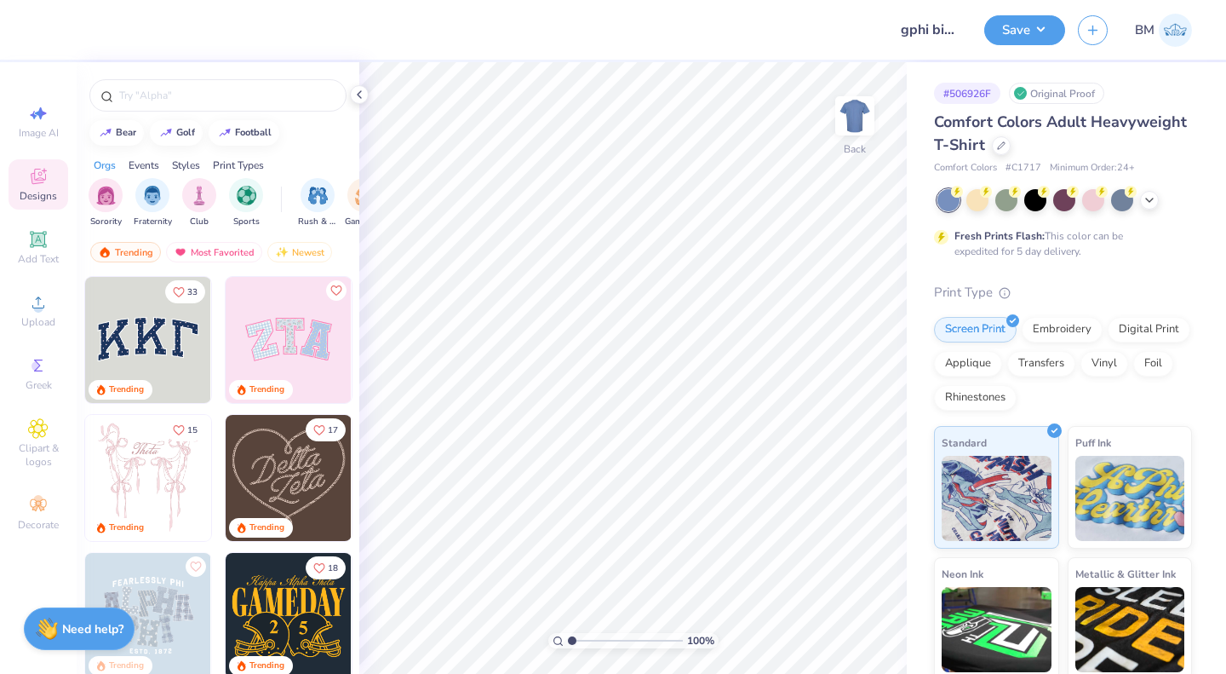
click at [1006, 146] on icon at bounding box center [1001, 145] width 9 height 9
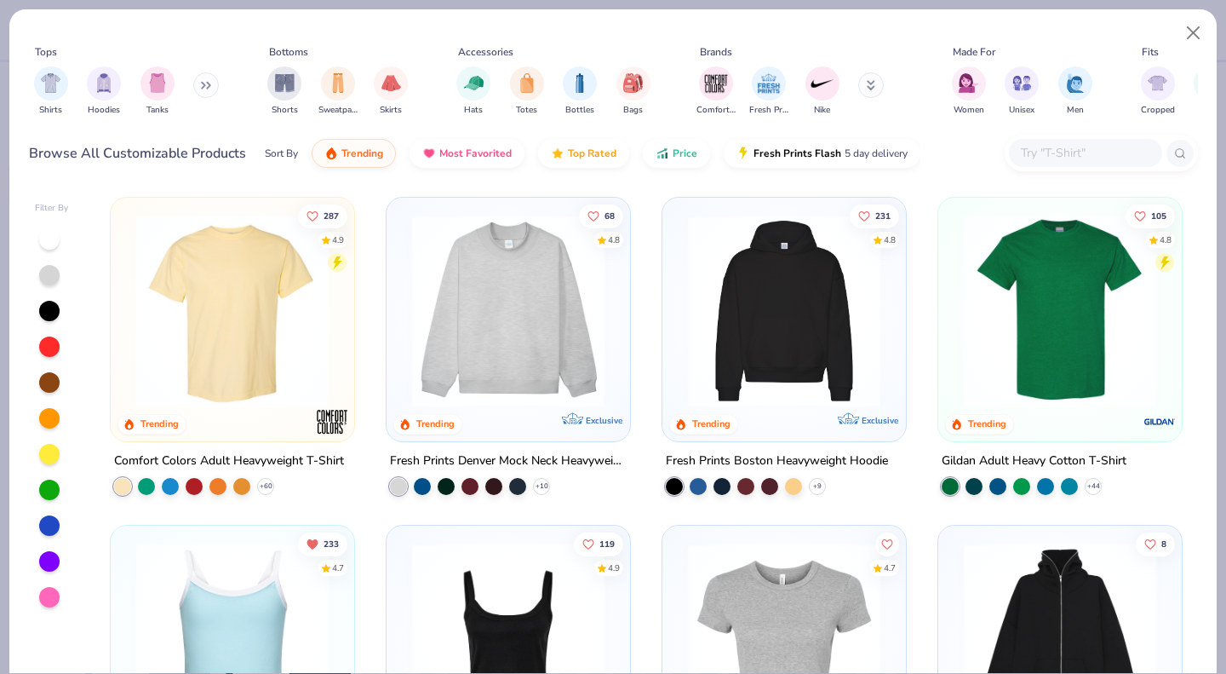
click at [338, 89] on img "filter for Sweatpants" at bounding box center [338, 83] width 19 height 20
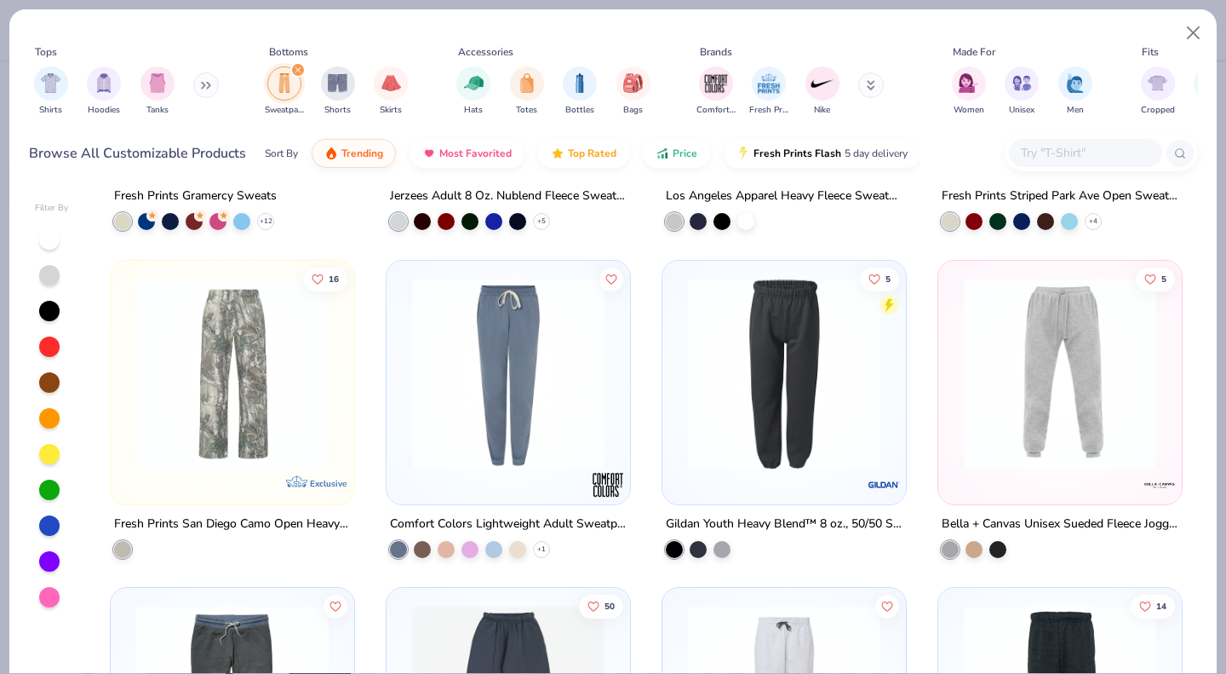
scroll to position [341, 0]
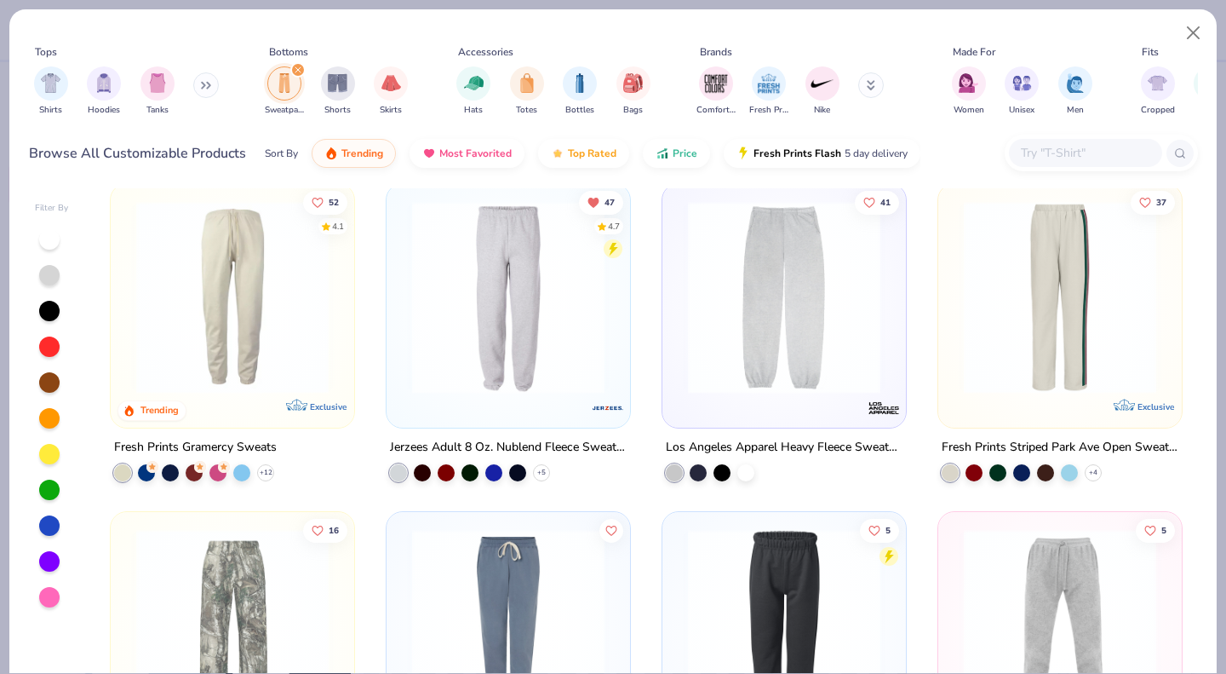
click at [1047, 149] on input "text" at bounding box center [1084, 153] width 131 height 20
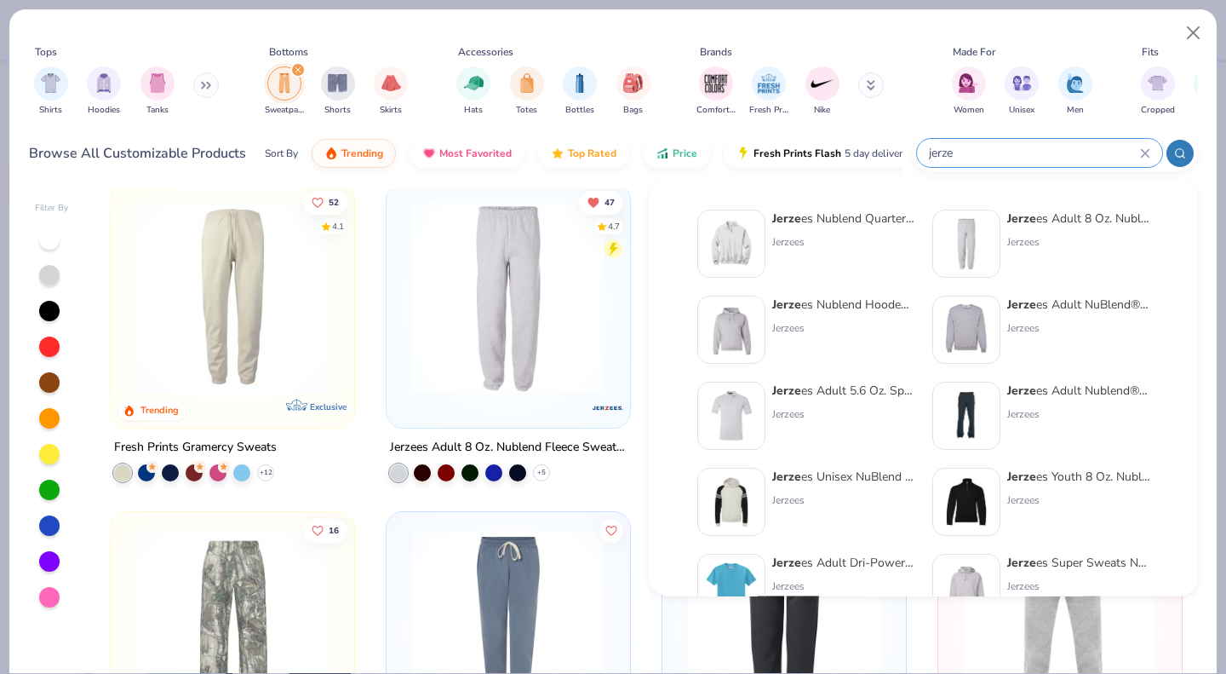
type input "jerze"
click at [1064, 409] on div "Jerzees" at bounding box center [1078, 413] width 143 height 15
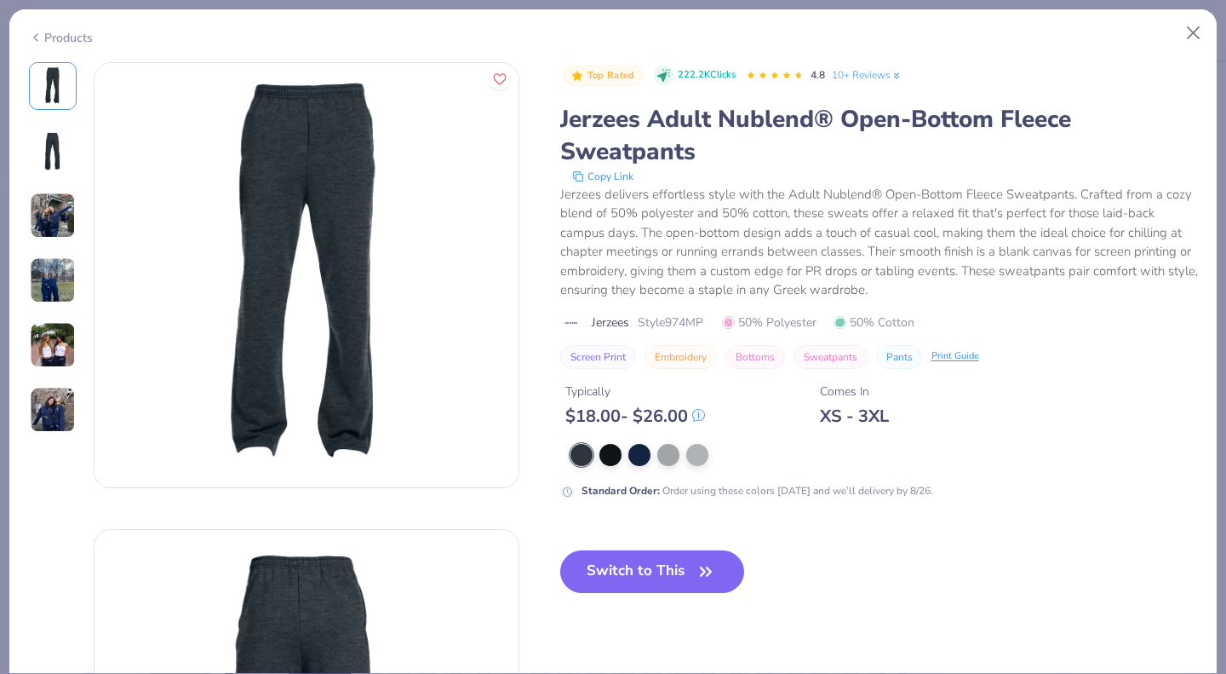
click at [634, 566] on button "Switch to This" at bounding box center [652, 571] width 185 height 43
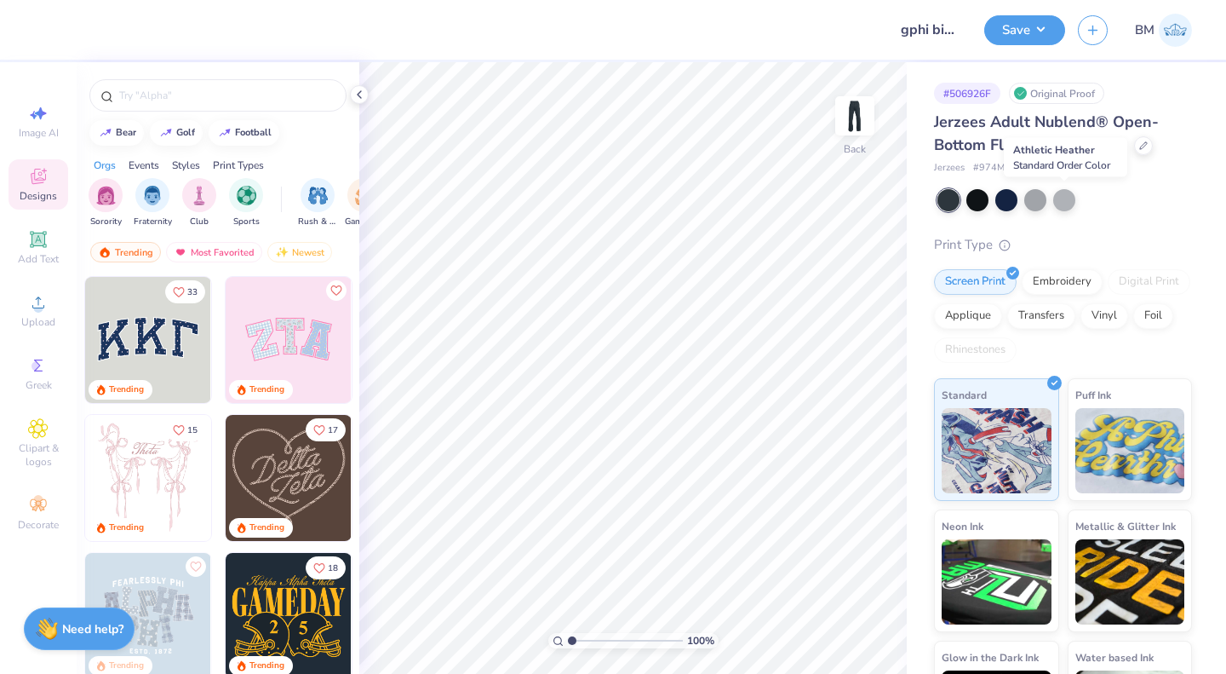
click at [1059, 198] on div at bounding box center [1064, 200] width 22 height 22
click at [1059, 199] on div at bounding box center [1064, 200] width 22 height 22
click at [946, 198] on div at bounding box center [949, 200] width 22 height 22
click at [1063, 201] on div at bounding box center [1064, 200] width 22 height 22
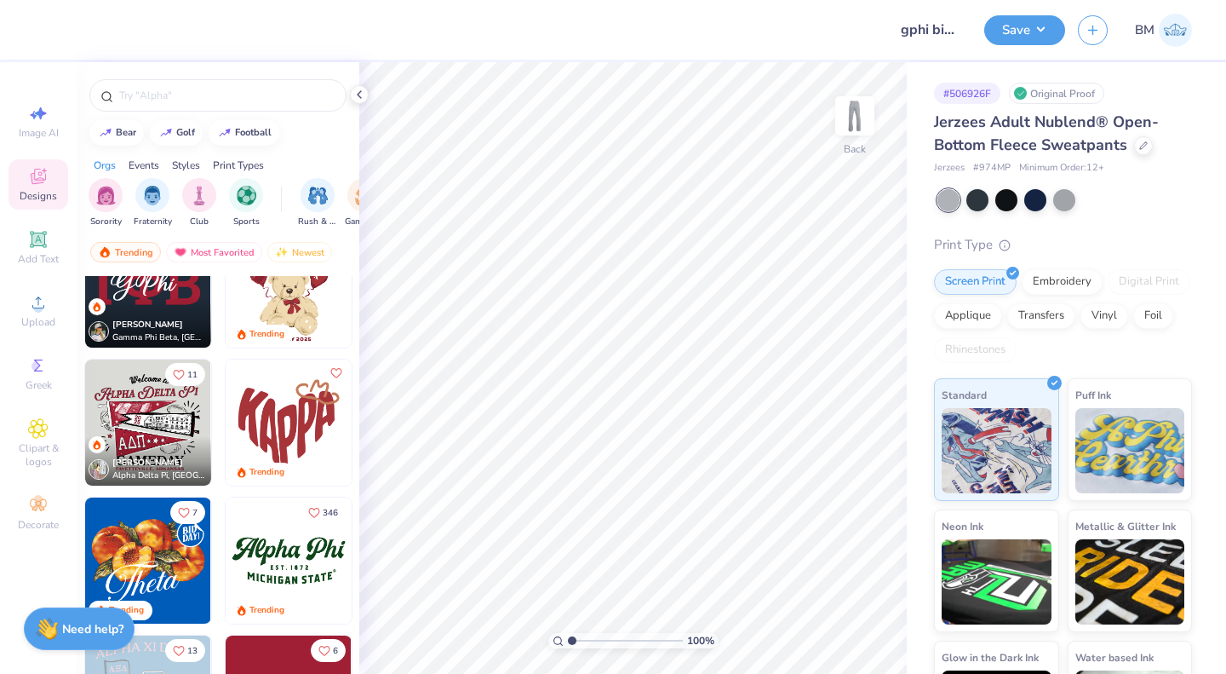
scroll to position [884, 0]
click at [1138, 149] on div at bounding box center [1143, 145] width 19 height 19
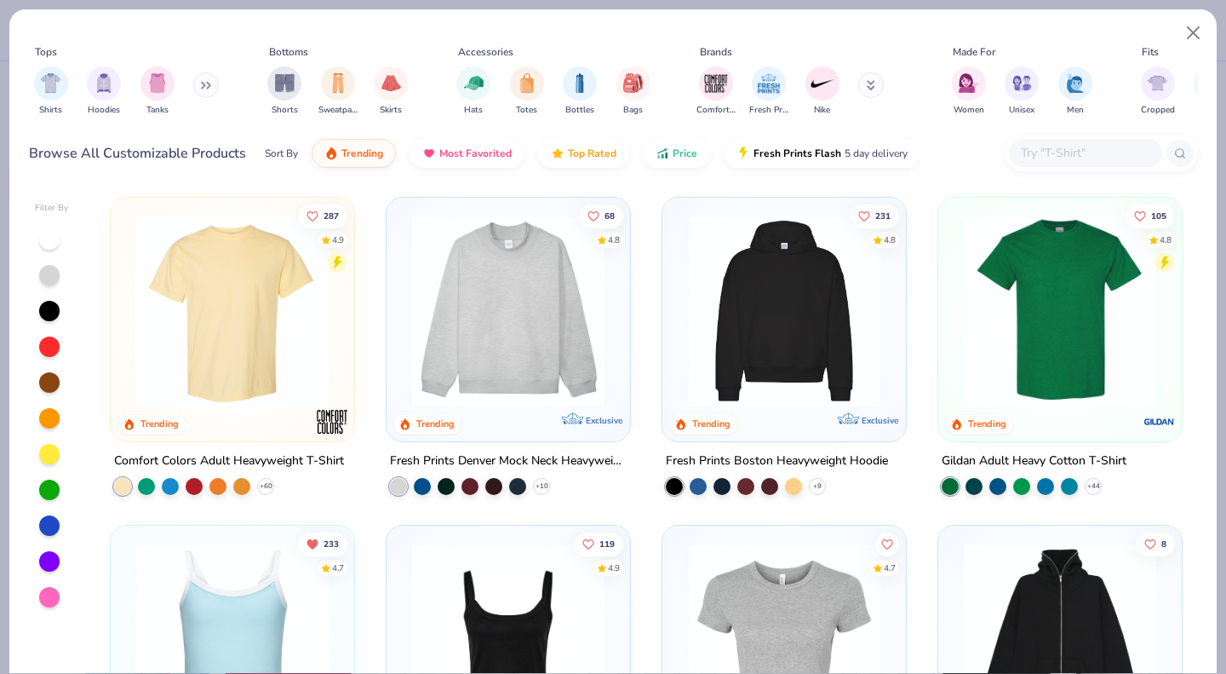
click at [192, 341] on img at bounding box center [232, 311] width 209 height 192
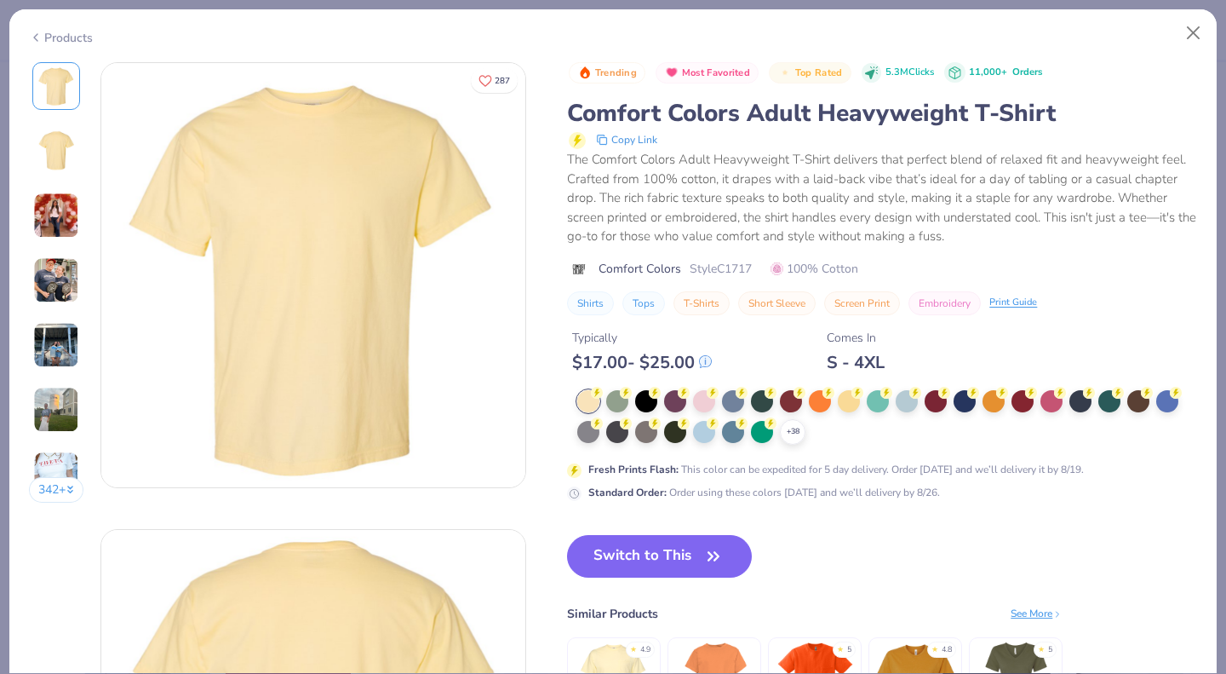
click at [712, 403] on div at bounding box center [704, 401] width 22 height 22
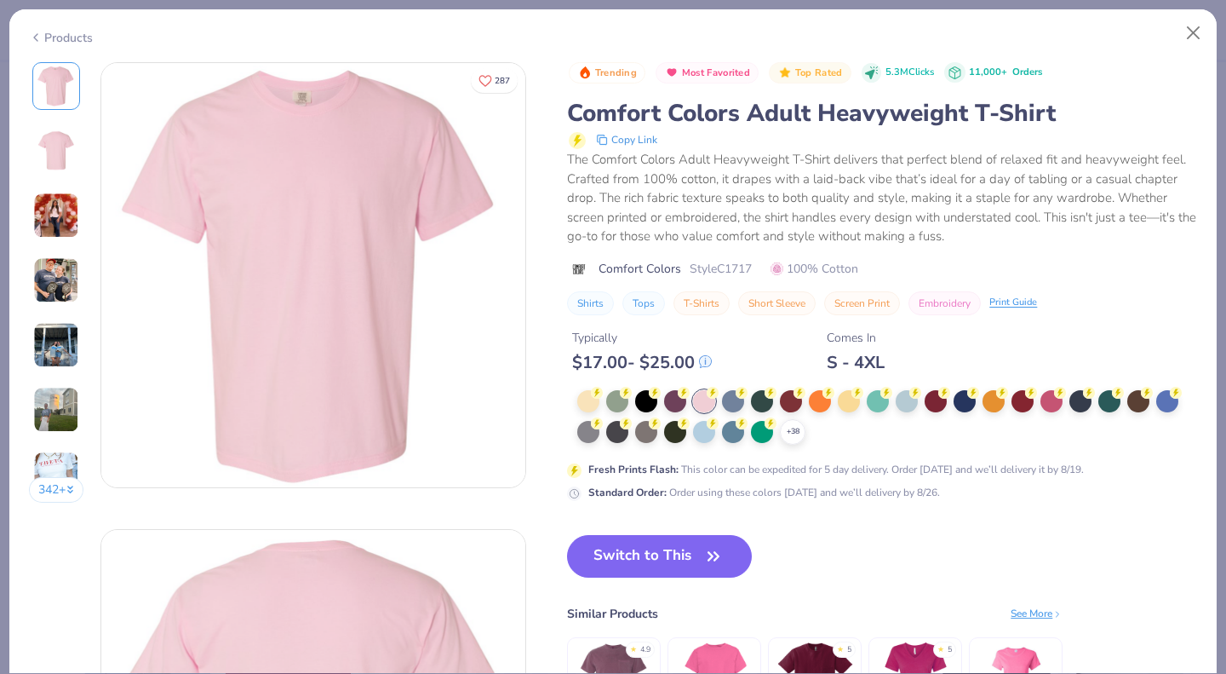
click at [0, 0] on icon at bounding box center [0, 0] width 0 height 0
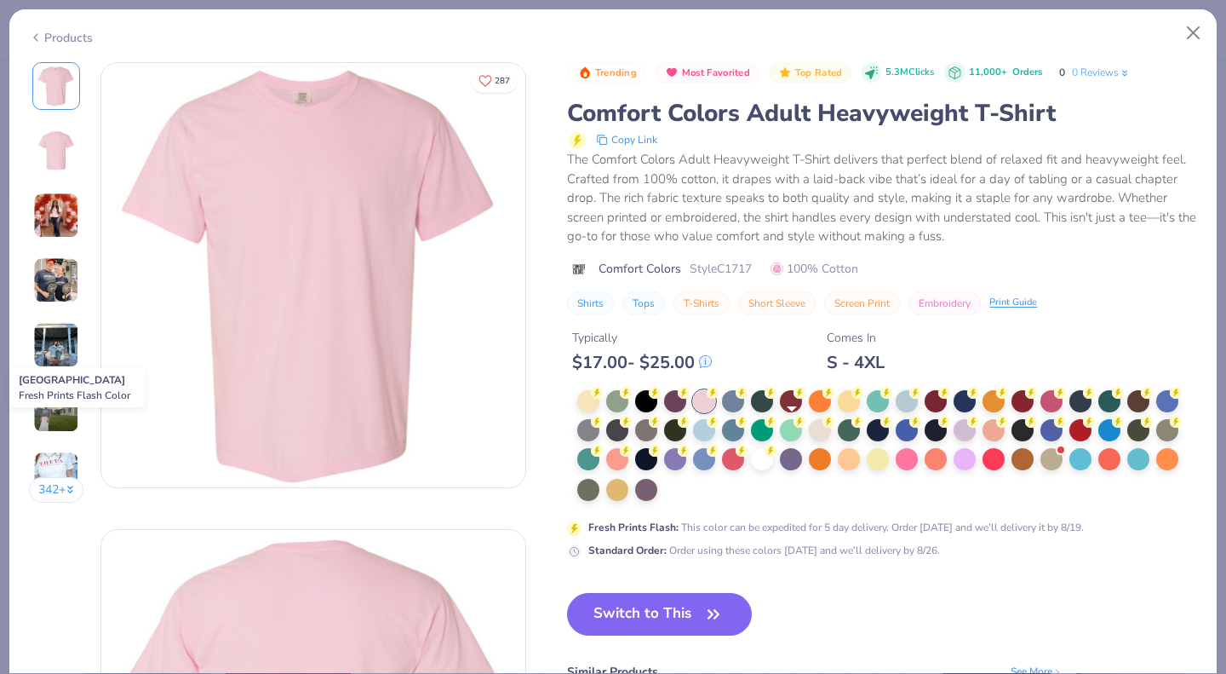
click at [822, 433] on div at bounding box center [820, 430] width 22 height 22
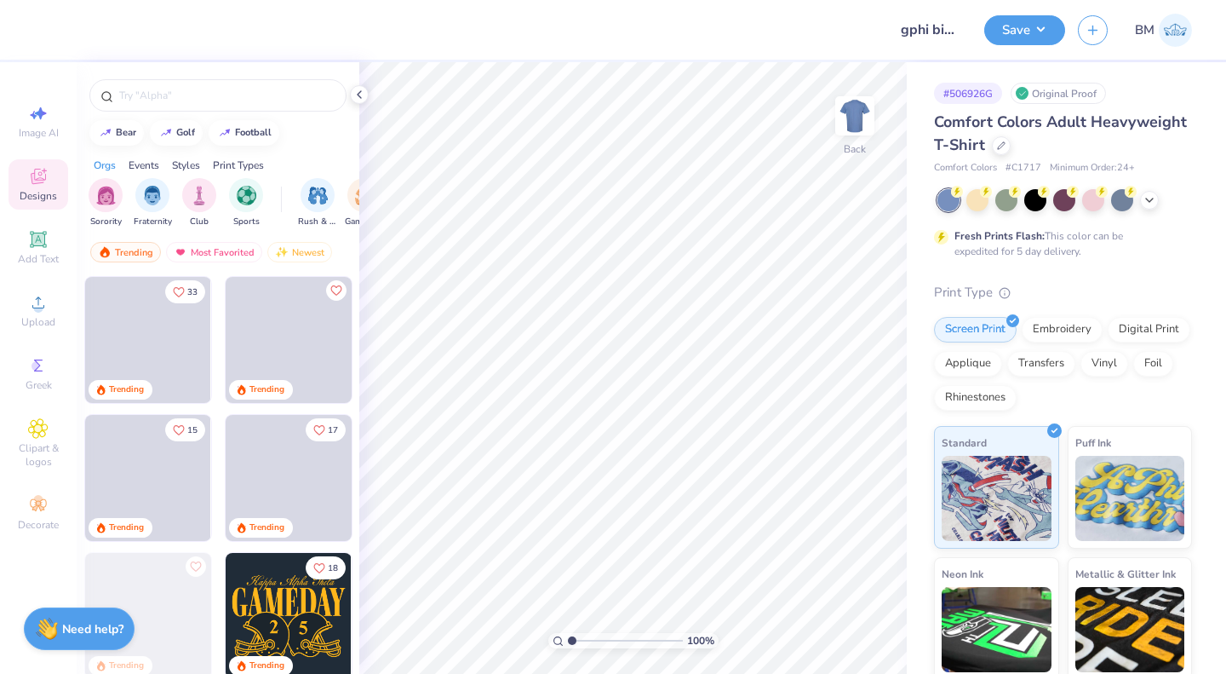
click at [1006, 144] on icon at bounding box center [1001, 145] width 9 height 9
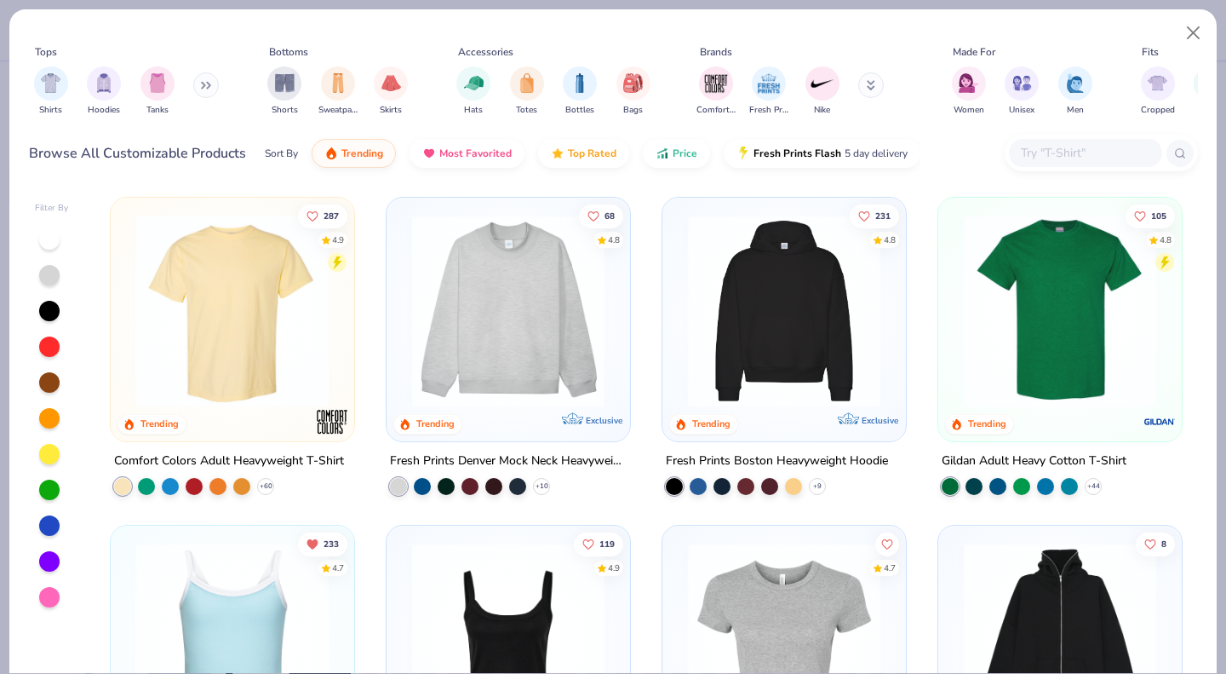
click at [1053, 156] on input "text" at bounding box center [1084, 153] width 131 height 20
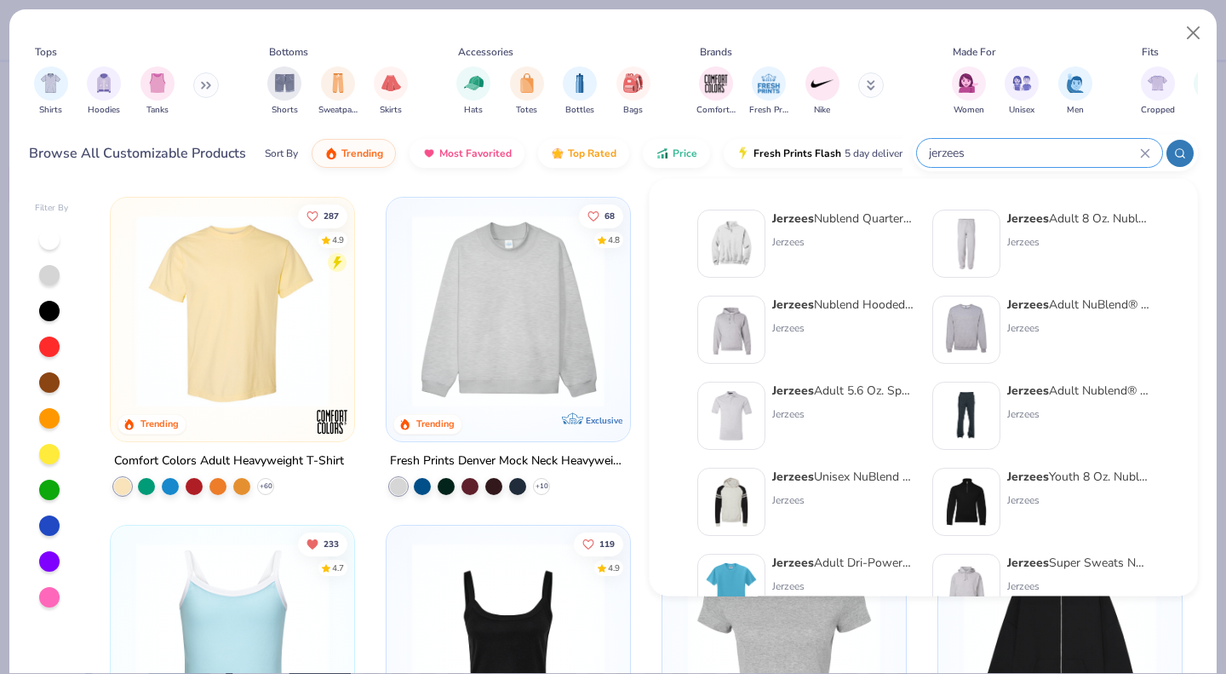
type input "jerzees"
click at [1076, 317] on div "Jerzees Adult NuBlend® Fleece Crew Jerzees" at bounding box center [1078, 329] width 143 height 68
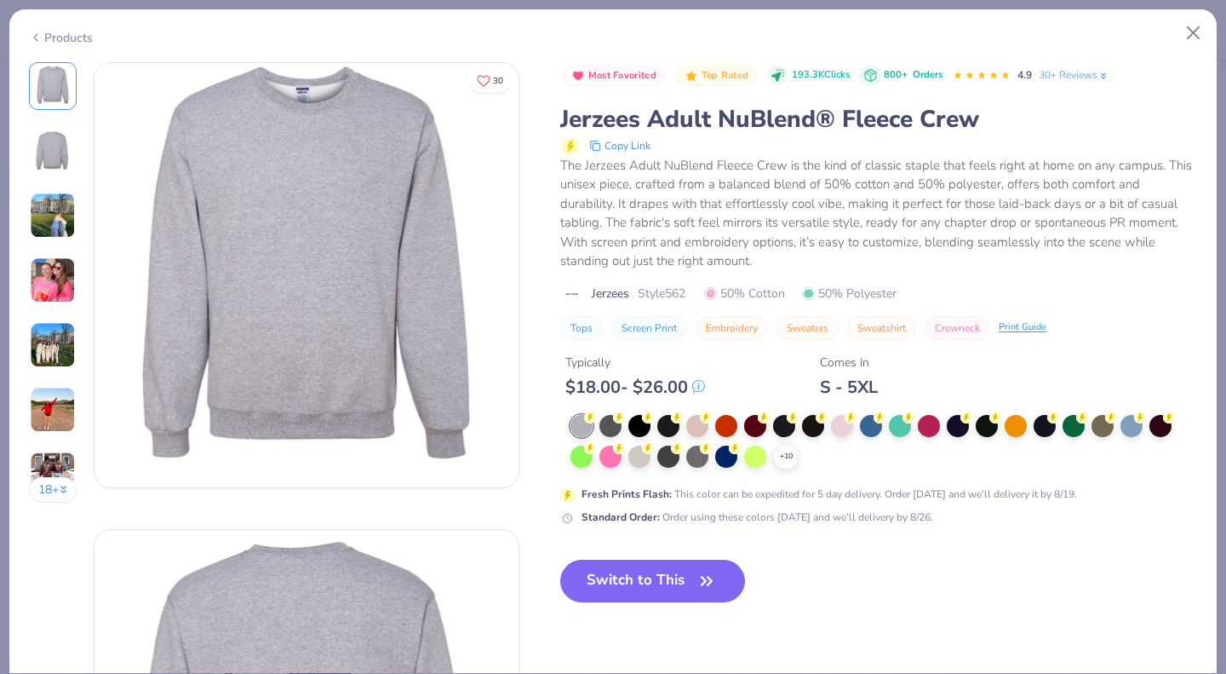
click at [575, 424] on div at bounding box center [582, 426] width 22 height 22
click at [778, 457] on div "+ 10" at bounding box center [786, 457] width 26 height 26
click at [1193, 32] on button "Close" at bounding box center [1194, 33] width 32 height 32
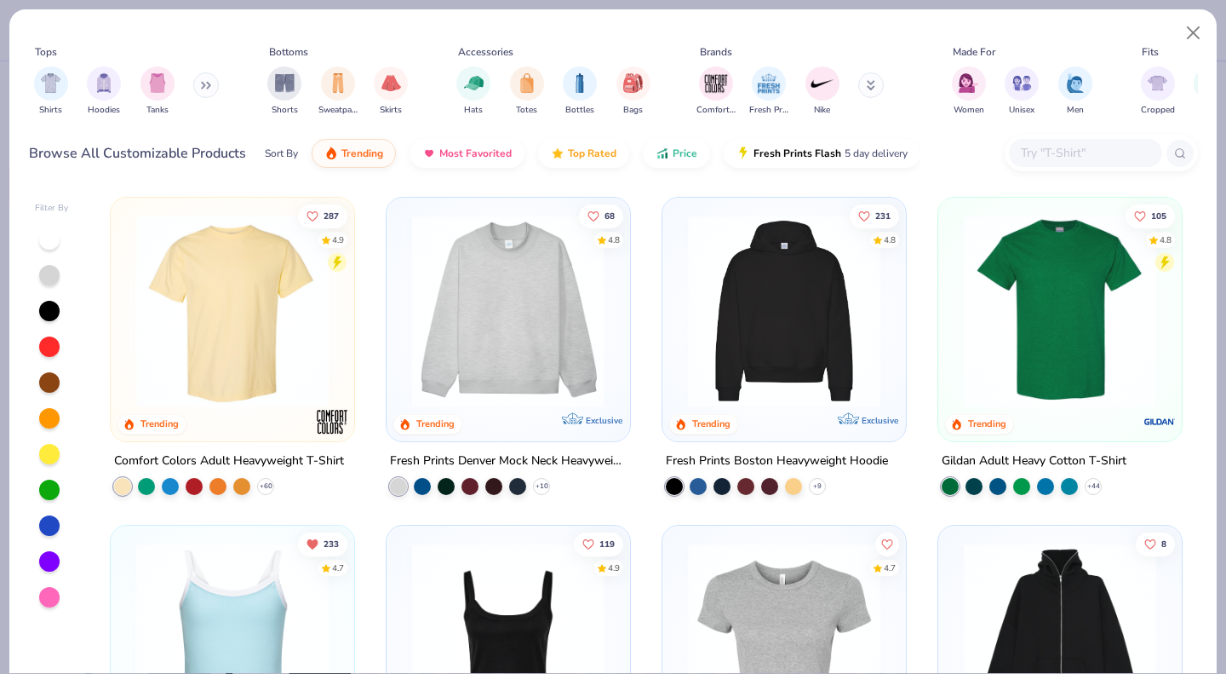
click at [1066, 149] on input "text" at bounding box center [1084, 153] width 131 height 20
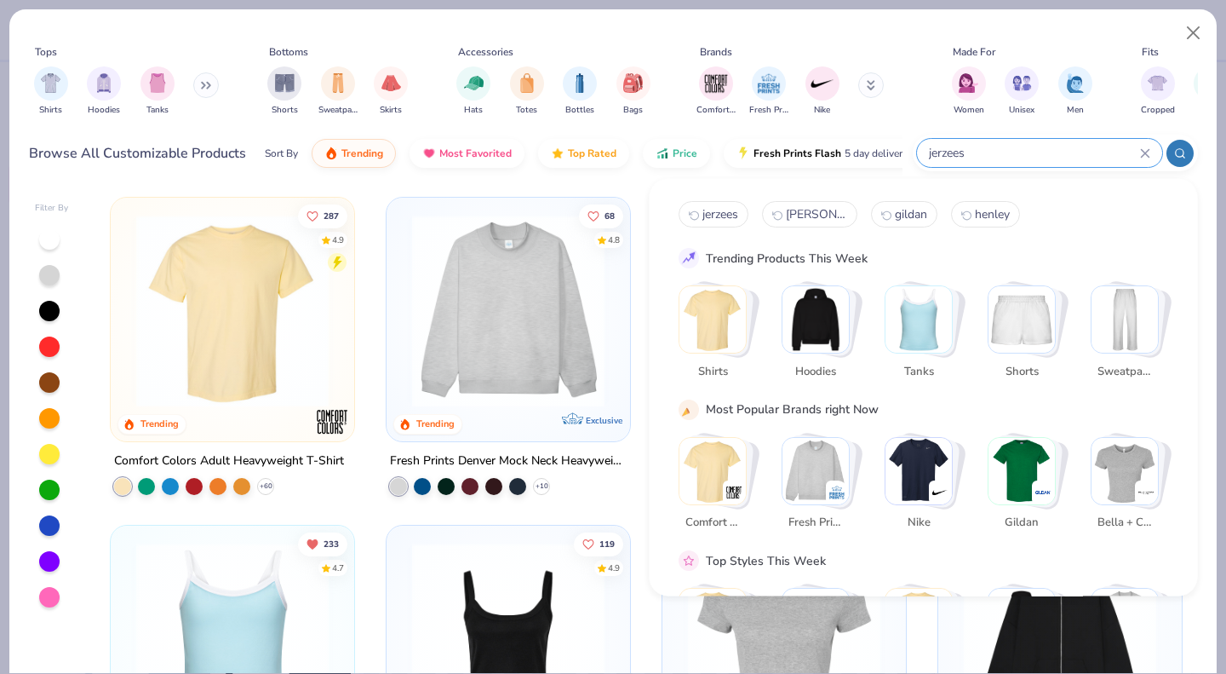
type input "jerzees"
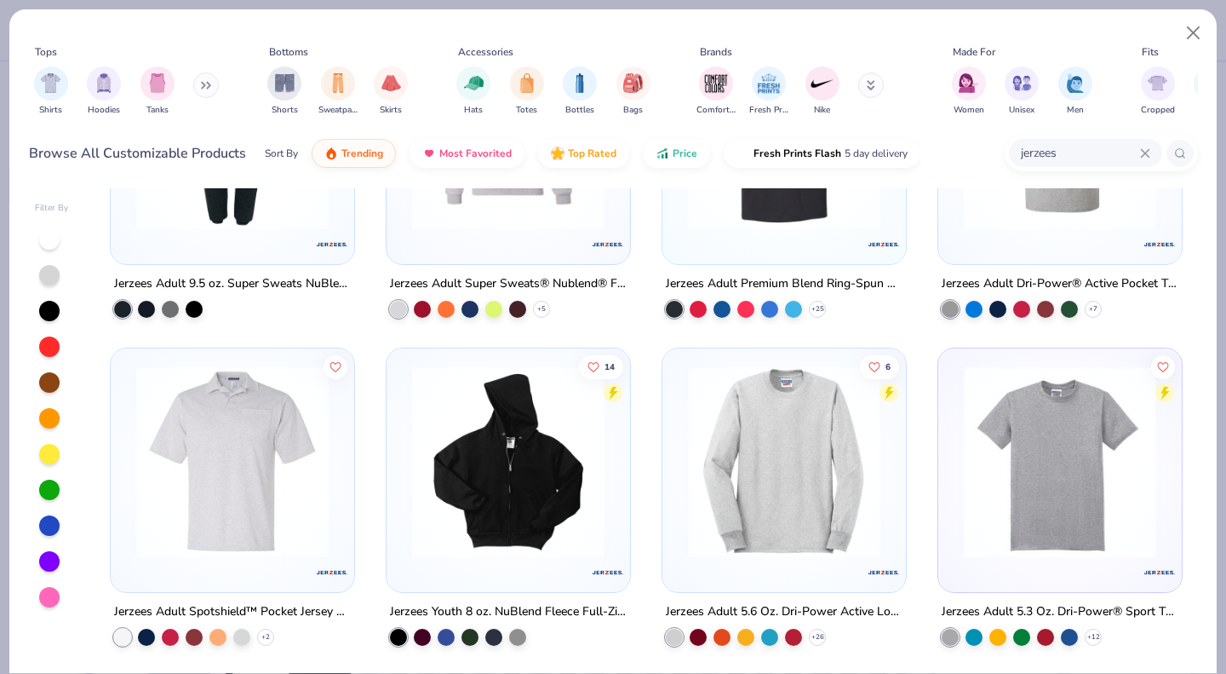
scroll to position [967, 0]
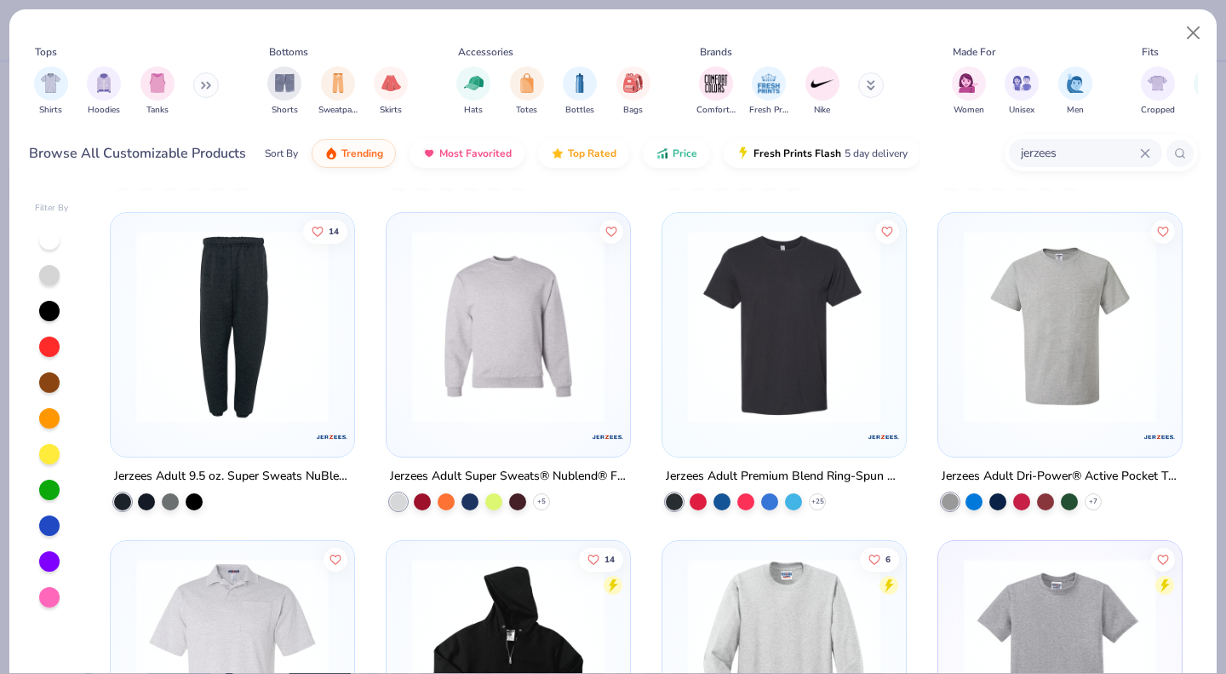
click at [513, 381] on img at bounding box center [508, 326] width 209 height 192
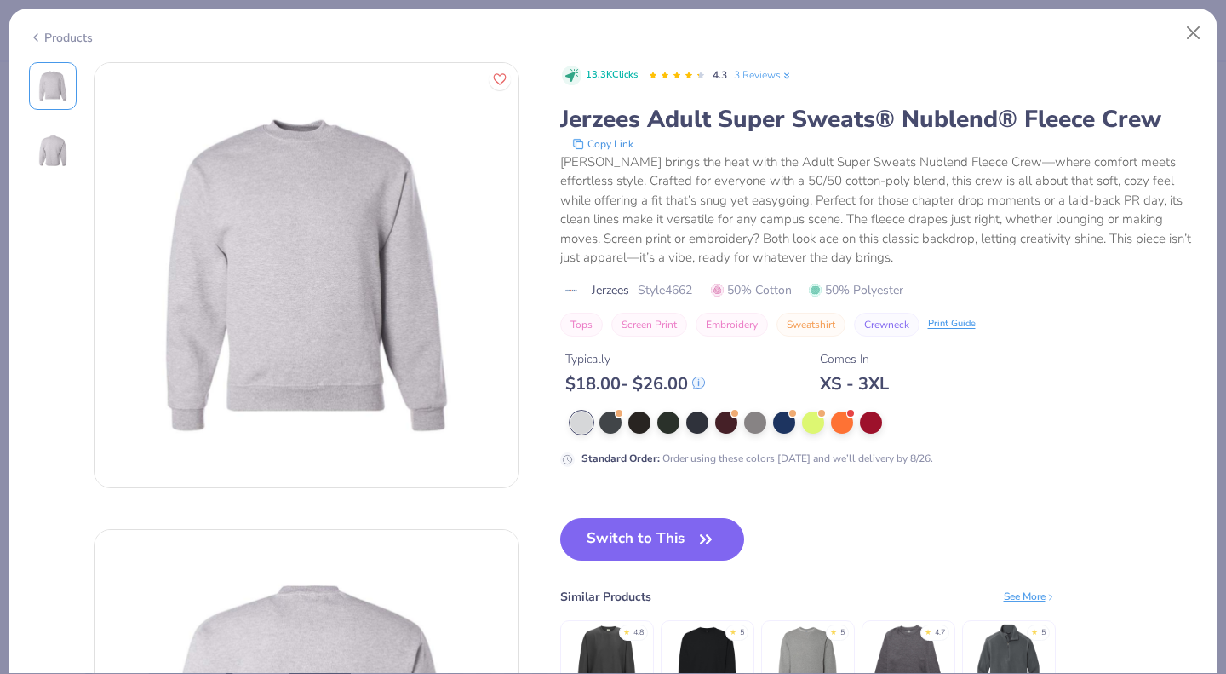
click at [643, 544] on button "Switch to This" at bounding box center [652, 539] width 185 height 43
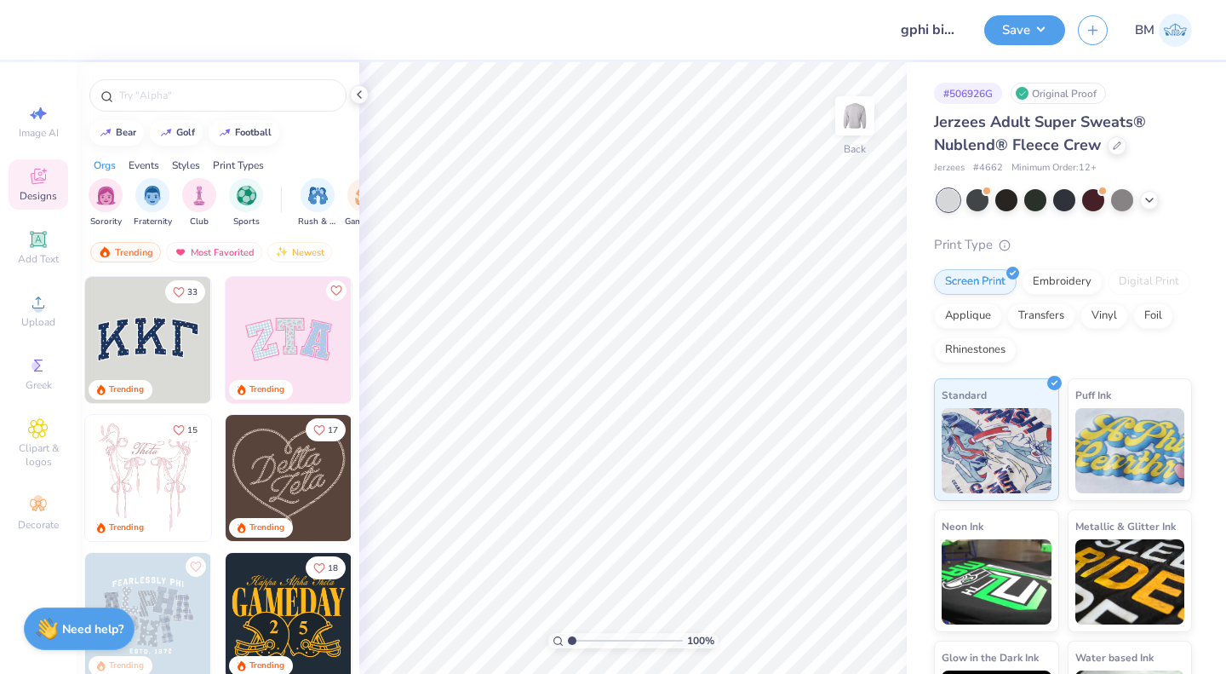
click at [37, 245] on icon at bounding box center [38, 239] width 16 height 16
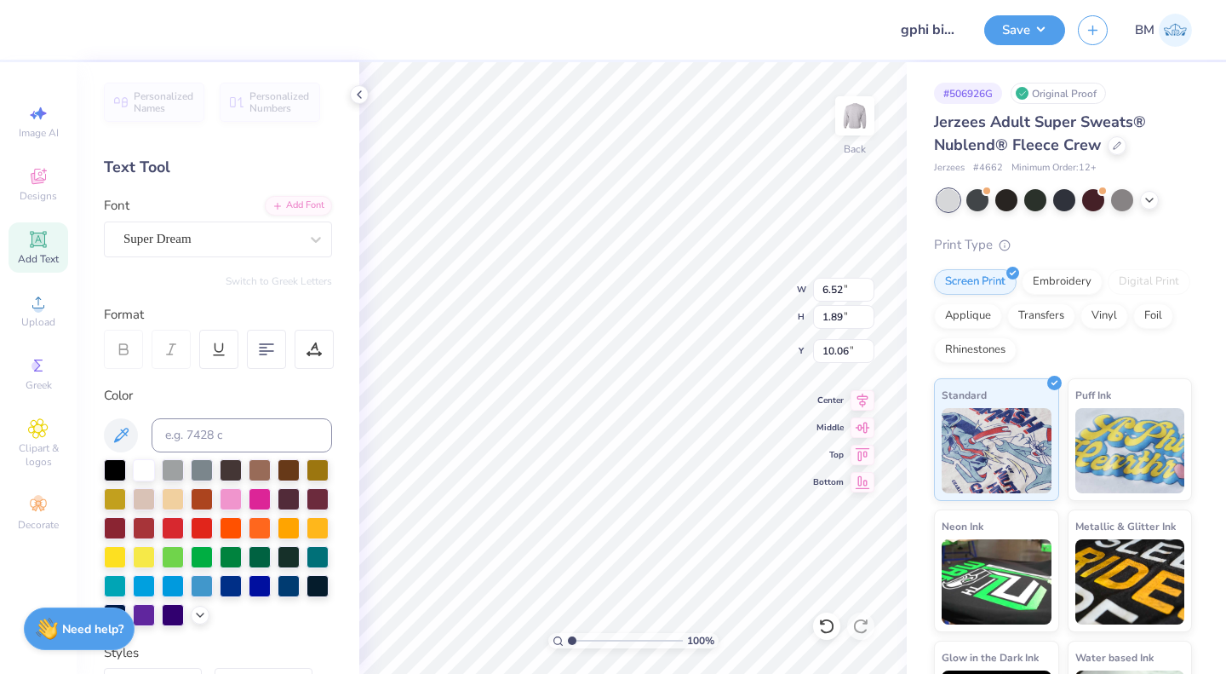
scroll to position [14, 5]
type textarea "GAMMA PHI"
click at [238, 240] on div "Super Dream" at bounding box center [211, 239] width 179 height 26
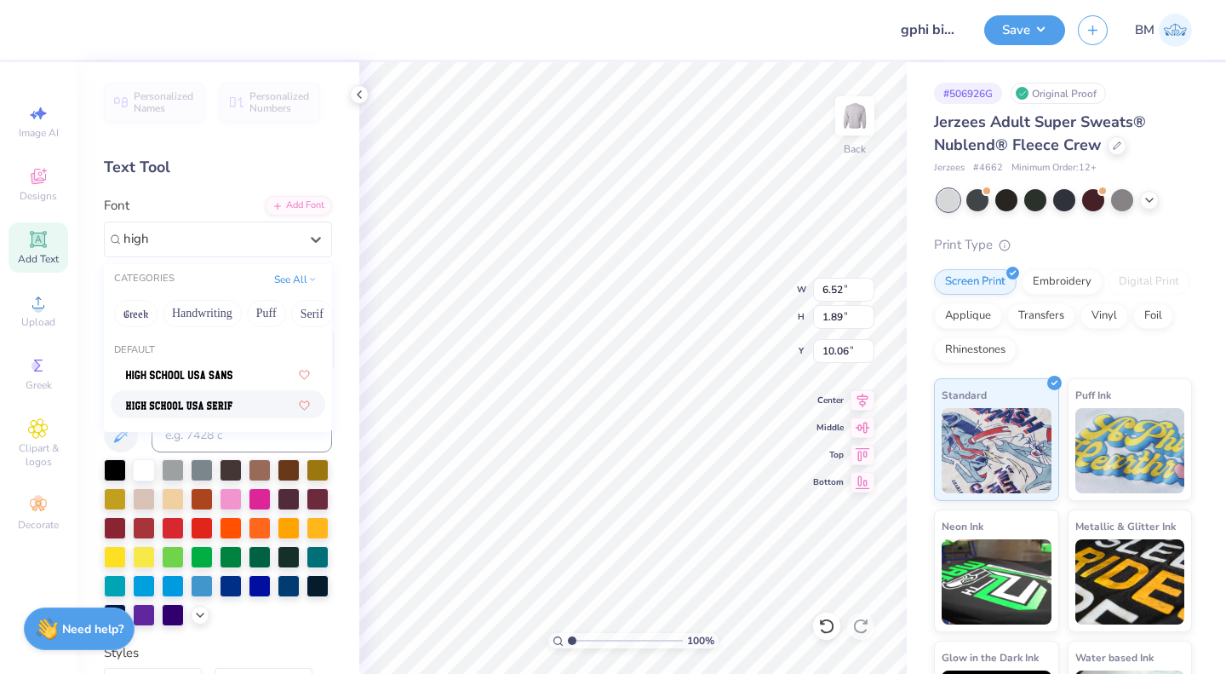
click at [187, 399] on span at bounding box center [179, 404] width 106 height 18
type input "high"
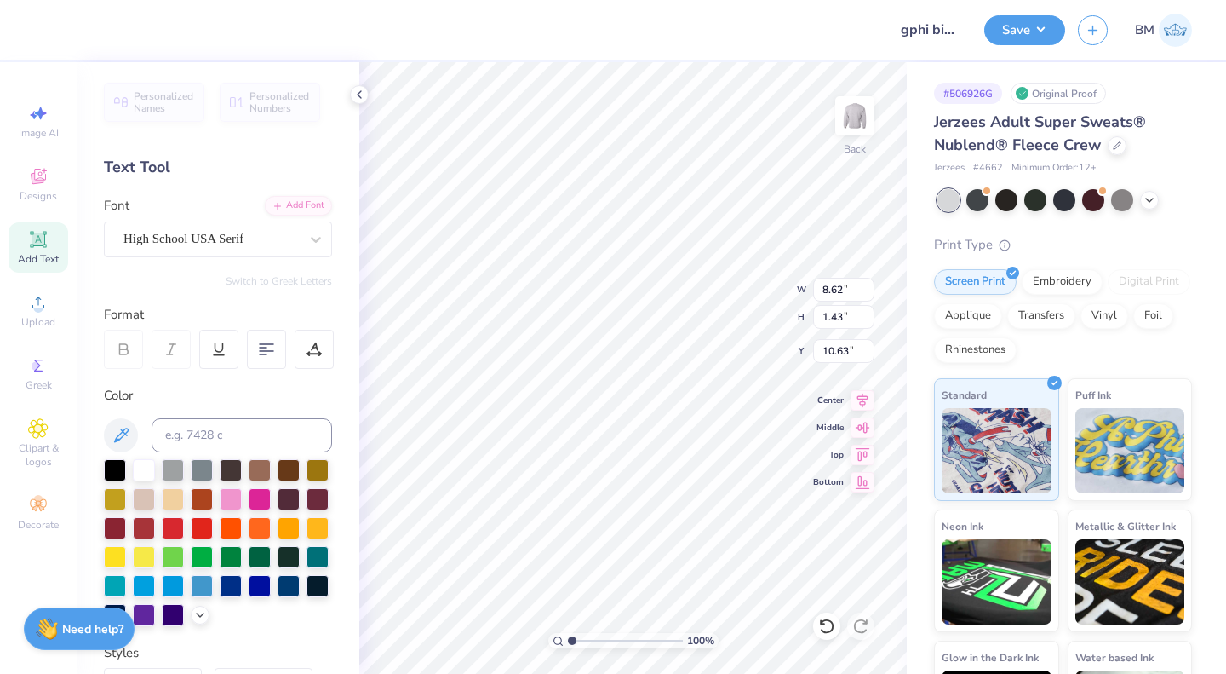
type input "8.62"
type input "1.43"
type input "4.46"
type input "9.60"
type input "1.59"
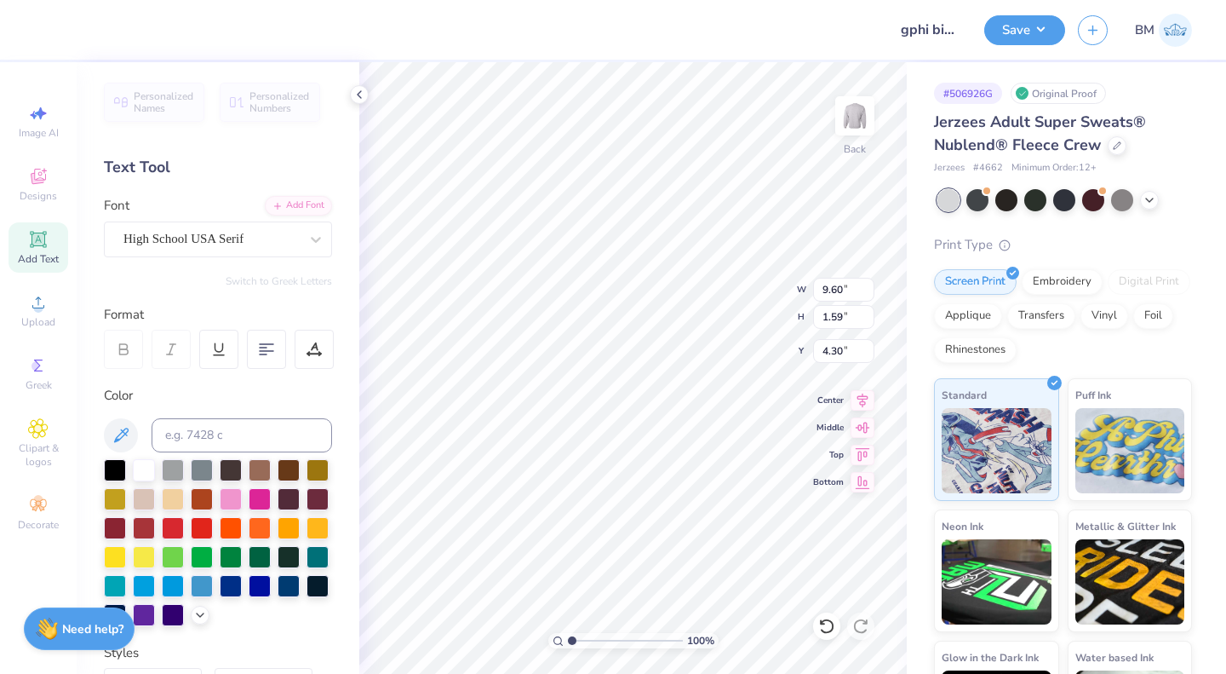
type input "4.13"
type input "4.17"
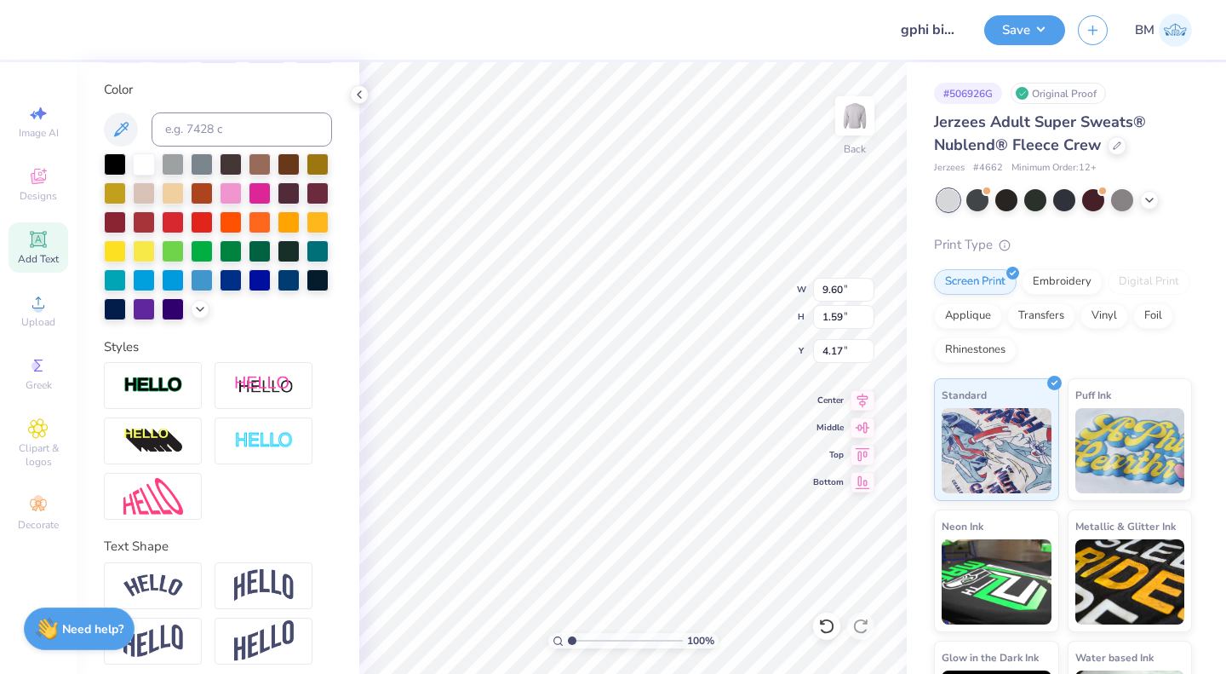
scroll to position [307, 0]
click at [165, 394] on img at bounding box center [153, 385] width 60 height 20
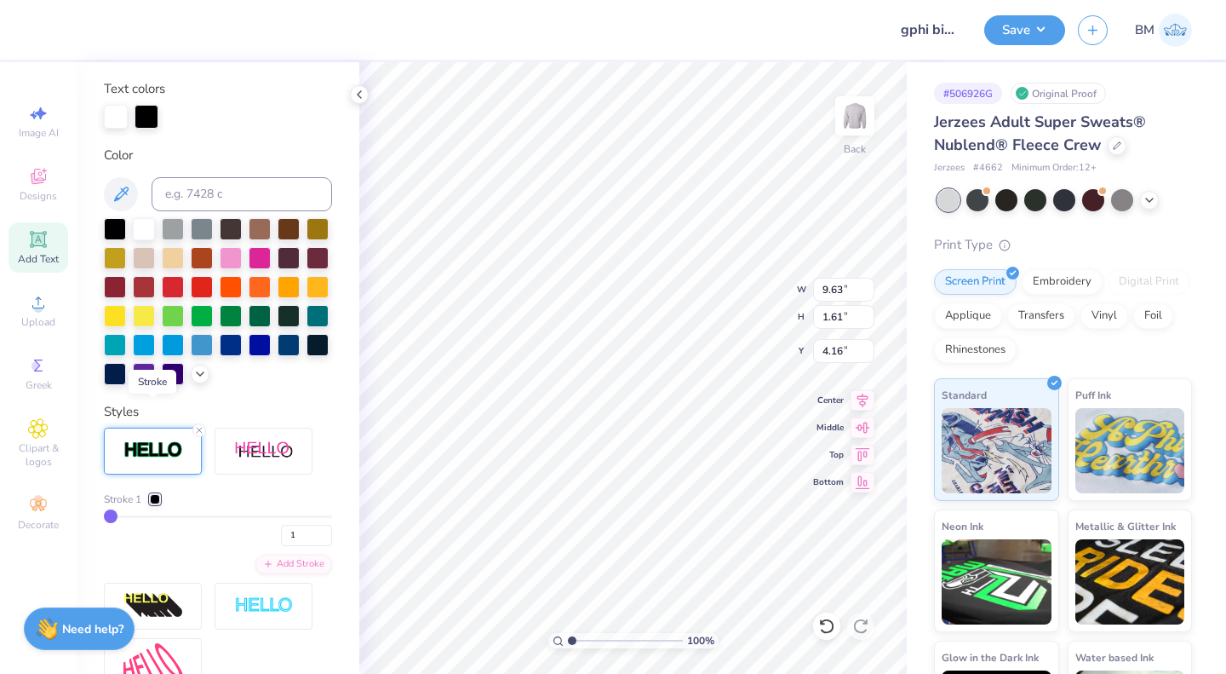
type input "9.63"
type input "1.61"
type input "4.16"
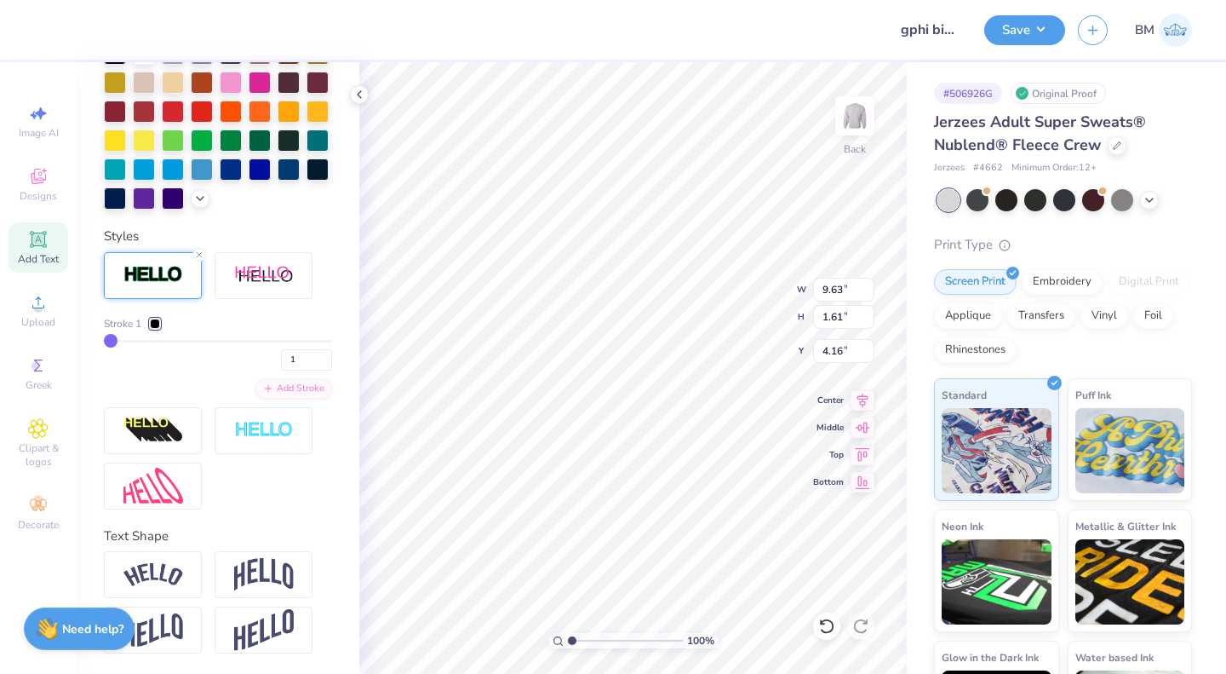
scroll to position [508, 0]
click at [152, 324] on div at bounding box center [155, 323] width 10 height 10
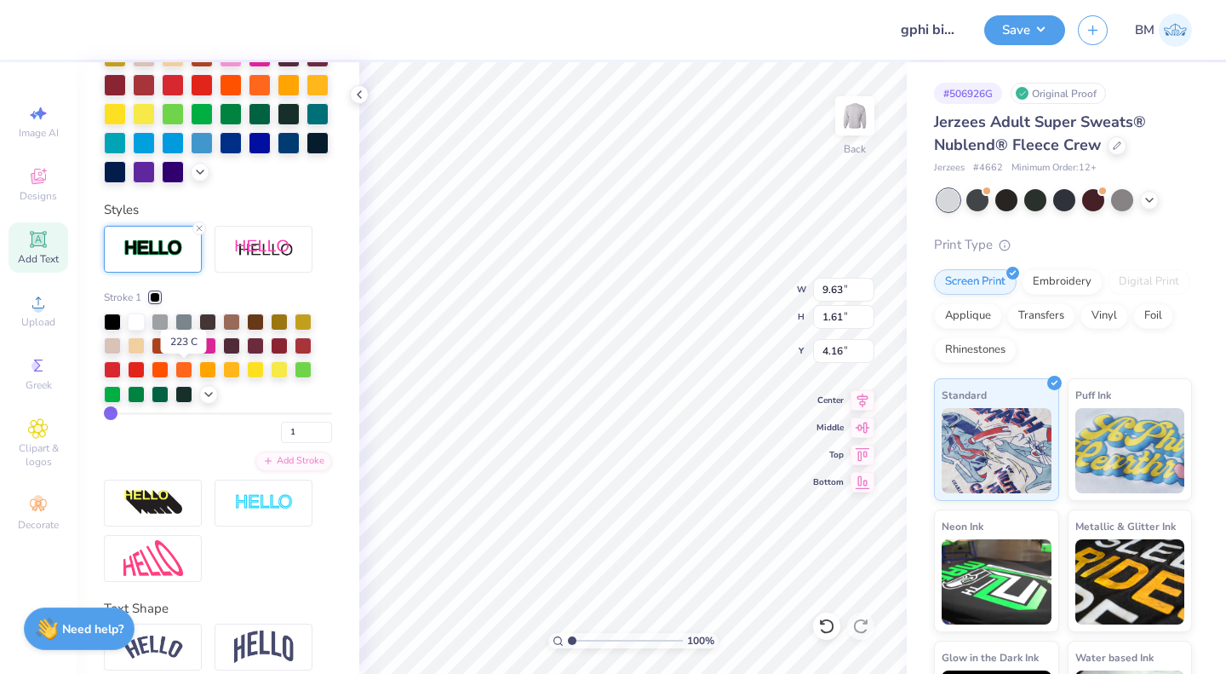
click at [181, 354] on div at bounding box center [183, 345] width 17 height 17
click at [1020, 32] on button "Save" at bounding box center [1024, 30] width 81 height 30
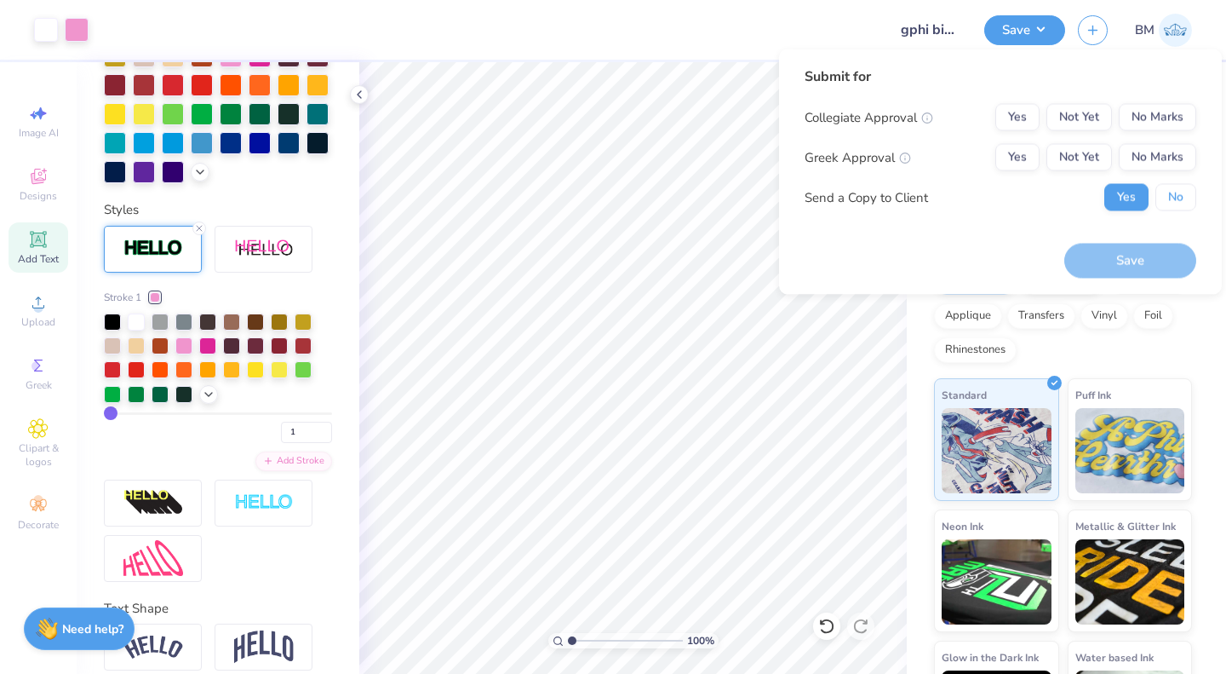
click at [1168, 192] on button "No" at bounding box center [1176, 197] width 41 height 27
click at [1084, 160] on button "Not Yet" at bounding box center [1080, 157] width 66 height 27
click at [1142, 116] on button "No Marks" at bounding box center [1157, 117] width 77 height 27
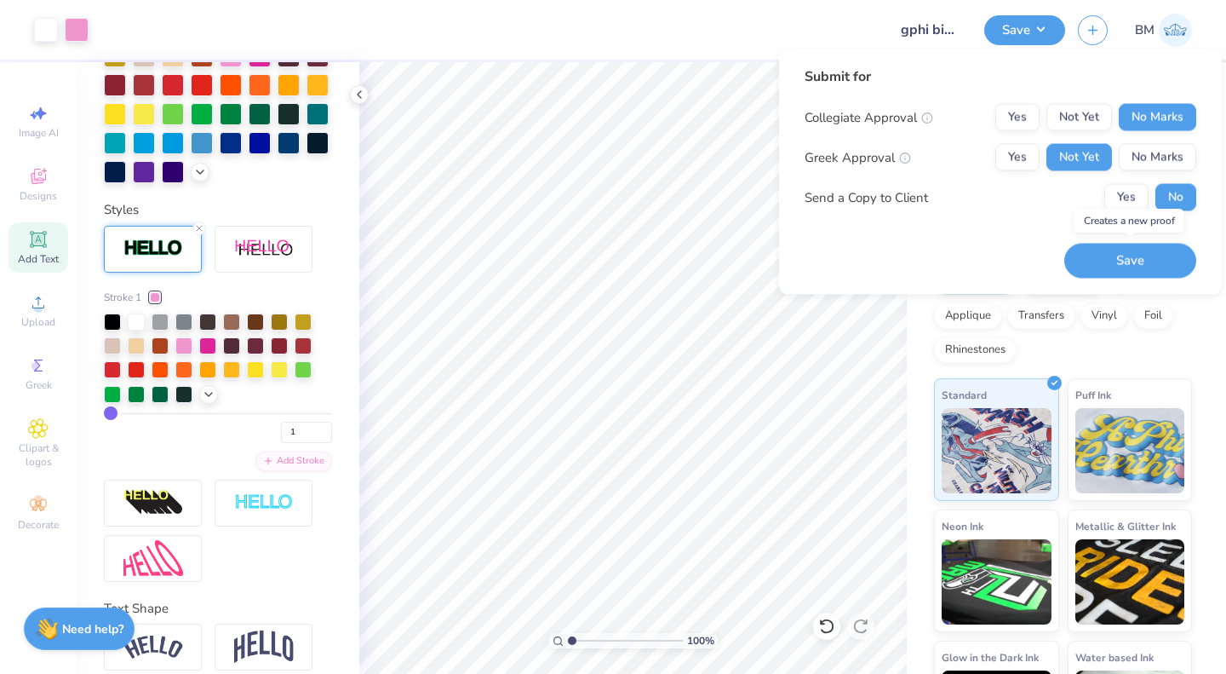
click at [1113, 267] on button "Save" at bounding box center [1130, 260] width 132 height 35
